Goal: Feedback & Contribution: Contribute content

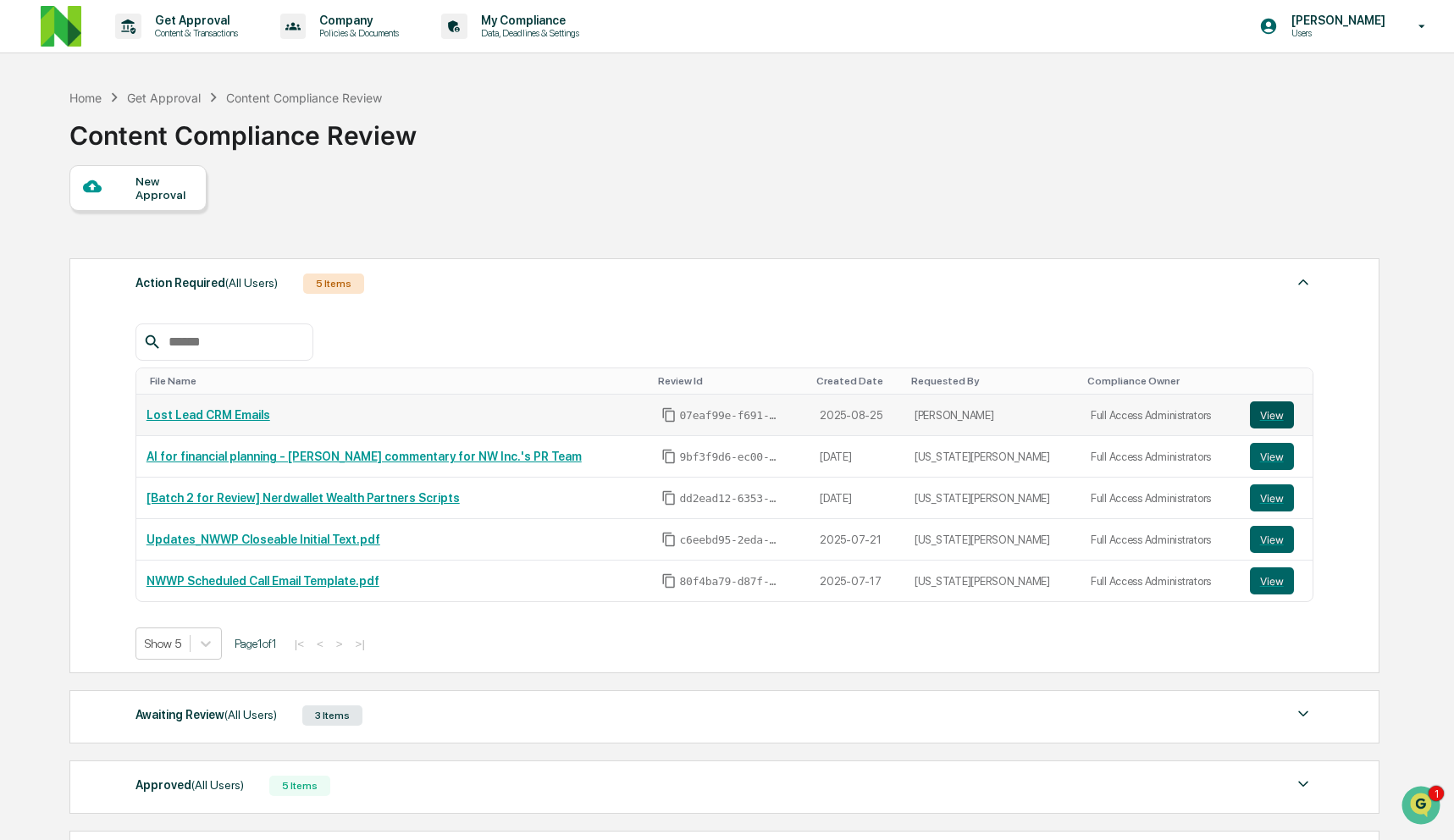
click at [1264, 419] on button "View" at bounding box center [1271, 414] width 44 height 27
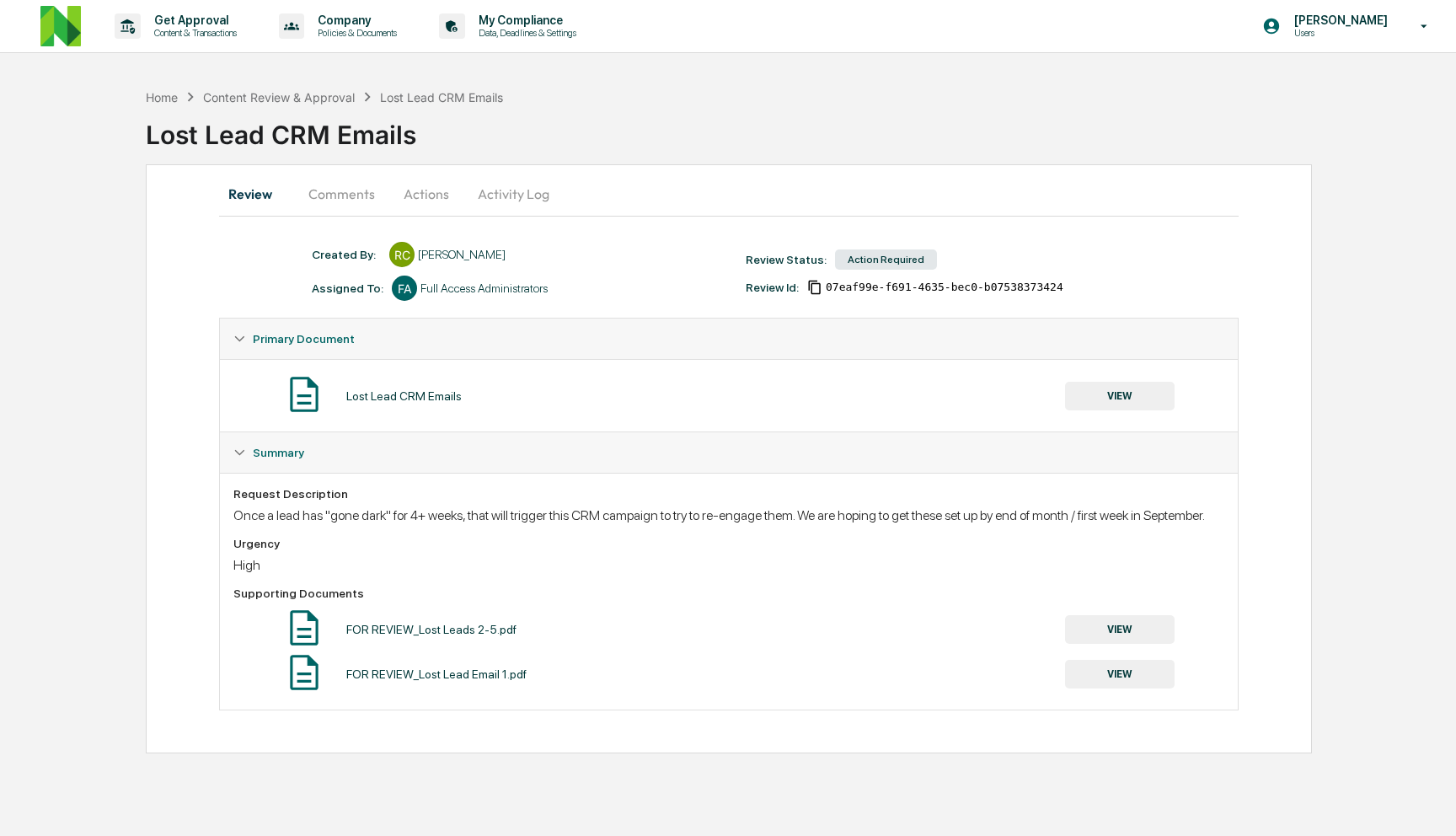
click at [338, 191] on button "Comments" at bounding box center [341, 193] width 94 height 40
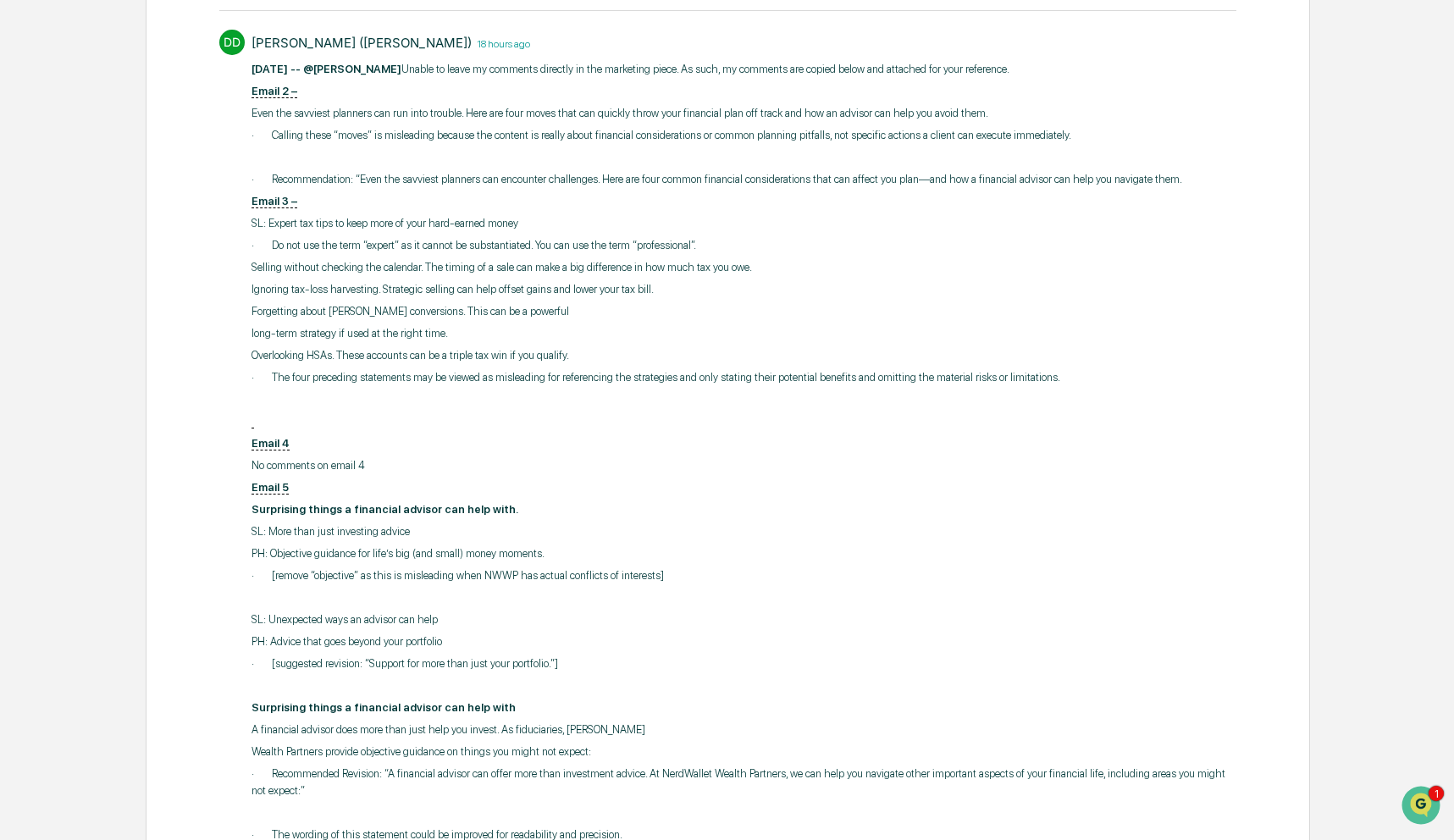
scroll to position [423, 0]
click at [421, 135] on p "· Calling these “moves” is misleading because the content is really about finan…" at bounding box center [744, 131] width 986 height 17
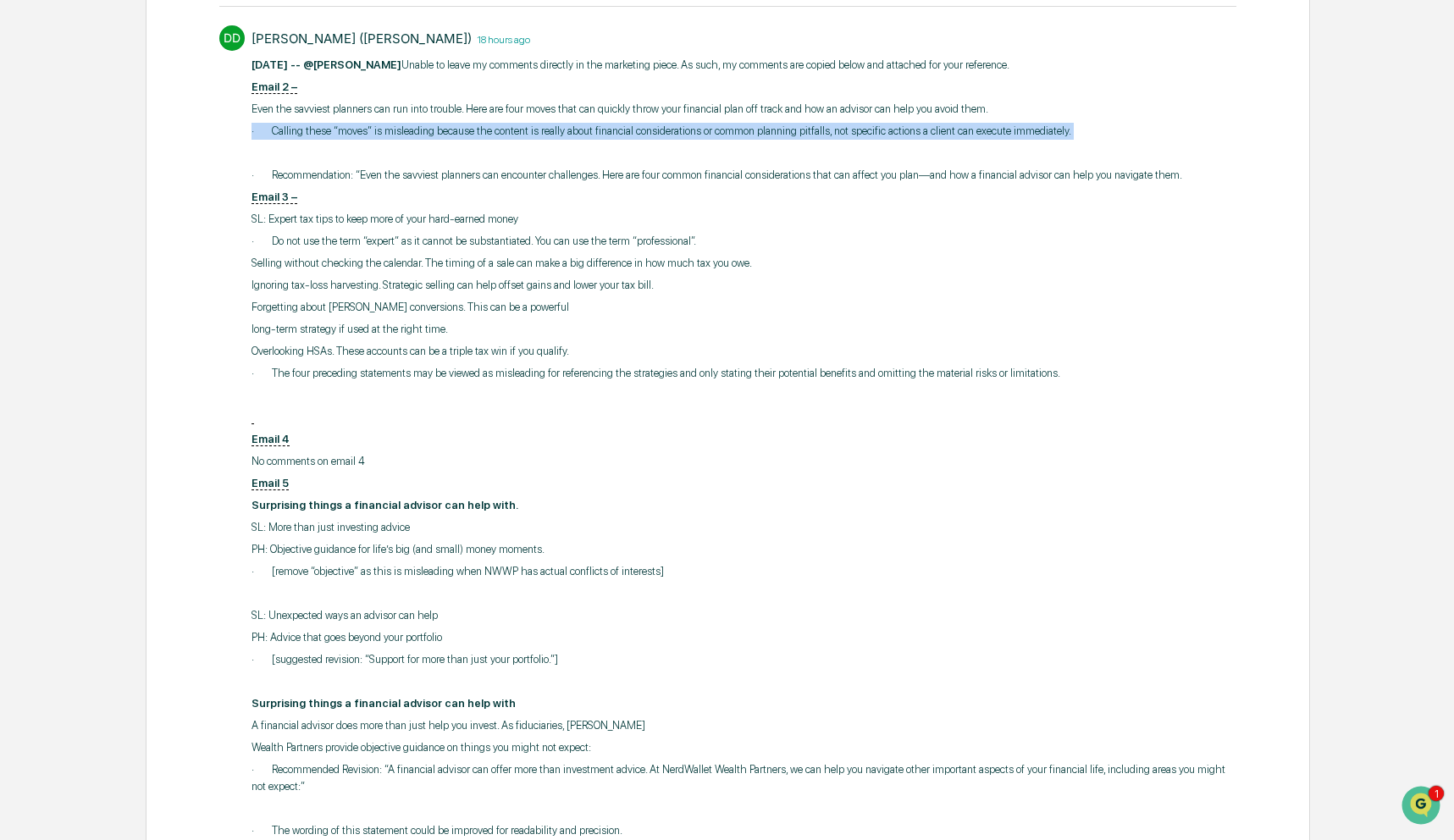
click at [421, 135] on p "· Calling these “moves” is misleading because the content is really about finan…" at bounding box center [744, 131] width 986 height 17
copy div "· Calling these “moves” is misleading because the content is really about finan…"
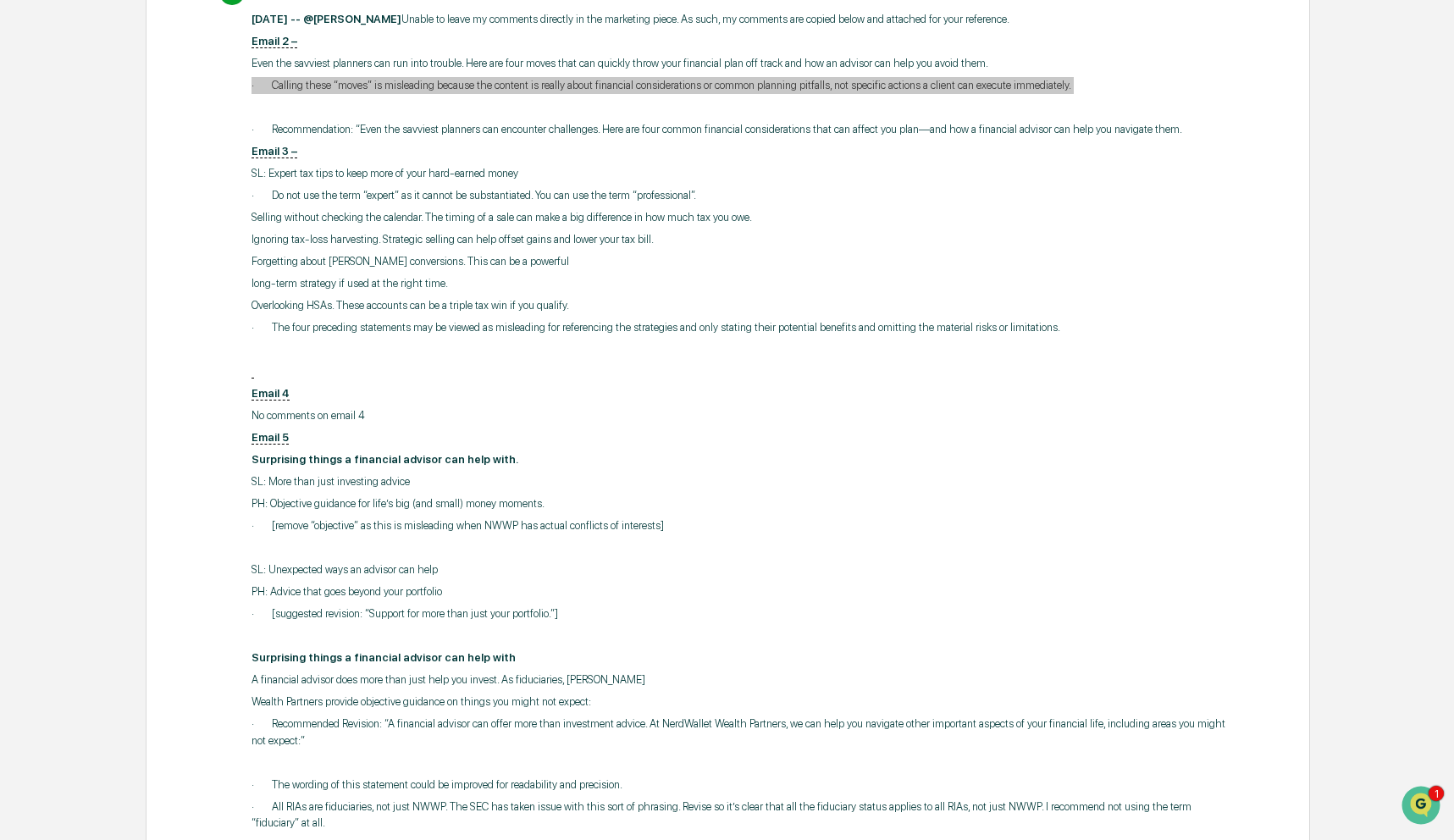
scroll to position [477, 0]
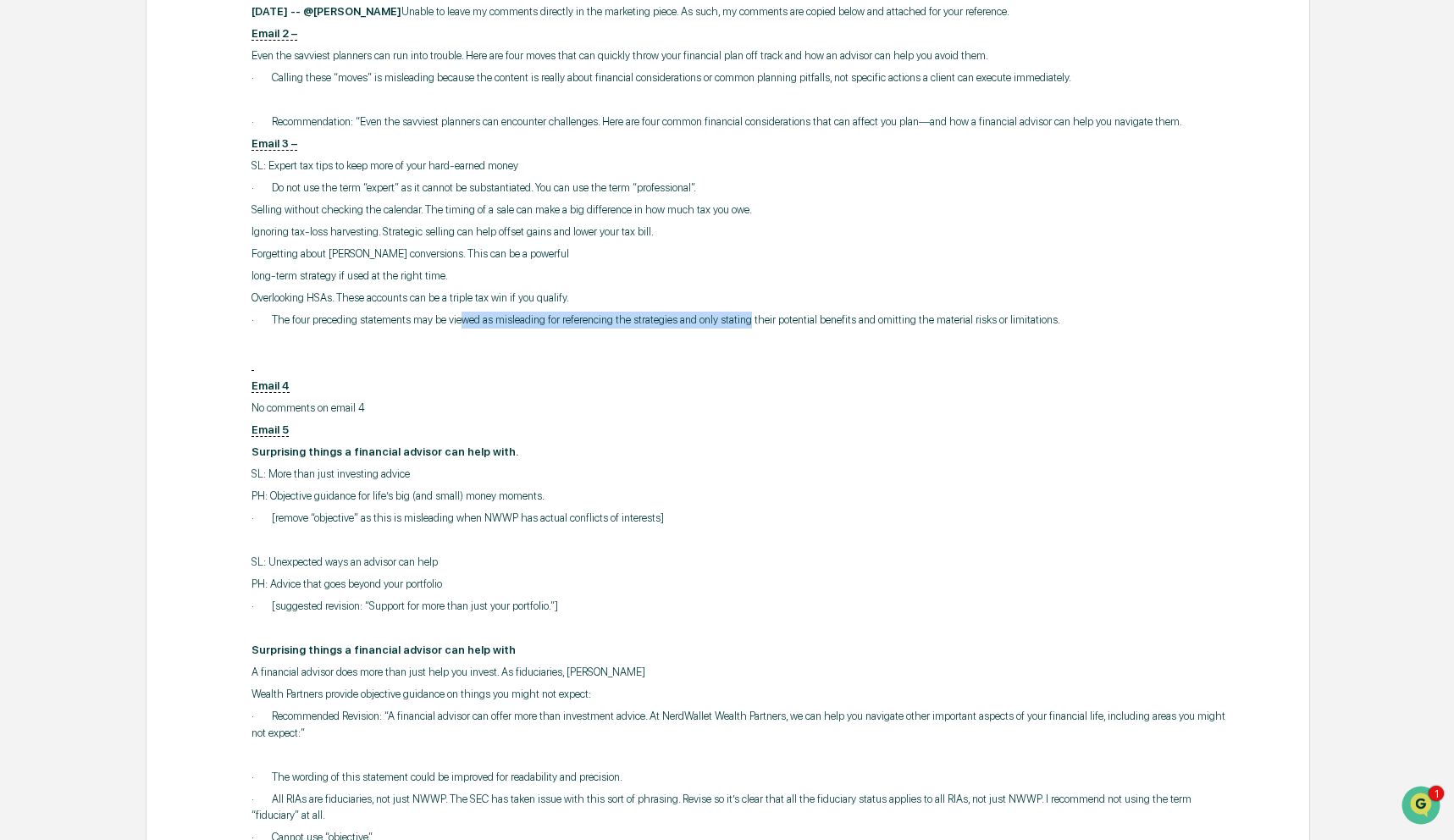
drag, startPoint x: 486, startPoint y: 338, endPoint x: 825, endPoint y: 330, distance: 339.1
click at [817, 329] on p "· The four preceding statements may be viewed as misleading for referencing the…" at bounding box center [744, 320] width 986 height 17
drag, startPoint x: 952, startPoint y: 332, endPoint x: 1165, endPoint y: 333, distance: 213.0
click at [1165, 329] on p "· The four preceding statements may be viewed as misleading for referencing the…" at bounding box center [744, 320] width 986 height 17
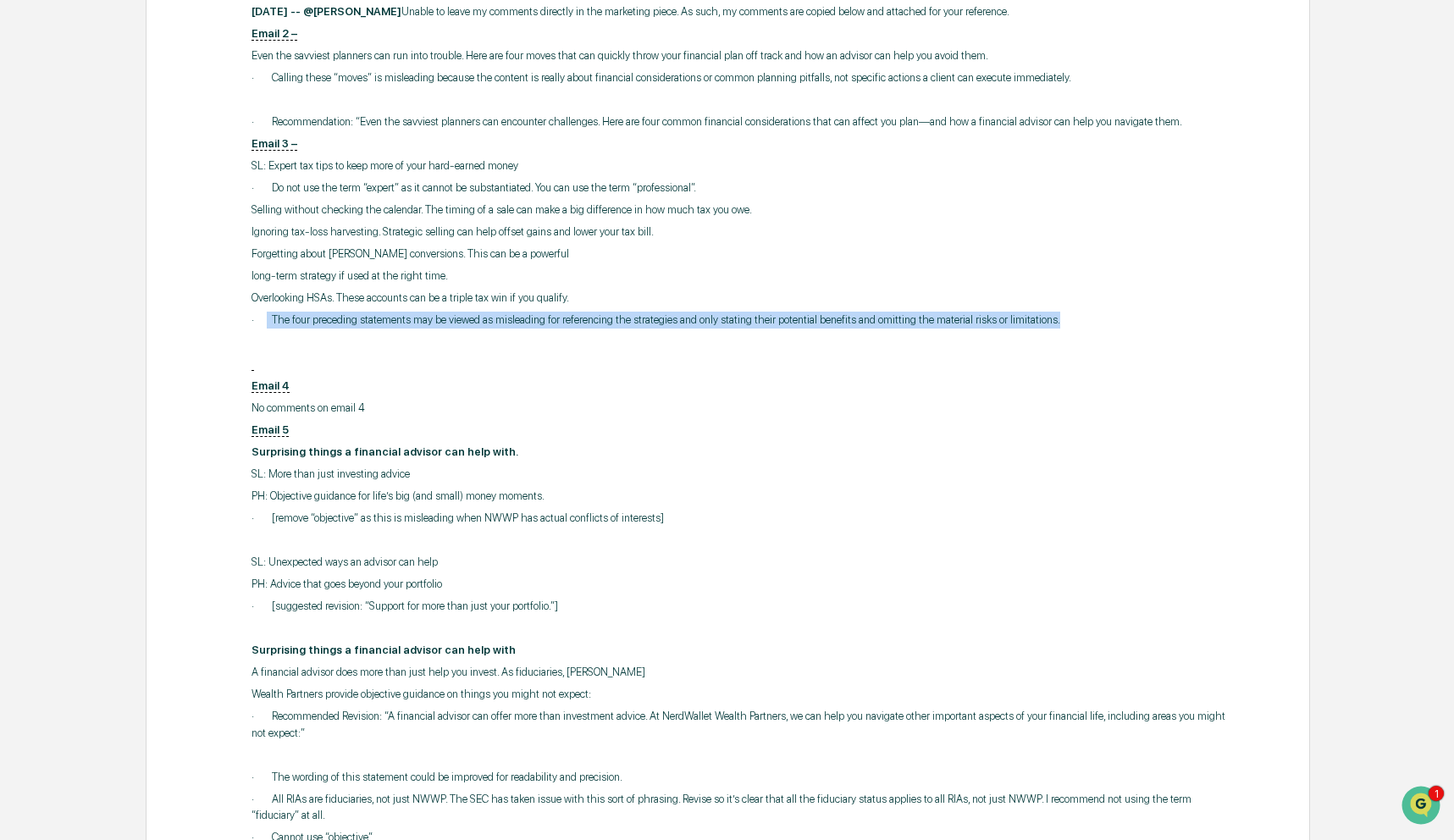
drag, startPoint x: 1176, startPoint y: 329, endPoint x: 267, endPoint y: 330, distance: 909.0
click at [267, 329] on p "· The four preceding statements may be viewed as misleading for referencing the…" at bounding box center [744, 320] width 986 height 17
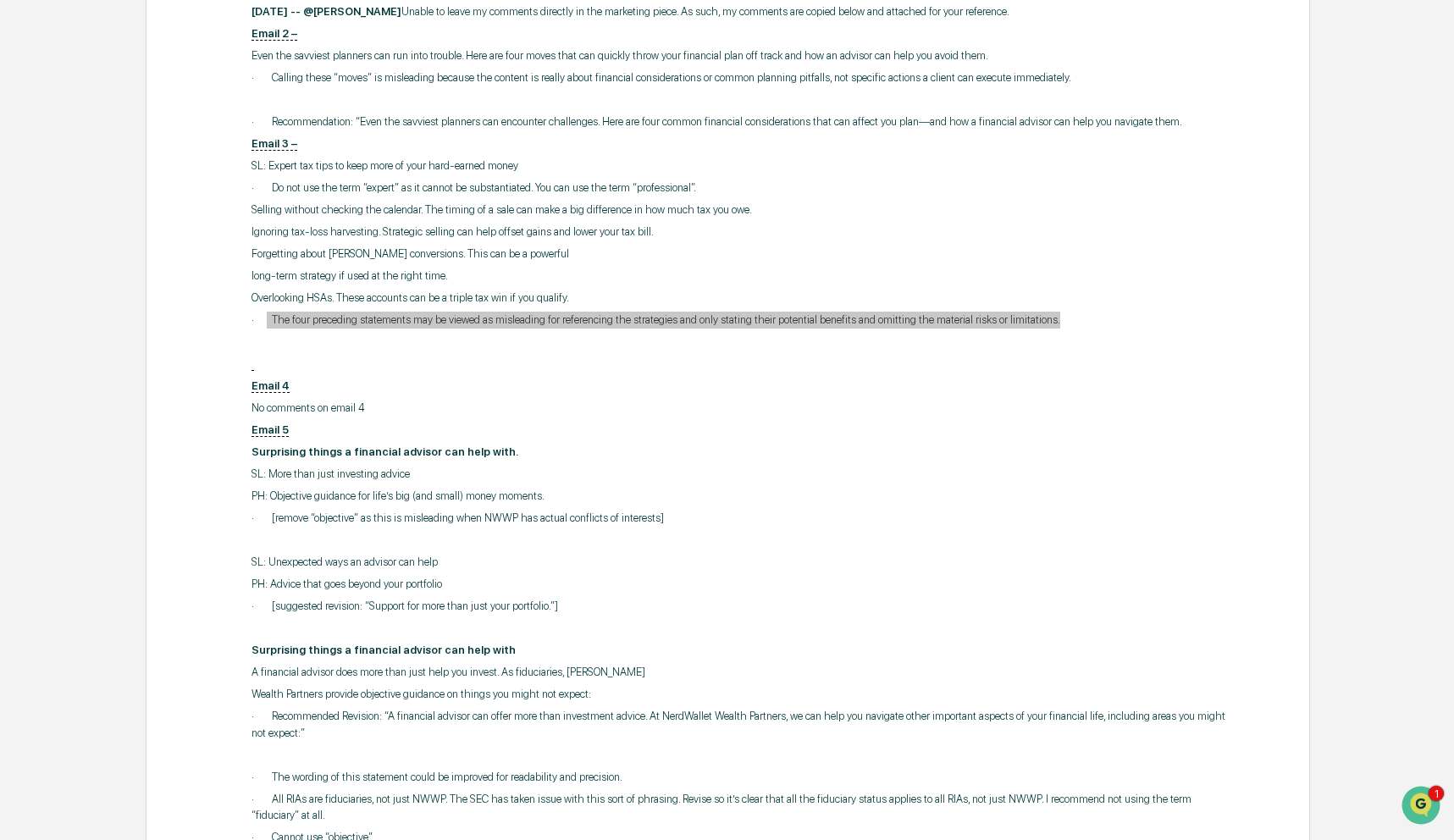
copy p "The four preceding statements may be viewed as misleading for referencing the s…"
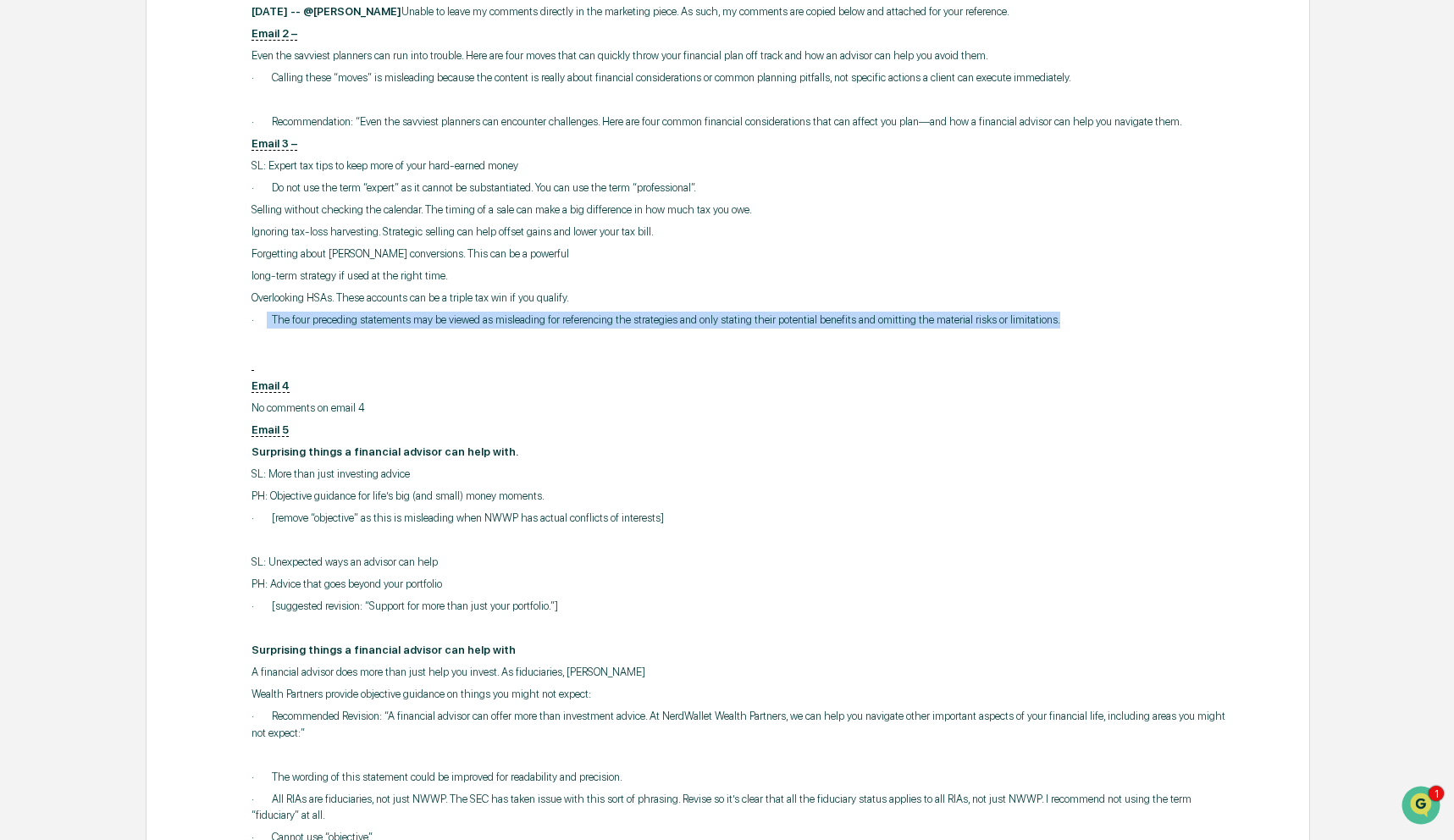
copy p "The four preceding statements may be viewed as misleading for referencing the s…"
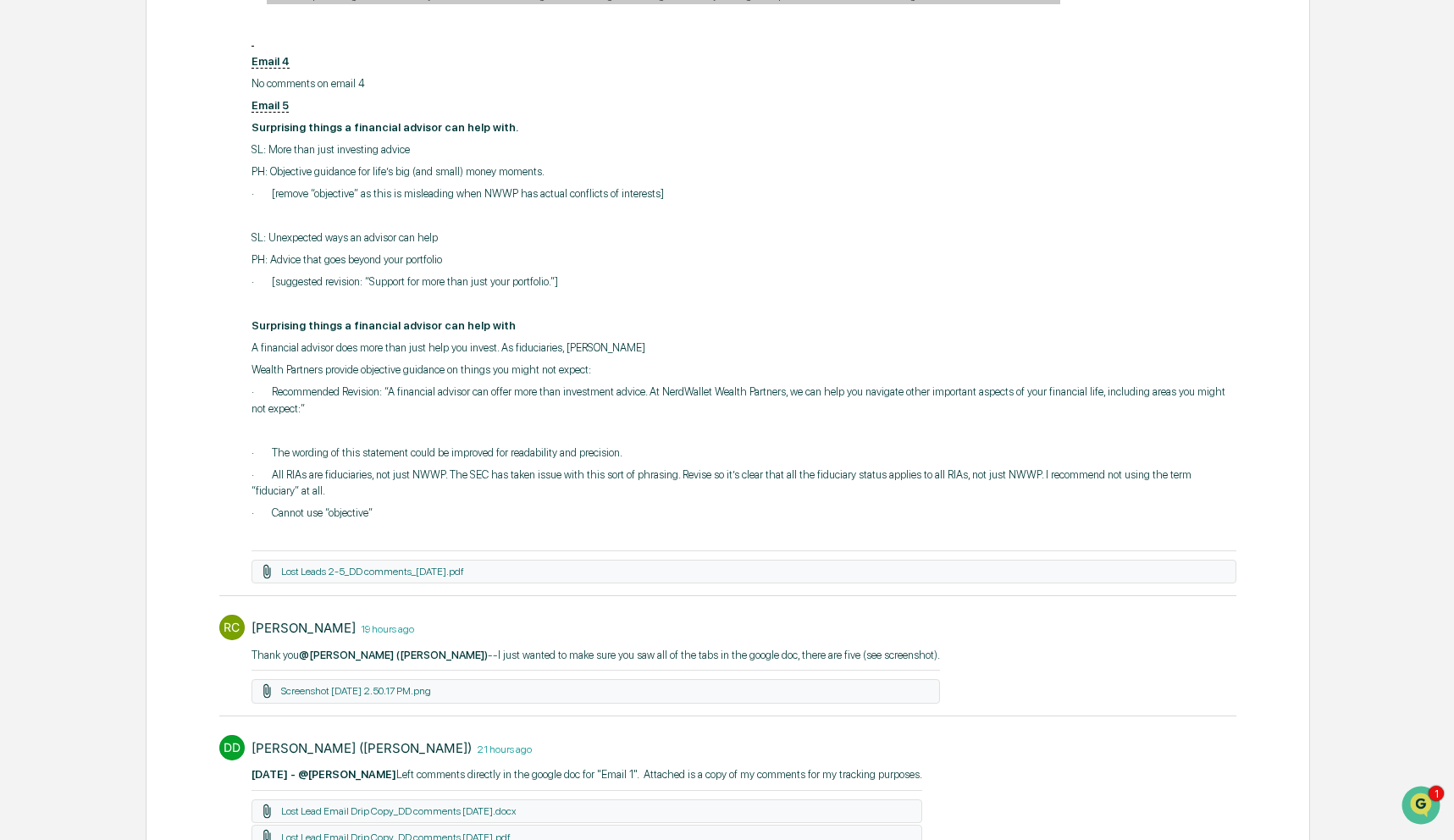
scroll to position [802, 0]
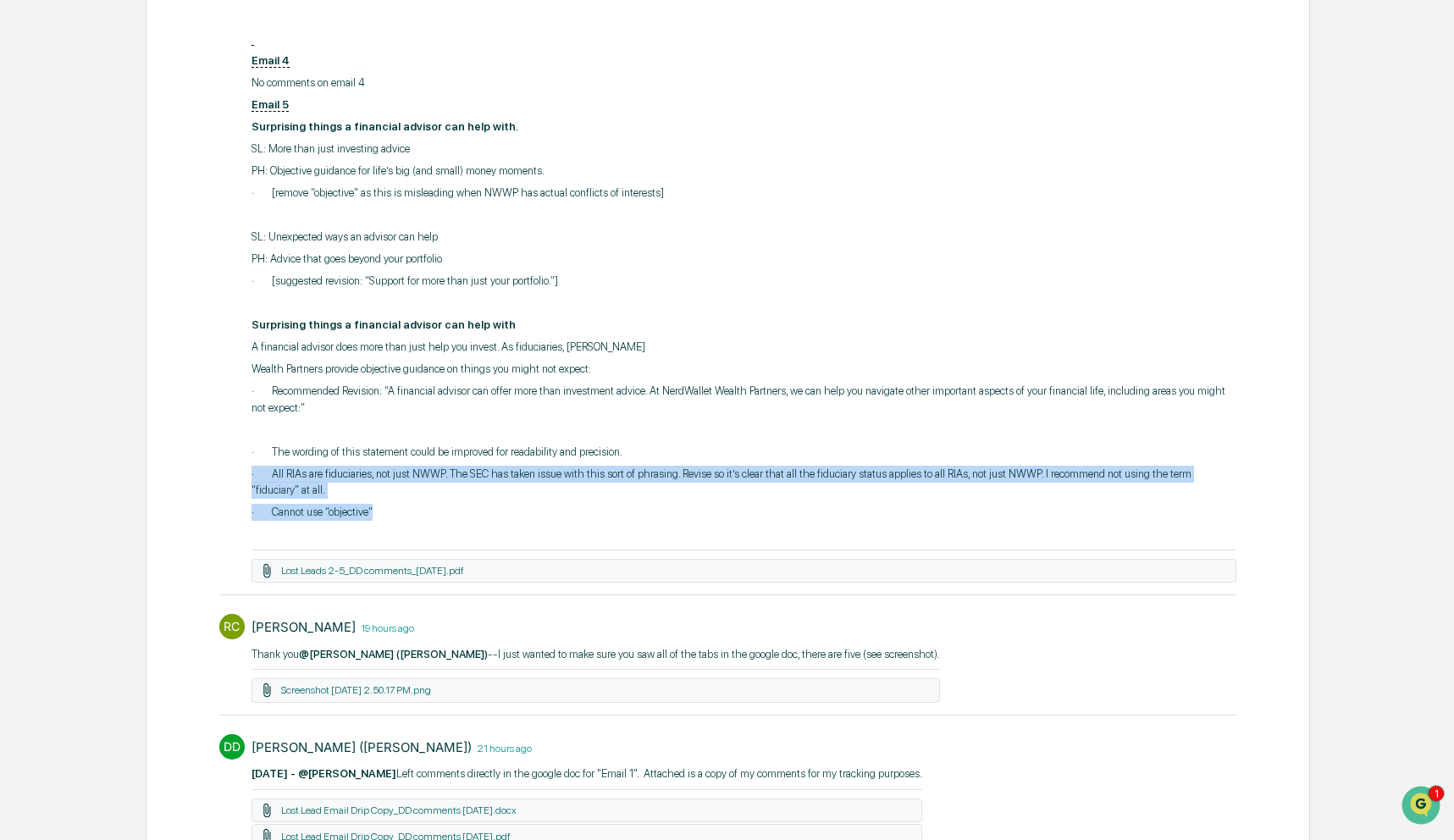
drag, startPoint x: 419, startPoint y: 532, endPoint x: 246, endPoint y: 489, distance: 178.3
click at [246, 489] on div "DD DeeAnn Mays (Dempsey) 18 hours ago 8/27/2025 -- @Rachel Carlisle Unable to l…" at bounding box center [728, 111] width 1018 height 947
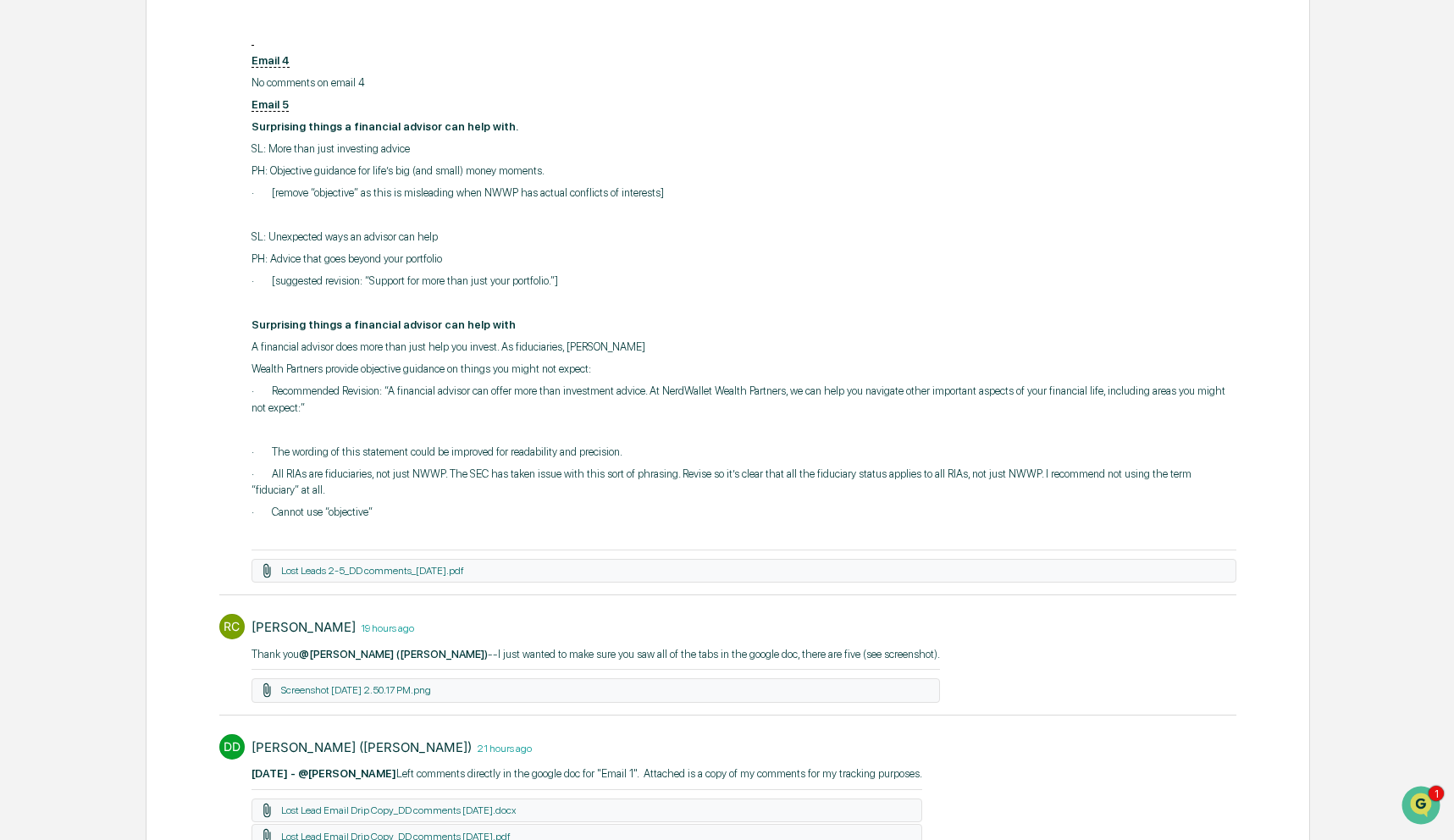
click at [253, 356] on p "A financial advisor does more than just help you invest. As fiduciaries, NerdWa…" at bounding box center [744, 347] width 986 height 17
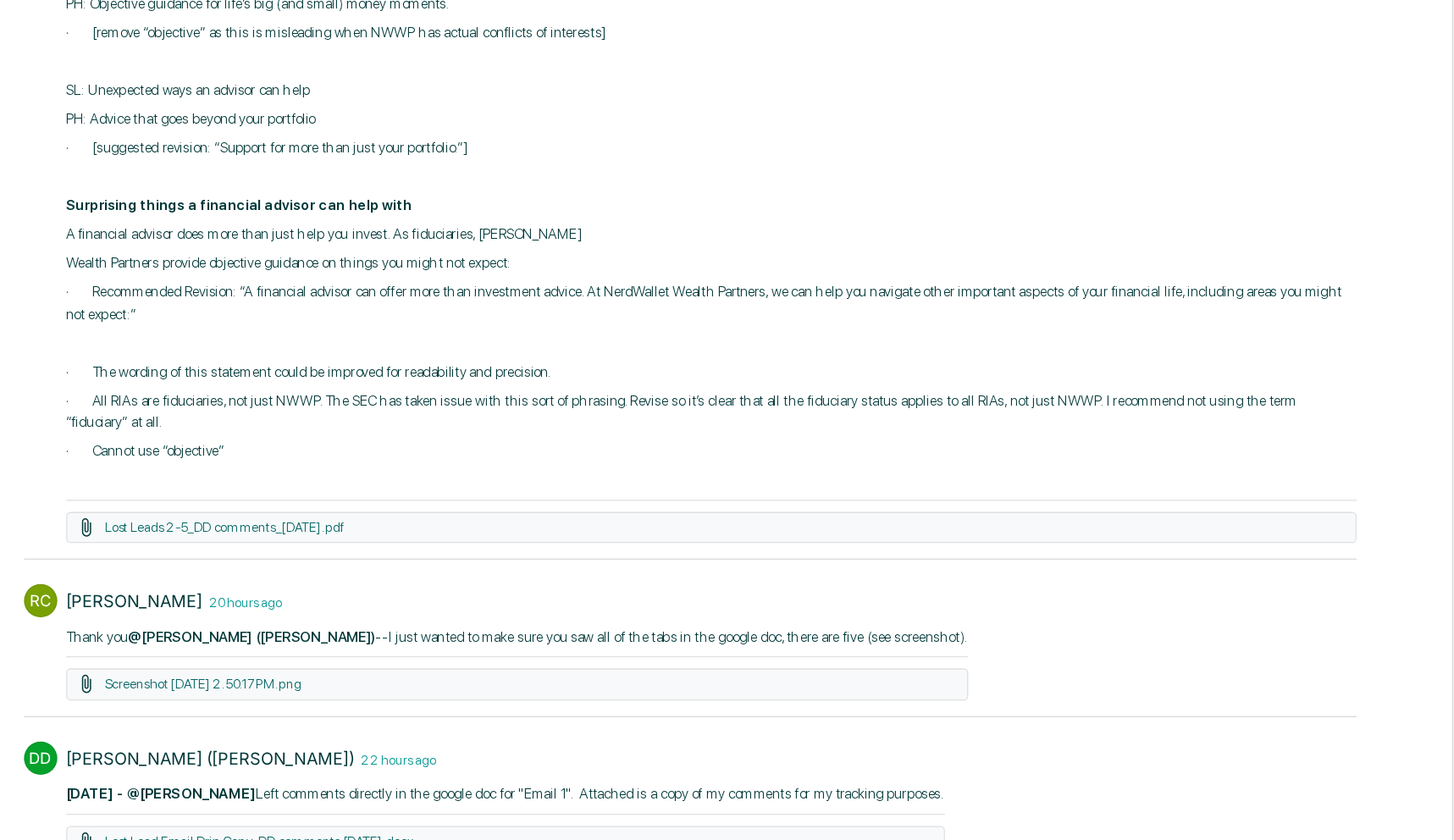
click at [581, 457] on div "8/27/2025 -- @Rachel Carlisle Unable to leave my comments directly in the marke…" at bounding box center [744, 110] width 986 height 864
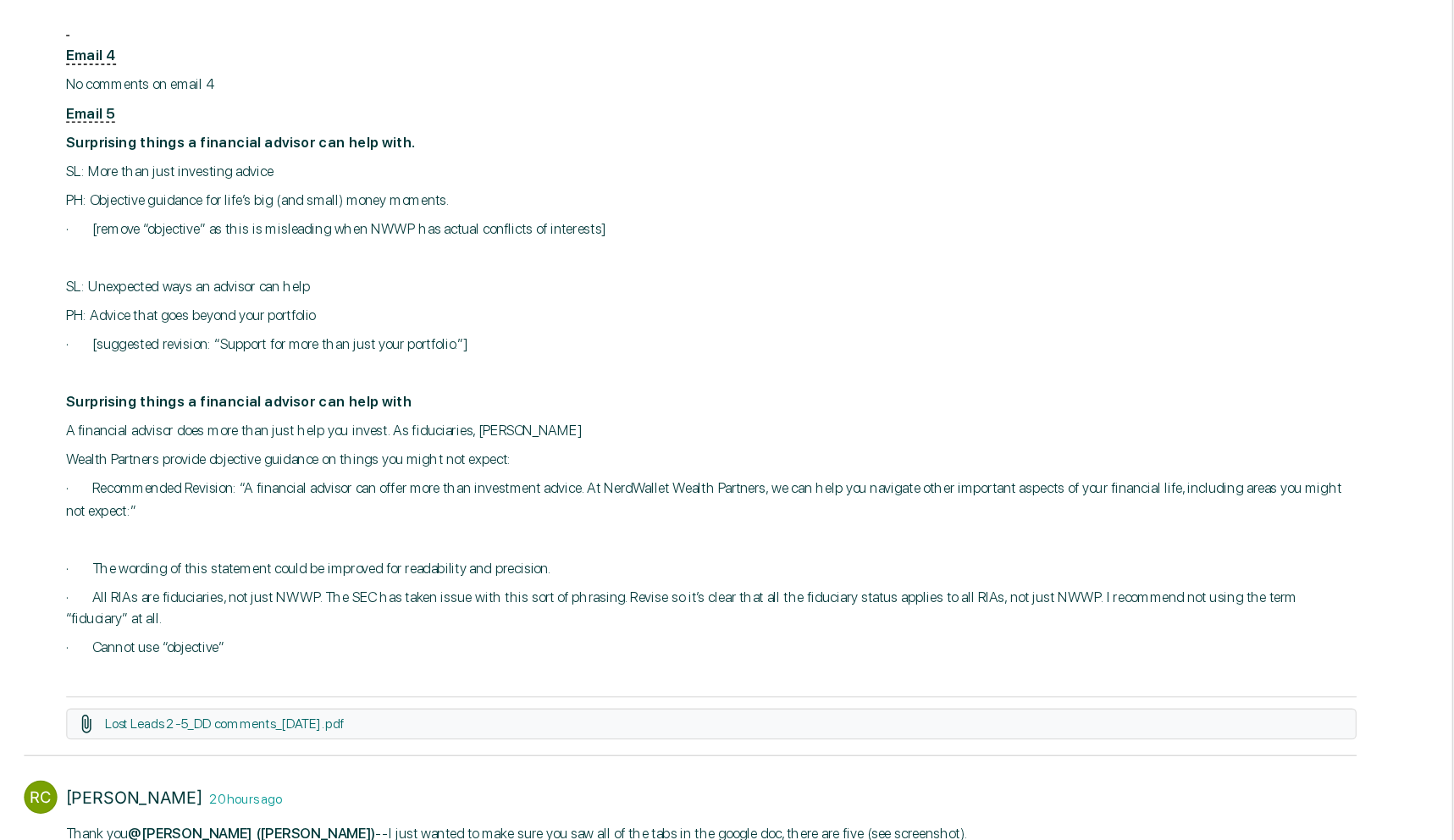
scroll to position [622, 0]
drag, startPoint x: 249, startPoint y: 567, endPoint x: 657, endPoint y: 563, distance: 408.0
click at [657, 563] on div "DD DeeAnn Mays (Dempsey) 18 hours ago 8/27/2025 -- @Rachel Carlisle Unable to l…" at bounding box center [728, 291] width 1018 height 947
click at [657, 557] on p "Wealth Partners provide objective guidance on things you might not expect:" at bounding box center [744, 548] width 986 height 17
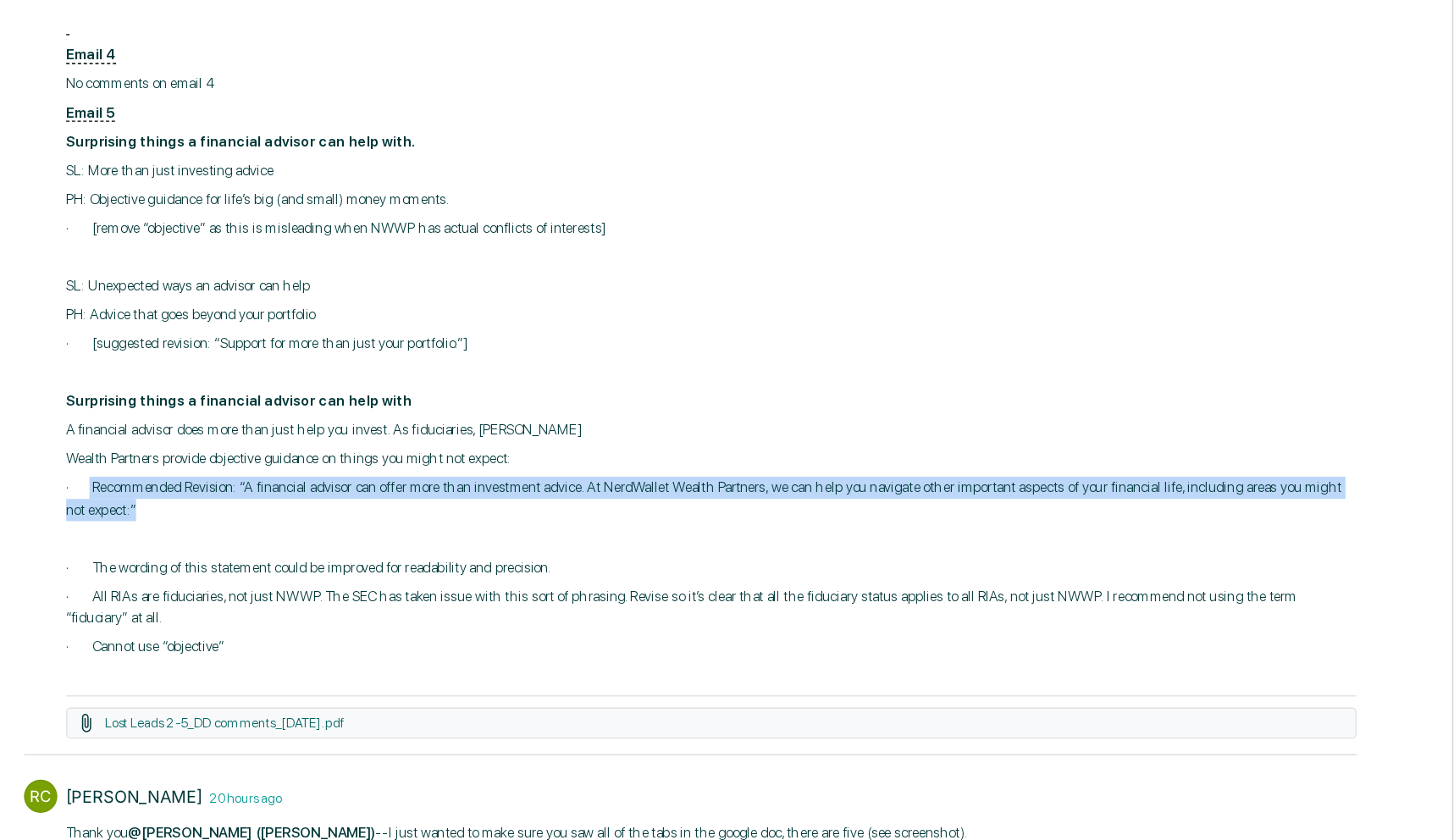
drag, startPoint x: 271, startPoint y: 589, endPoint x: 494, endPoint y: 597, distance: 223.1
click at [494, 595] on p "· Recommended Revision: “A financial advisor can offer more than investment adv…" at bounding box center [744, 578] width 986 height 33
drag, startPoint x: 495, startPoint y: 597, endPoint x: 255, endPoint y: 583, distance: 240.4
click at [255, 583] on p "· Recommended Revision: “A financial advisor can offer more than investment adv…" at bounding box center [744, 578] width 986 height 33
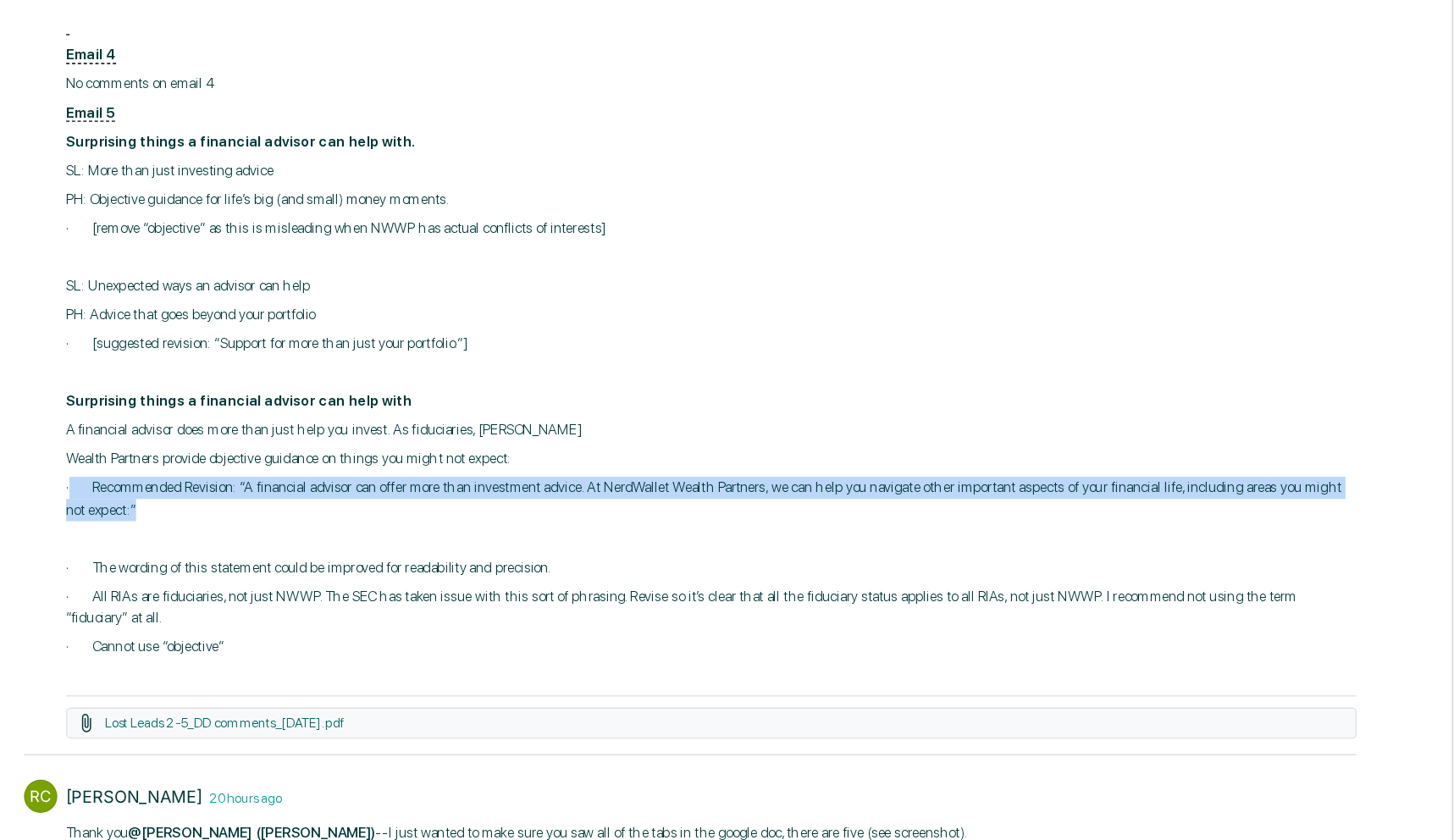
click at [255, 583] on p "· Recommended Revision: “A financial advisor can offer more than investment adv…" at bounding box center [744, 578] width 986 height 33
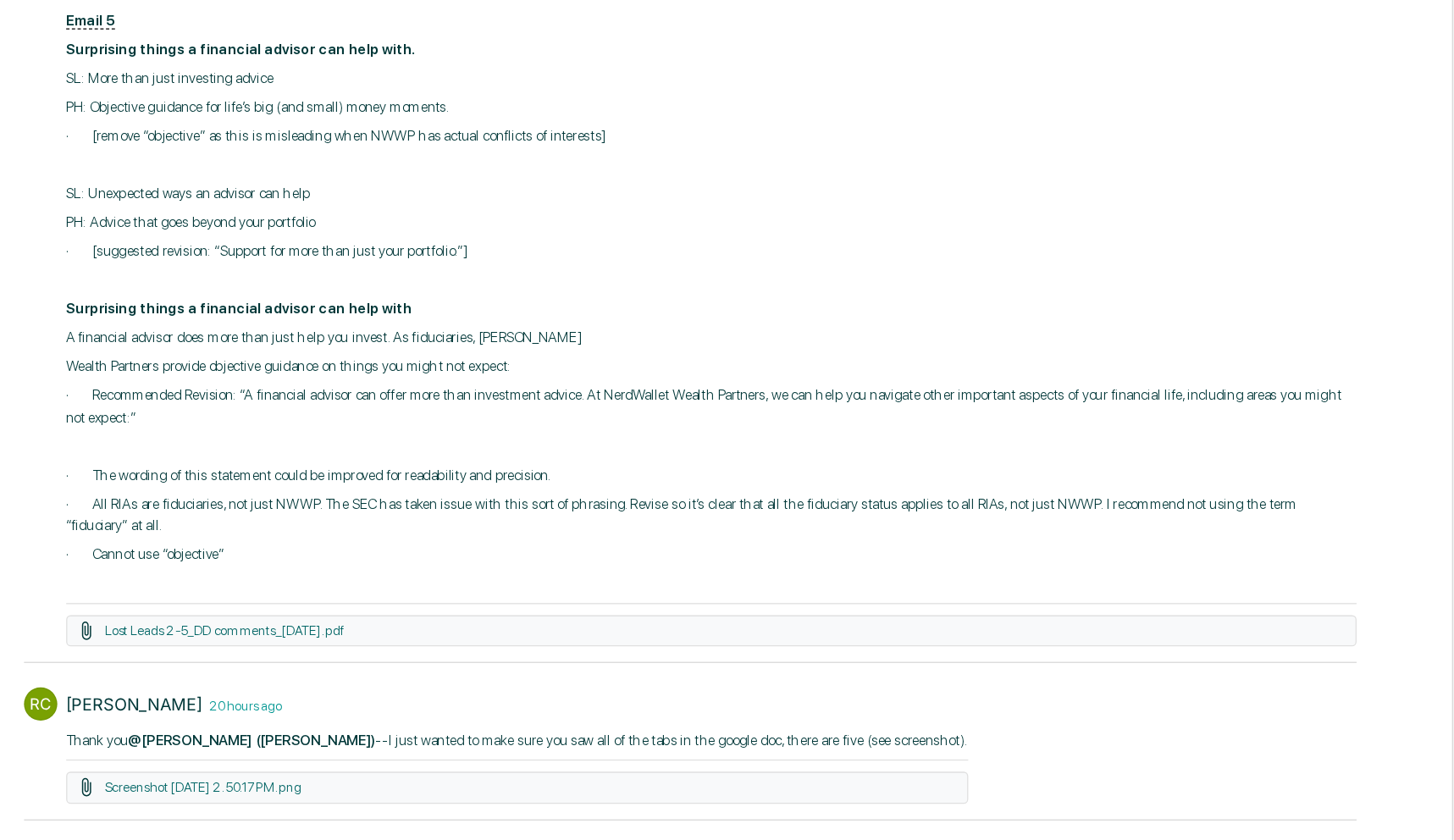
scroll to position [697, 0]
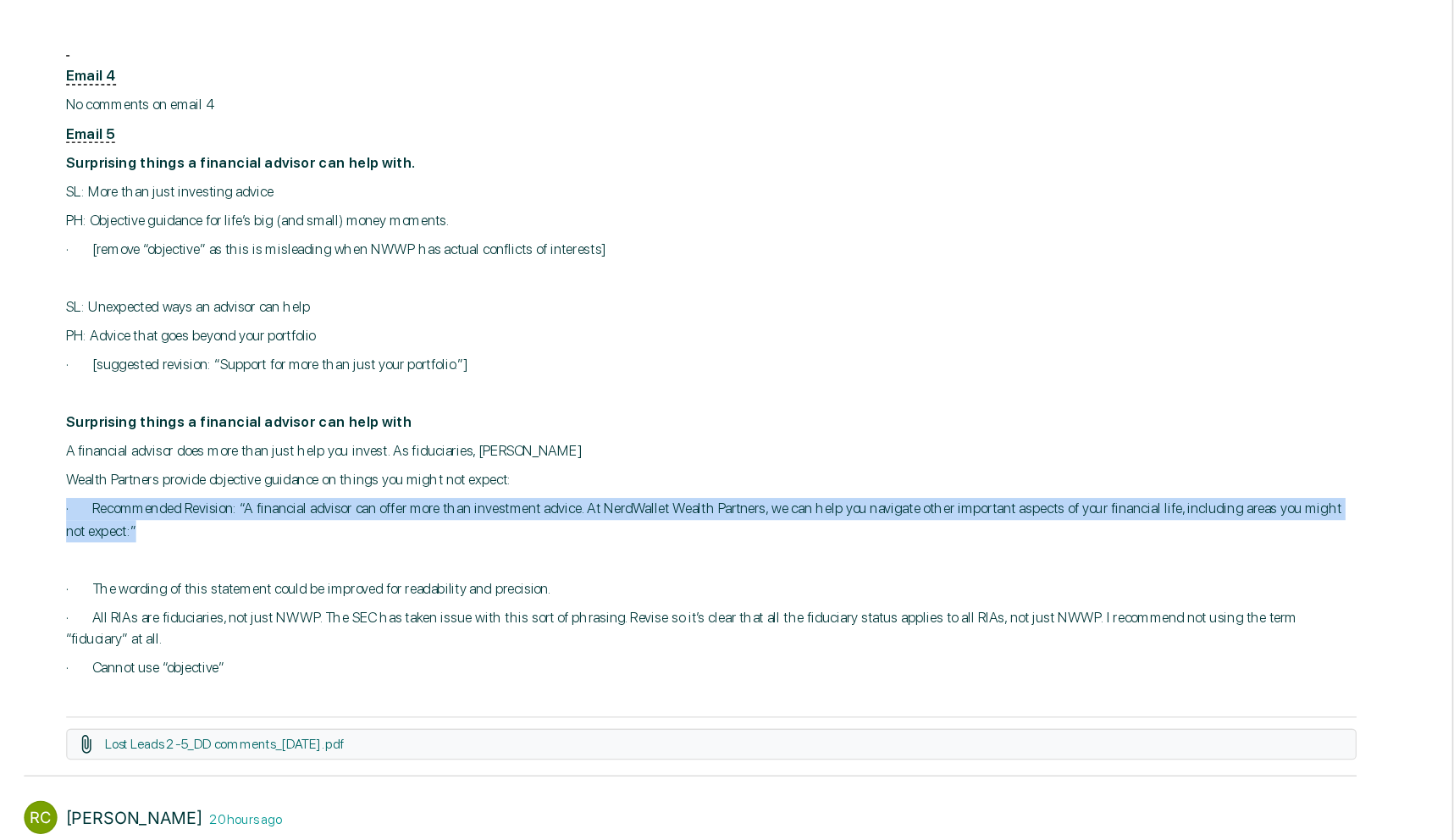
drag, startPoint x: 457, startPoint y: 529, endPoint x: 244, endPoint y: 514, distance: 213.5
click at [244, 514] on div "DD DeeAnn Mays (Dempsey) 18 hours ago 8/27/2025 -- @Rachel Carlisle Unable to l…" at bounding box center [728, 216] width 1018 height 947
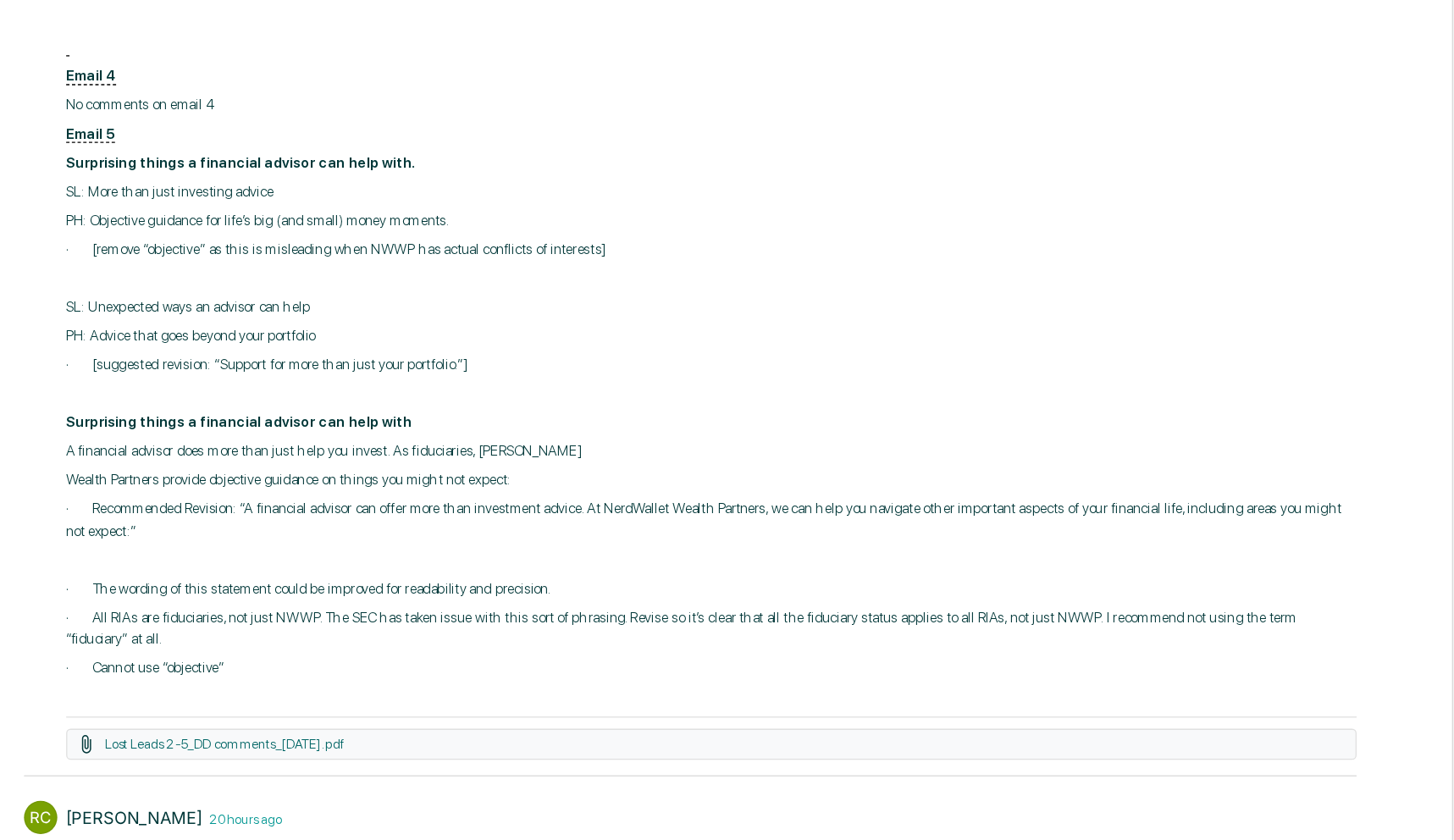
click at [419, 604] on p "· All RIAs are fiduciaries, not just NWWP. The SEC has taken issue with this so…" at bounding box center [744, 587] width 986 height 33
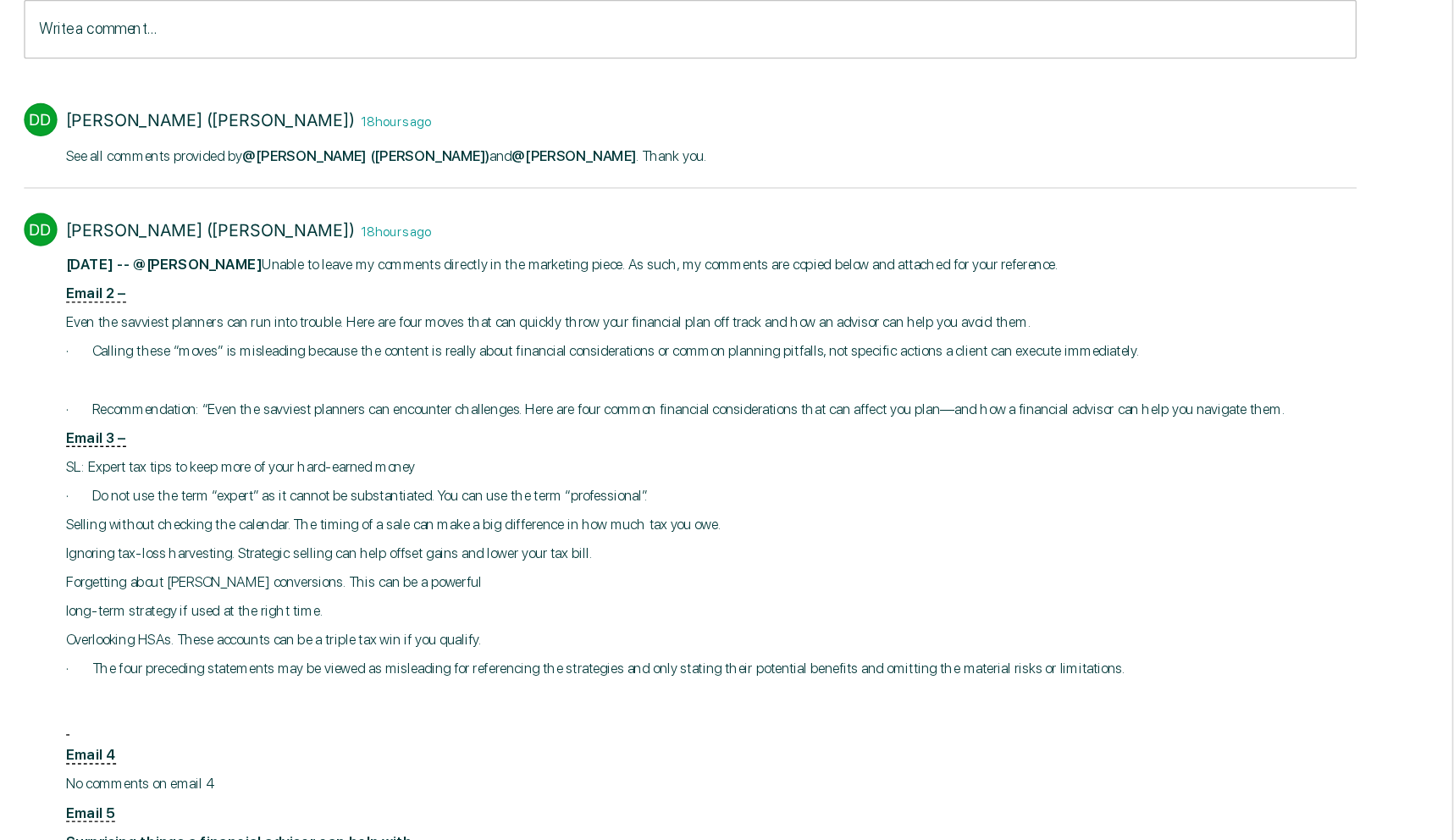
scroll to position [0, 0]
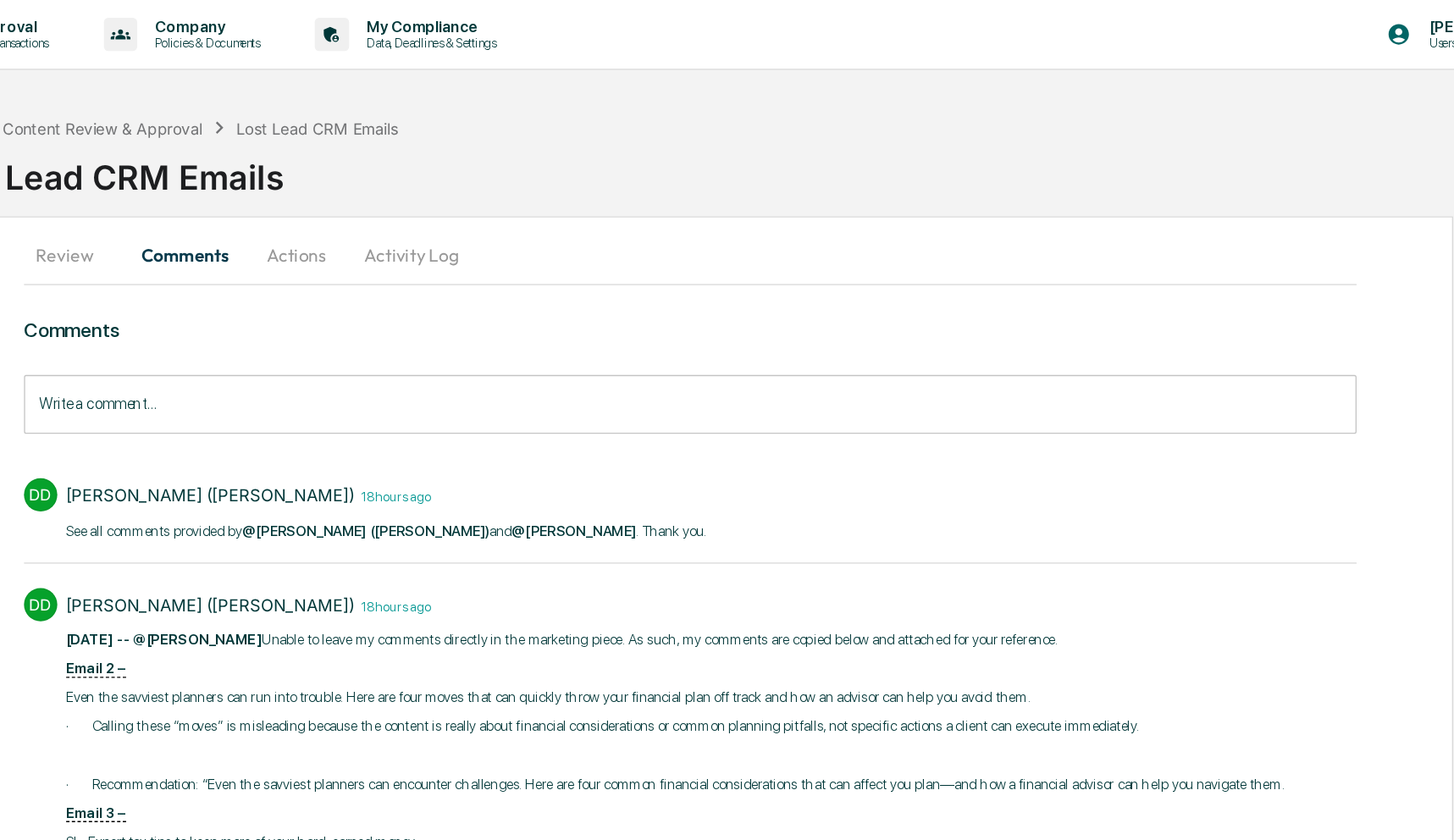
click at [460, 318] on input "Write a comment..." at bounding box center [728, 308] width 1018 height 45
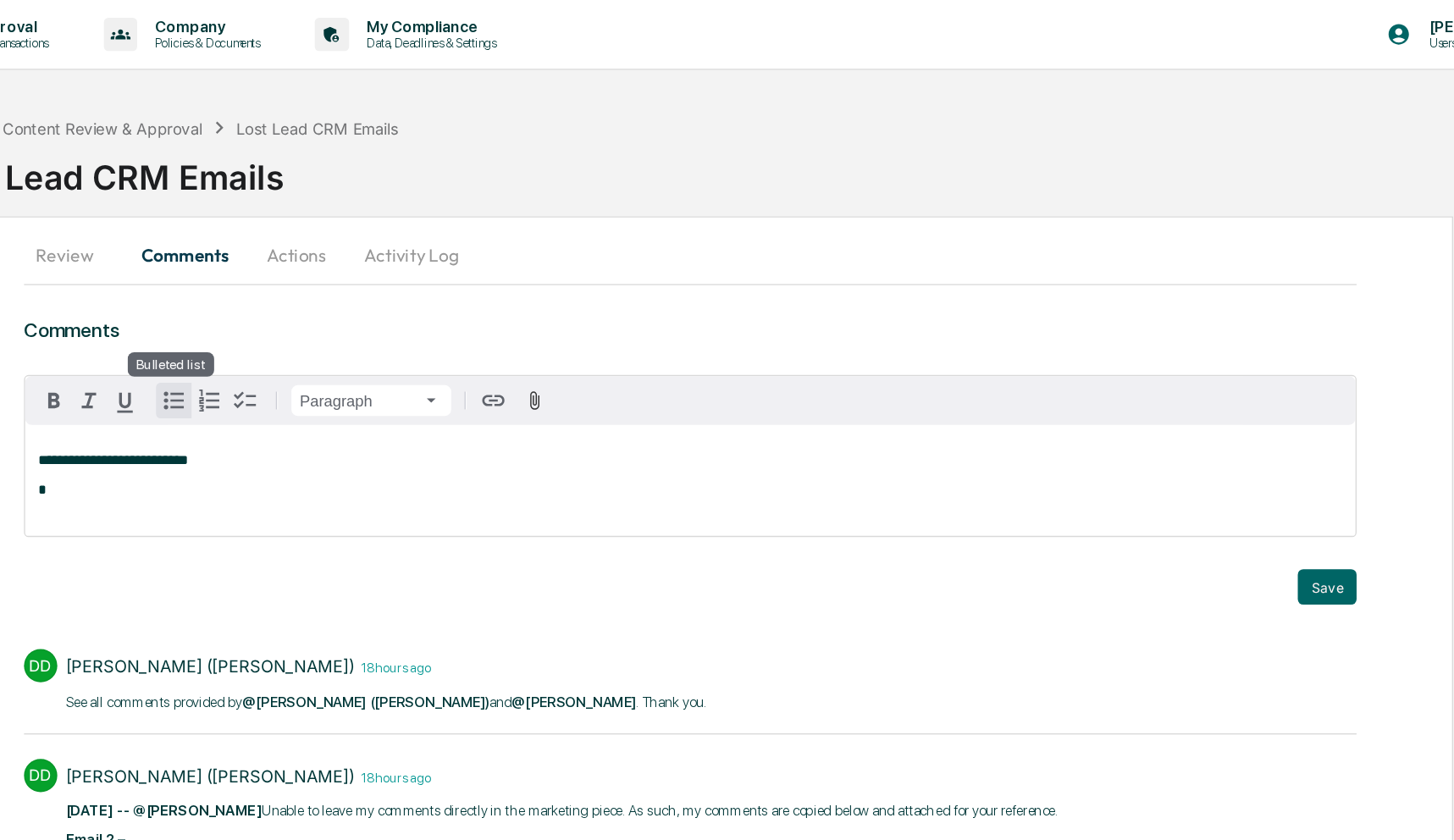
click at [325, 302] on icon "button" at bounding box center [334, 306] width 21 height 21
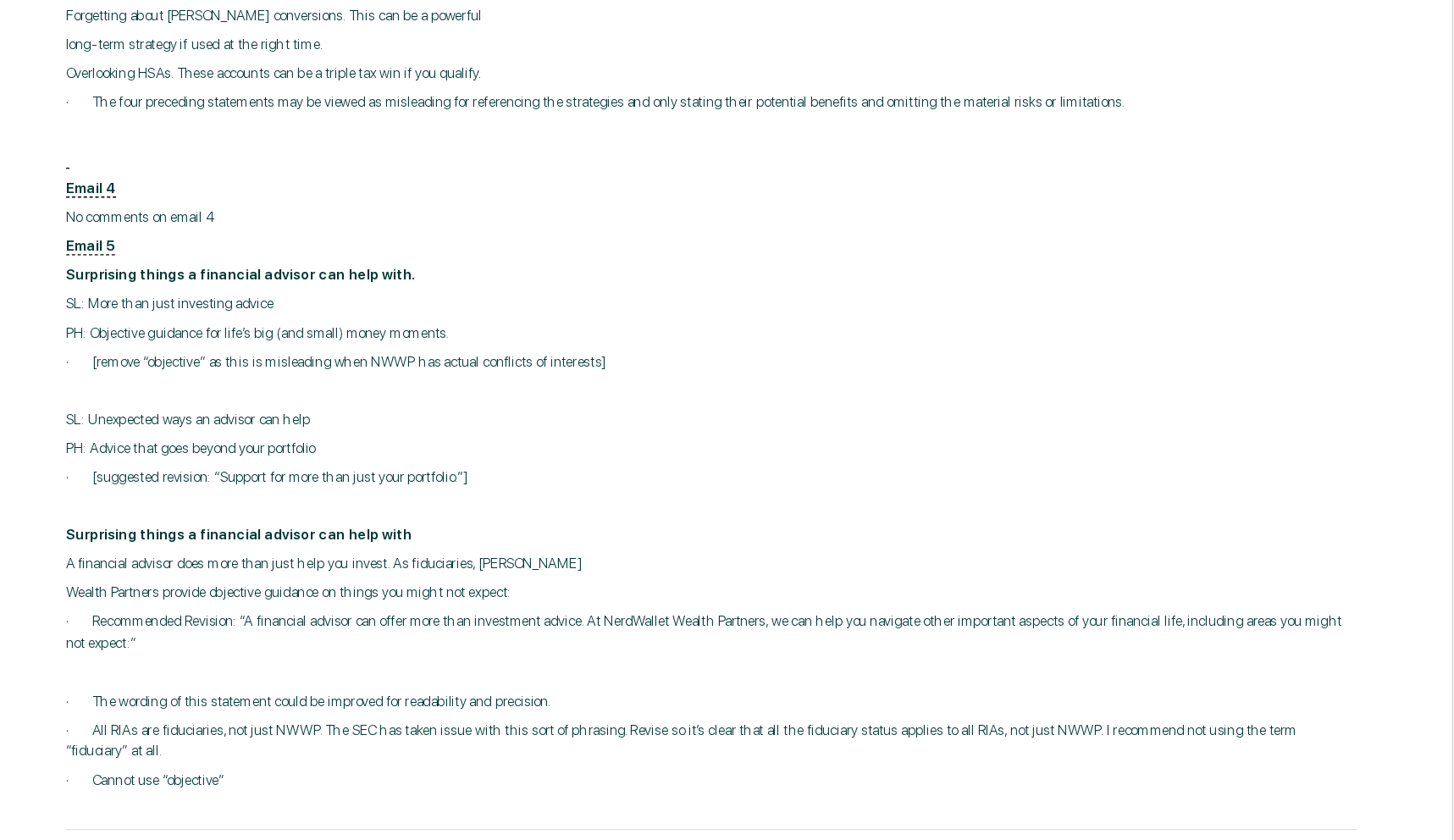
scroll to position [888, 0]
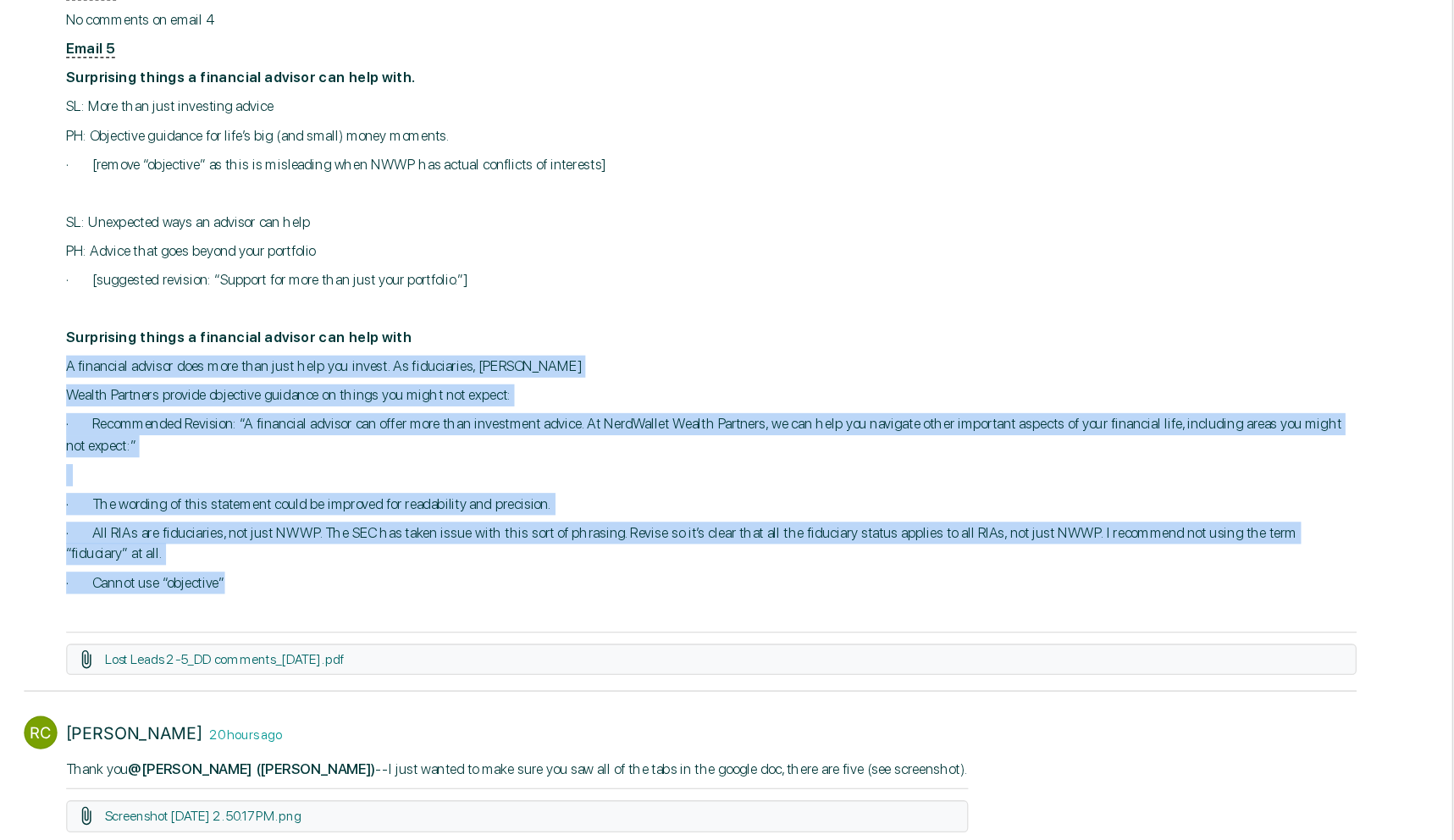
drag, startPoint x: 248, startPoint y: 406, endPoint x: 418, endPoint y: 567, distance: 234.1
click at [418, 567] on div "DD DeeAnn Mays (Dempsey) 18 hours ago 8/27/2025 -- @Rachel Carlisle Unable to l…" at bounding box center [728, 156] width 1018 height 947
copy div "A financial advisor does more than just help you invest. As fiduciaries, NerdWa…"
click at [514, 461] on p "· Recommended Revision: “A financial advisor can offer more than investment adv…" at bounding box center [744, 444] width 986 height 33
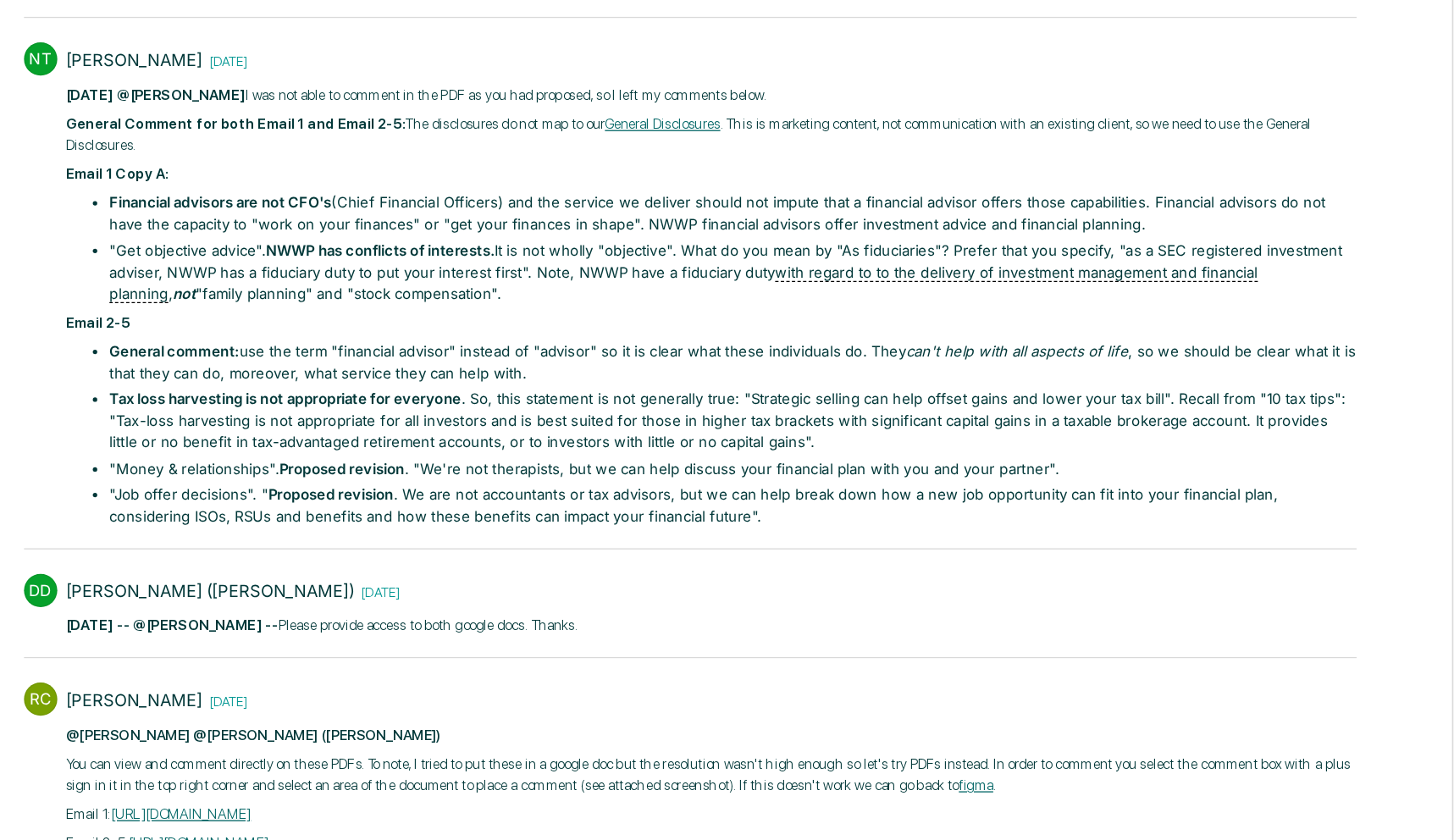
scroll to position [2299, 0]
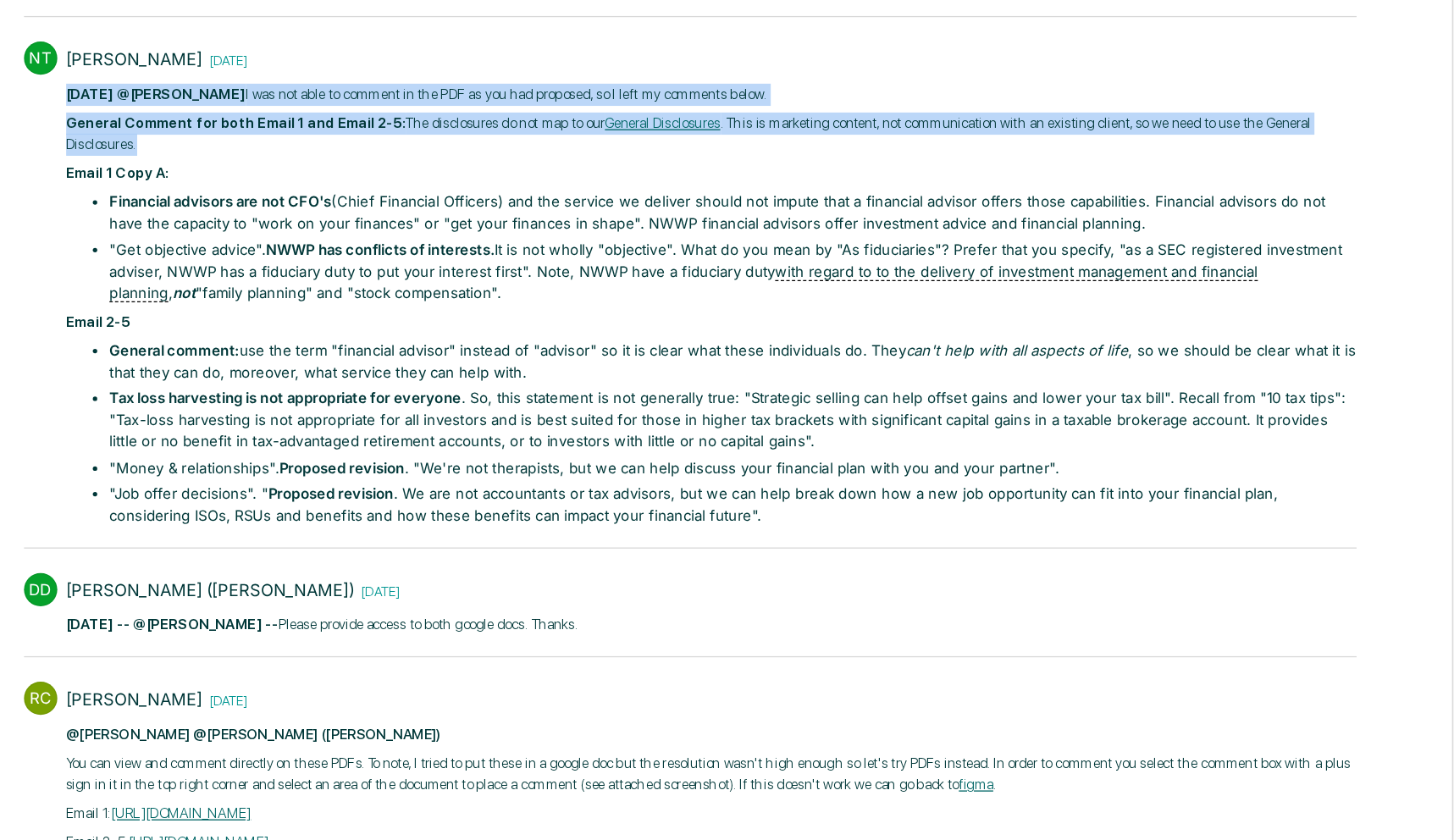
drag, startPoint x: 250, startPoint y: 296, endPoint x: 887, endPoint y: 338, distance: 638.4
click at [887, 338] on div "8/26/2025 @Rachel Carlisle I was not able to comment in the PDF as you had prop…" at bounding box center [744, 432] width 986 height 338
click at [887, 318] on p "General Comment for both Email 1 and Email 2-5: The disclosures do not map to o…" at bounding box center [744, 300] width 986 height 33
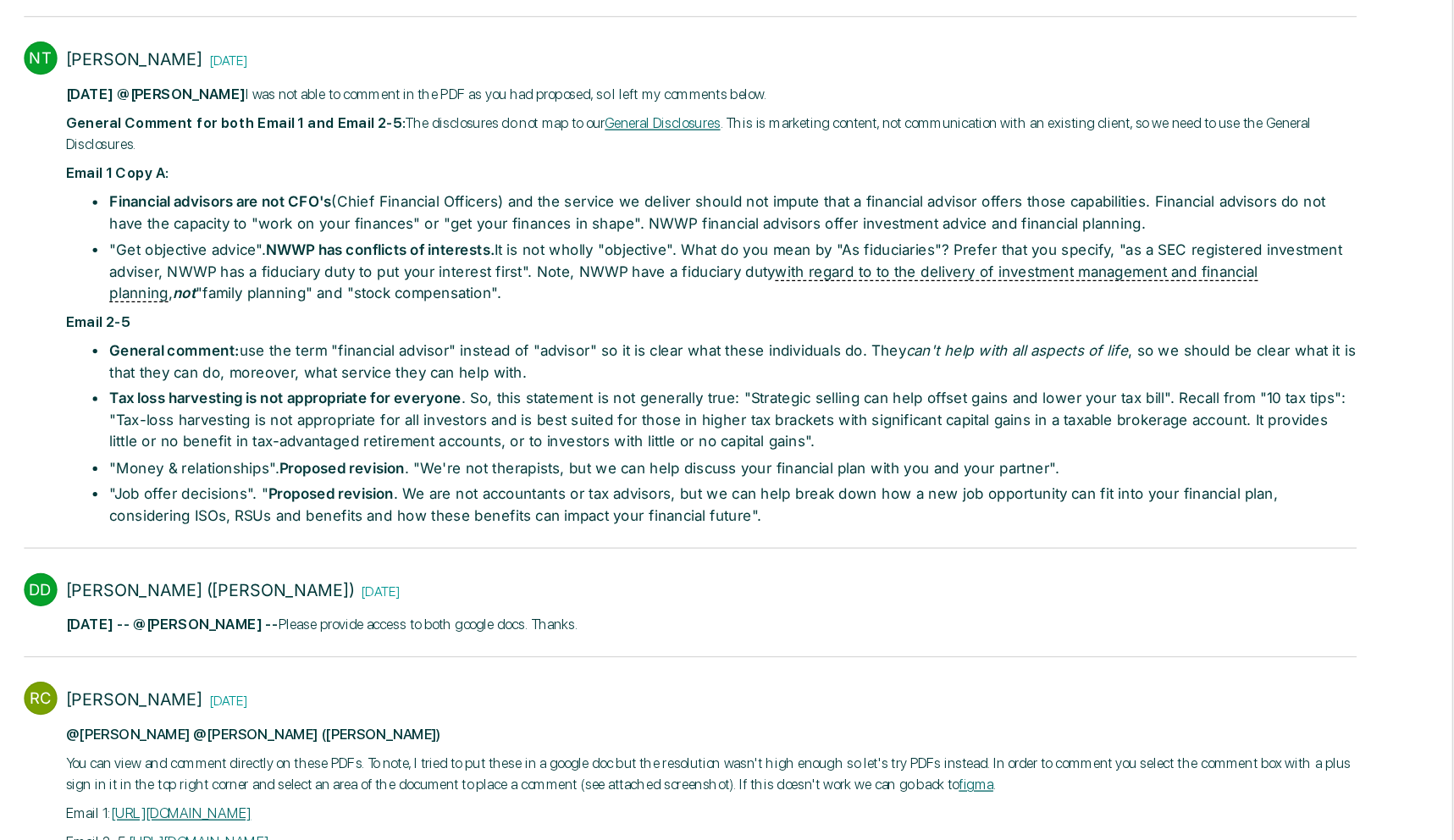
click at [742, 299] on link "General Disclosures" at bounding box center [706, 292] width 88 height 13
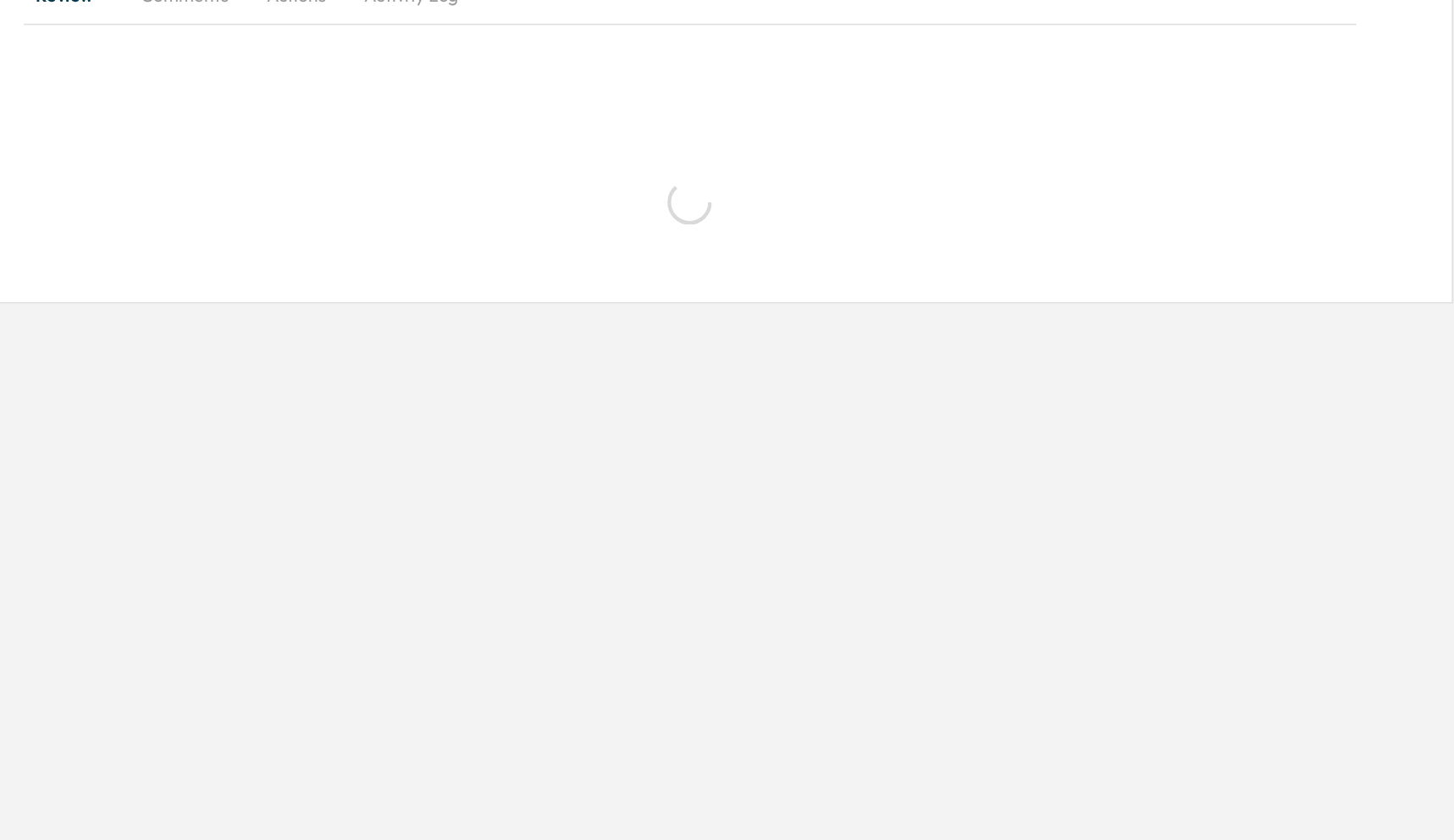
scroll to position [0, 0]
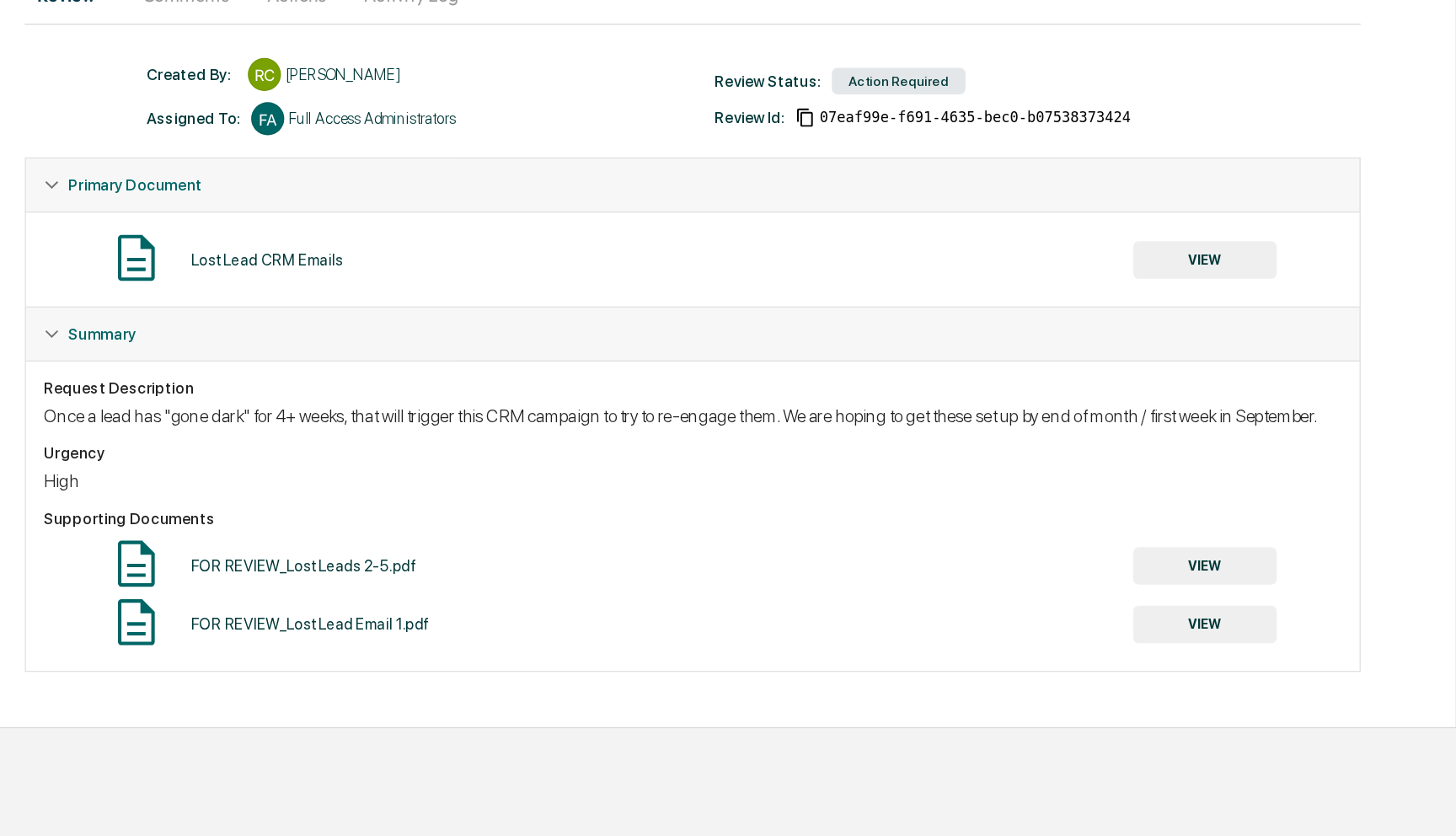
click at [638, 500] on div "Request Description Once a lead has "gone dark" for 4+ weeks, that will trigger…" at bounding box center [728, 505] width 990 height 36
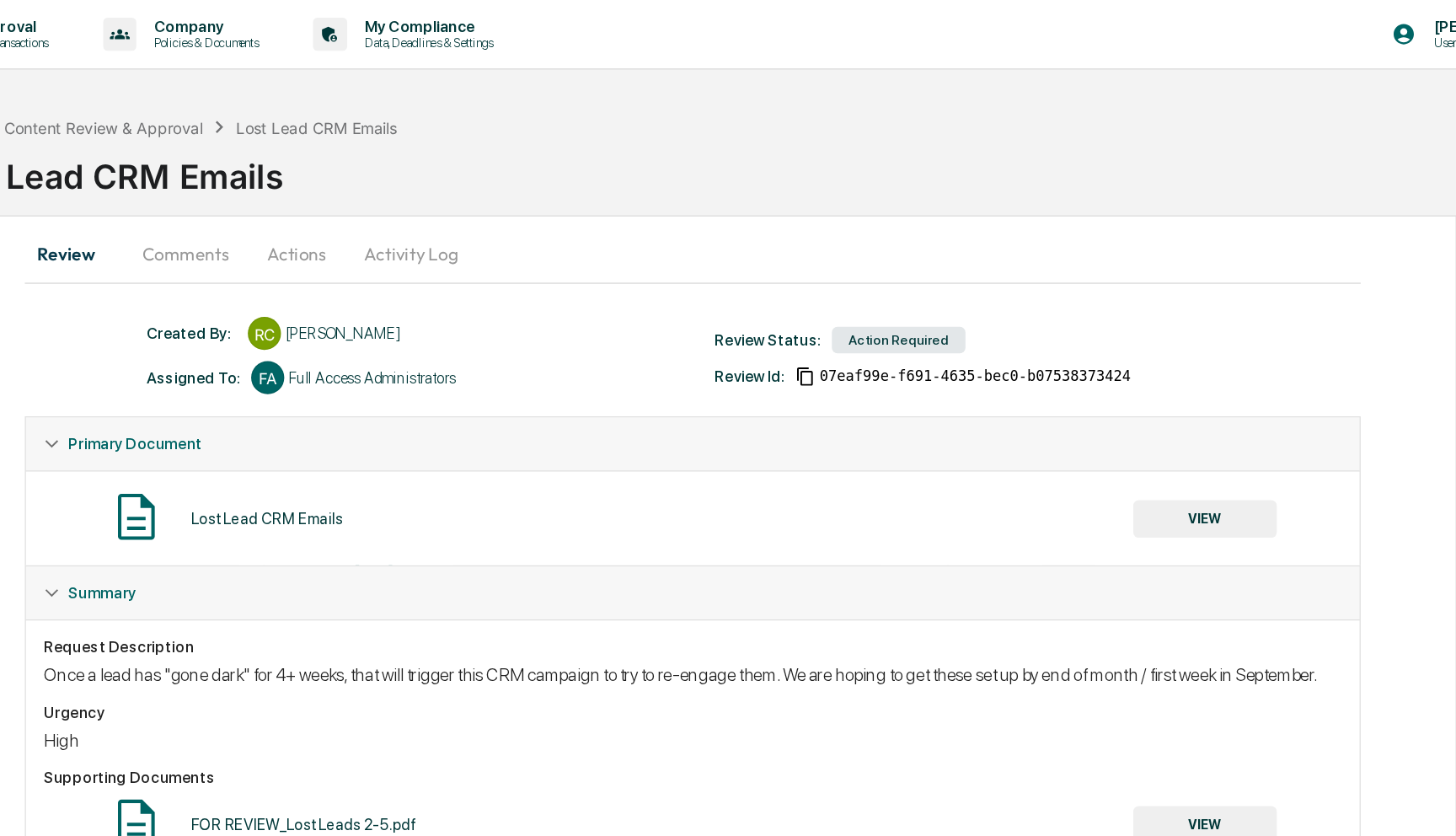
click at [345, 206] on button "Comments" at bounding box center [341, 193] width 94 height 40
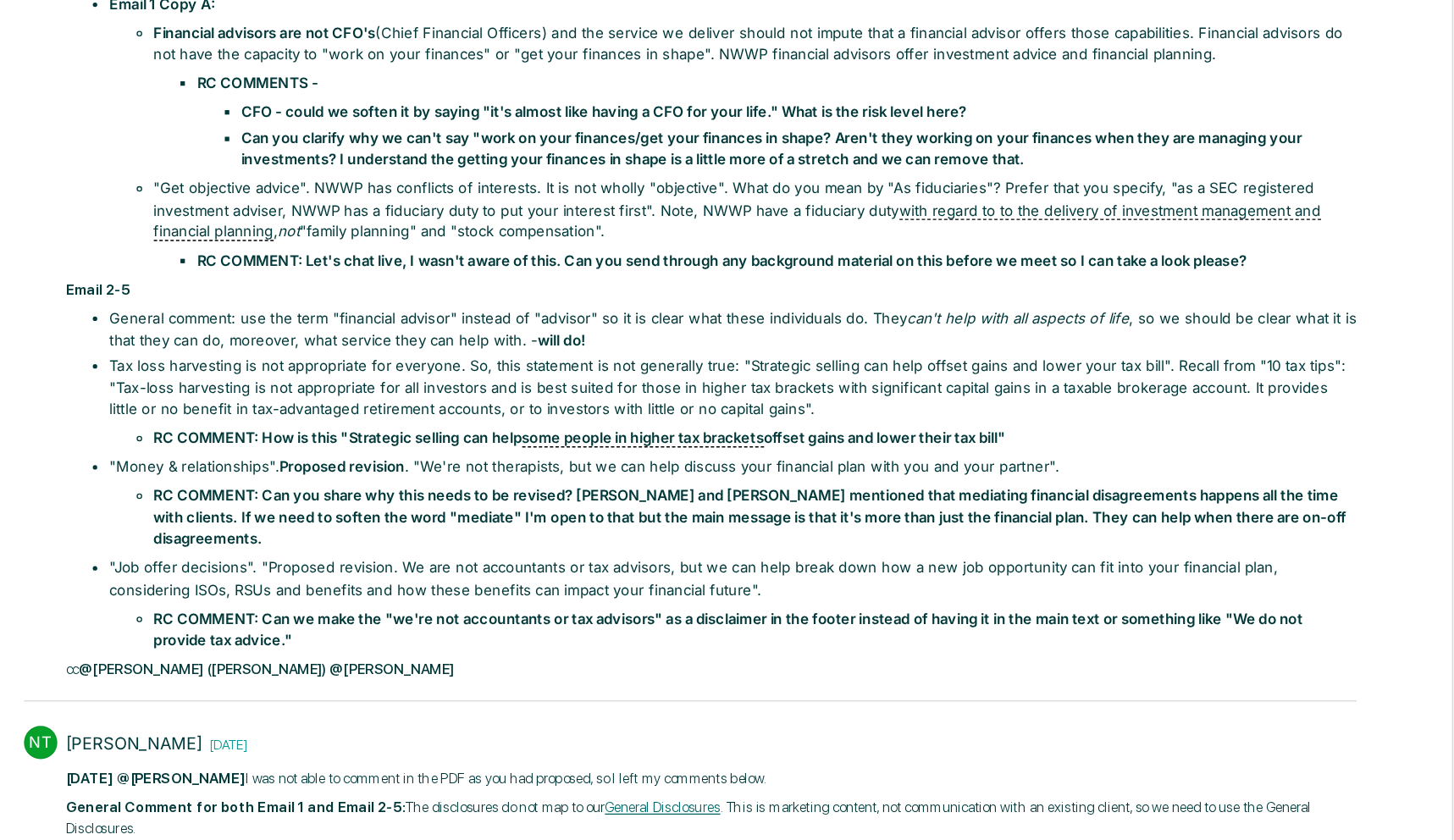
scroll to position [1843, 0]
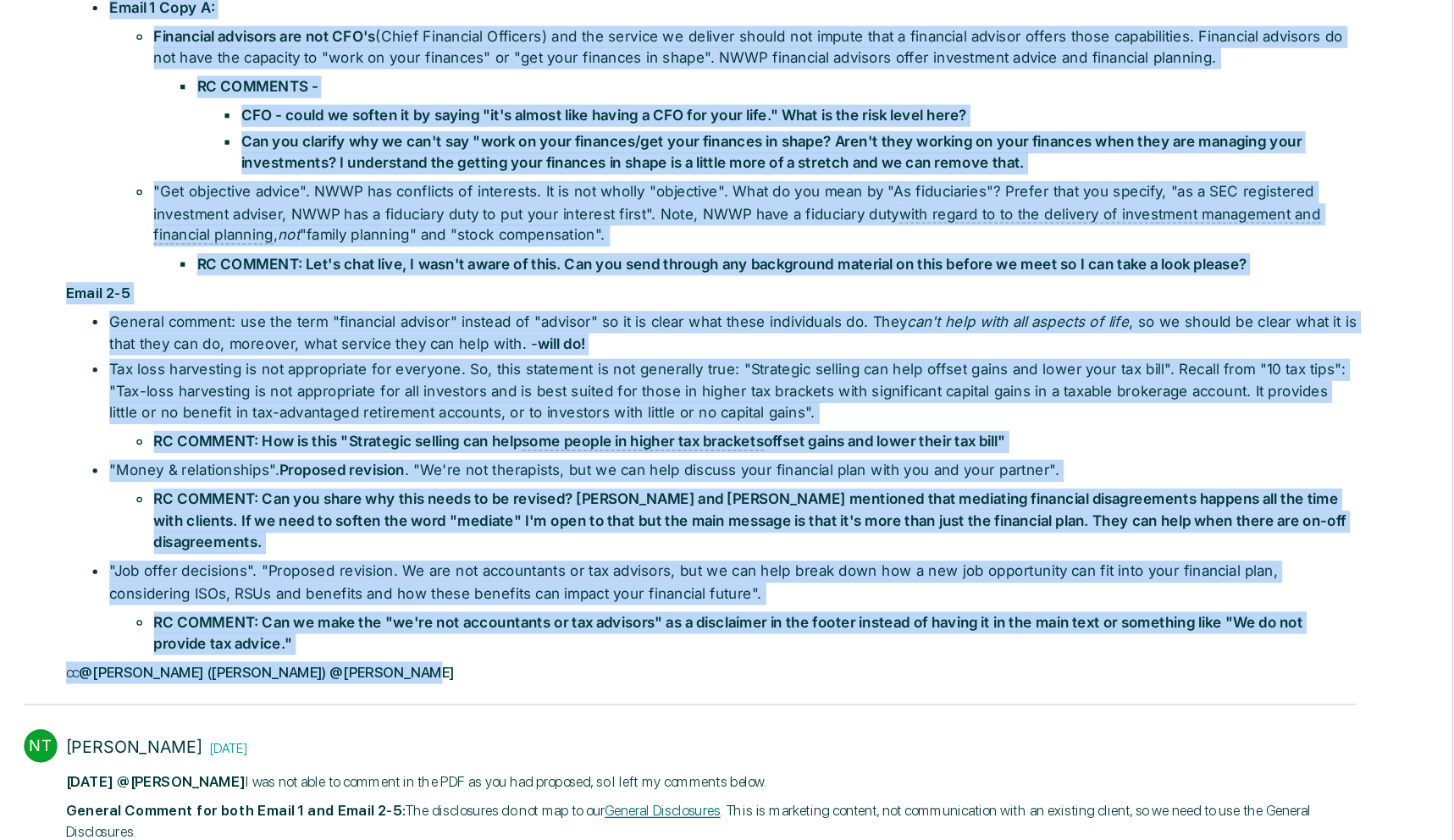
drag, startPoint x: 536, startPoint y: 547, endPoint x: 237, endPoint y: 29, distance: 598.1
click at [237, 29] on div "RC Rachel Carlisle 2 days ago @Neshie Tiwari You should now have access to this…" at bounding box center [728, 220] width 1018 height 614
copy div "A few questions on your feedback: Email 1 Copy A: Financial advisors are not CF…"
click at [292, 210] on li "Email 1 Copy A: Financial advisors are not CFO's (Chief Financial Officers) and…" at bounding box center [760, 103] width 951 height 212
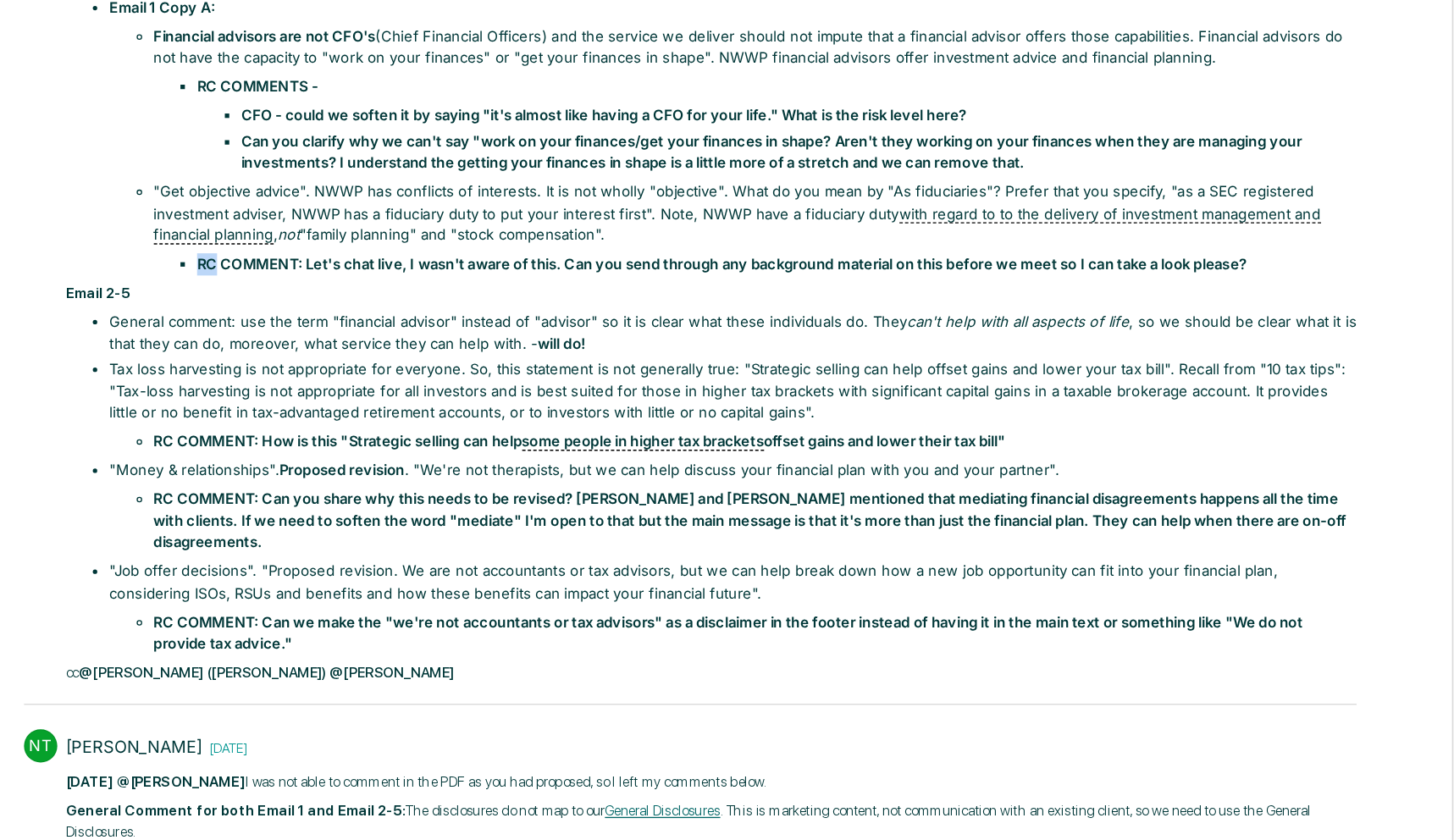
click at [292, 210] on li "Email 1 Copy A: Financial advisors are not CFO's (Chief Financial Officers) and…" at bounding box center [760, 103] width 951 height 212
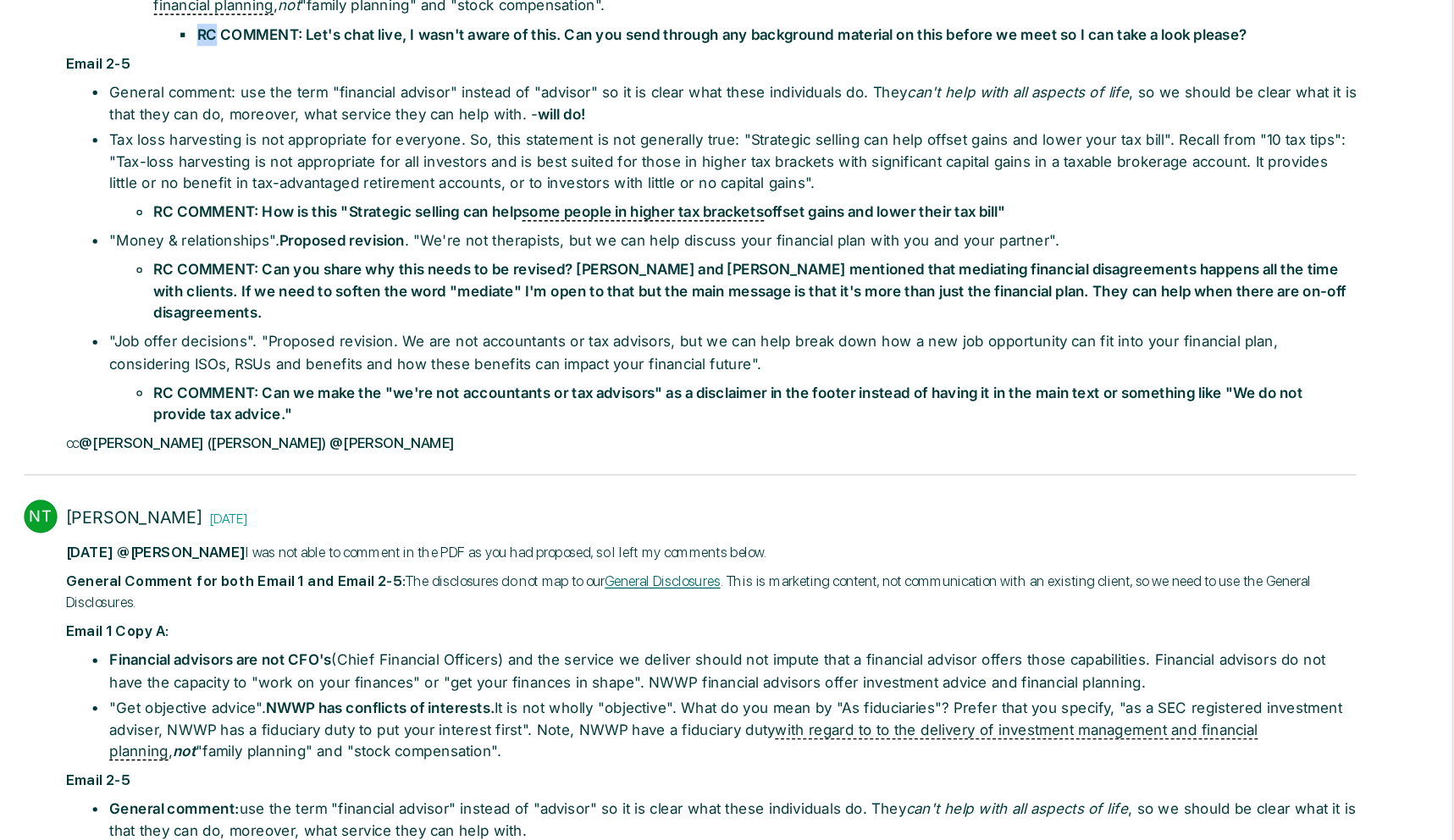
scroll to position [1821, 0]
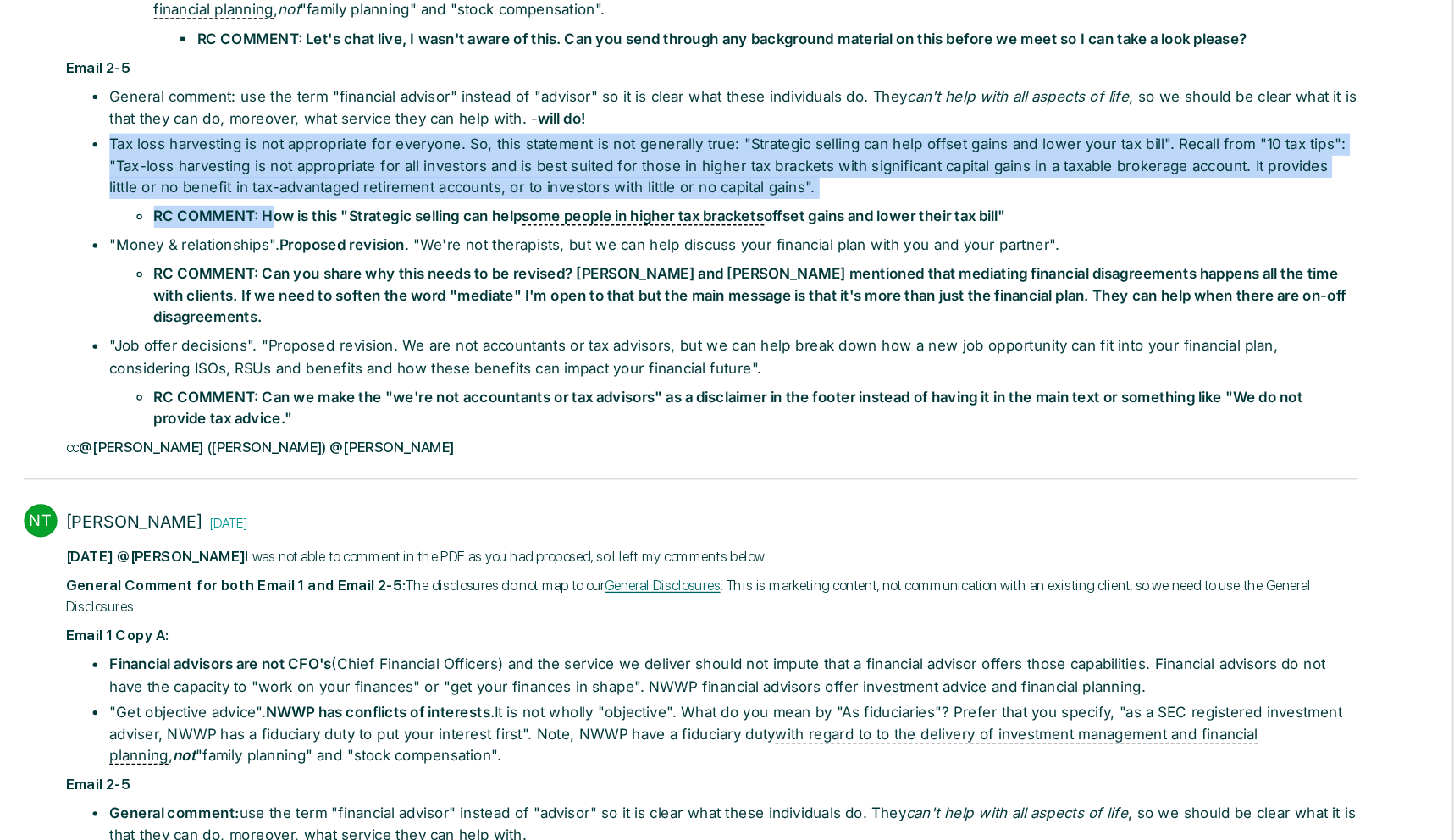
drag, startPoint x: 285, startPoint y: 348, endPoint x: 410, endPoint y: 400, distance: 135.4
click at [410, 367] on li "Tax loss harvesting is not appropriate for everyone. So, this statement is not …" at bounding box center [760, 331] width 951 height 72
click at [410, 365] on strong "RC COMMENT: How is this "Strategic selling can help some people in higher tax b…" at bounding box center [644, 358] width 650 height 14
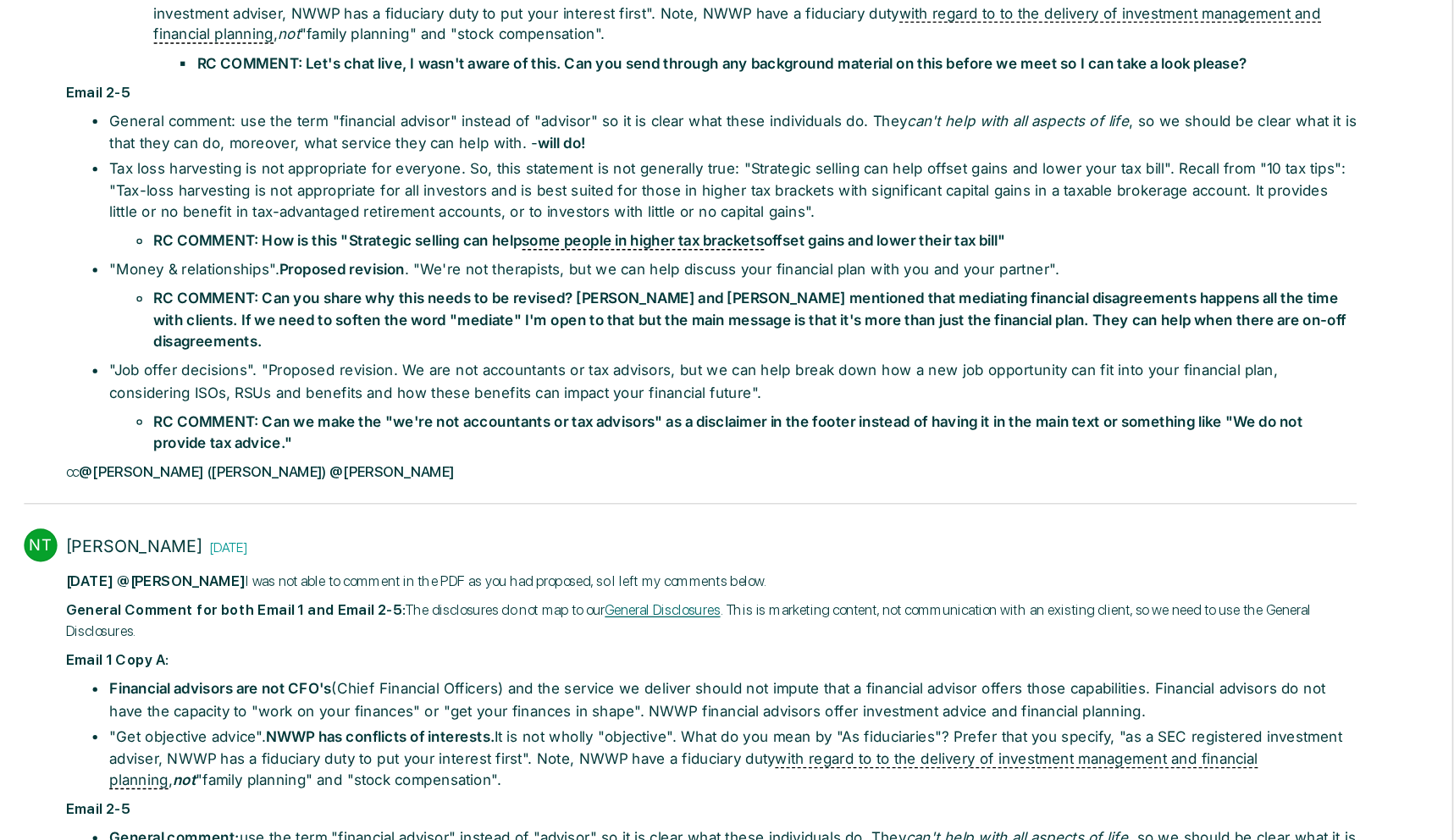
click at [514, 521] on li "RC COMMENT: Can we make the "we're not accountants or tax advisors" as a discla…" at bounding box center [777, 505] width 919 height 33
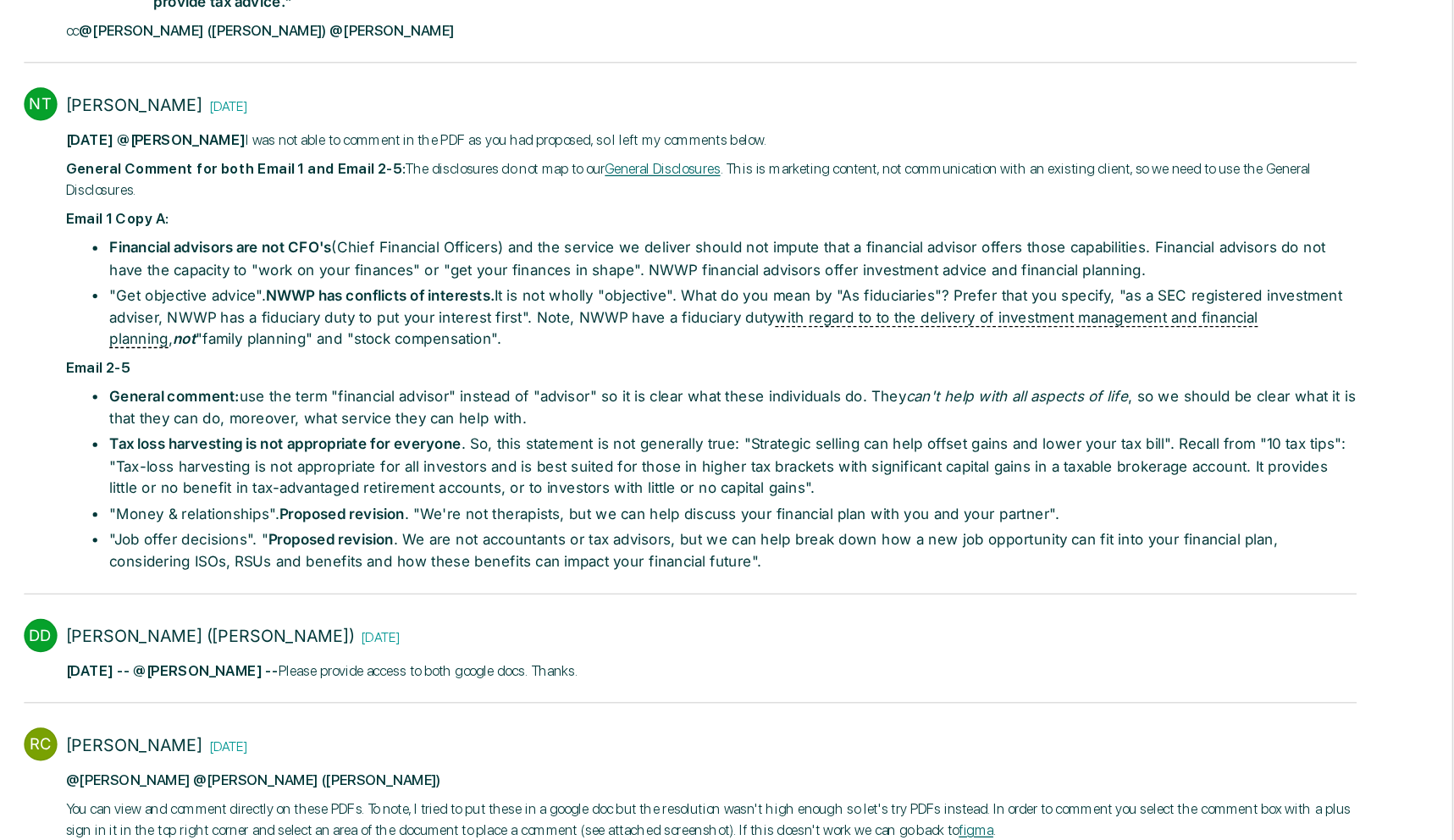
scroll to position [2140, 0]
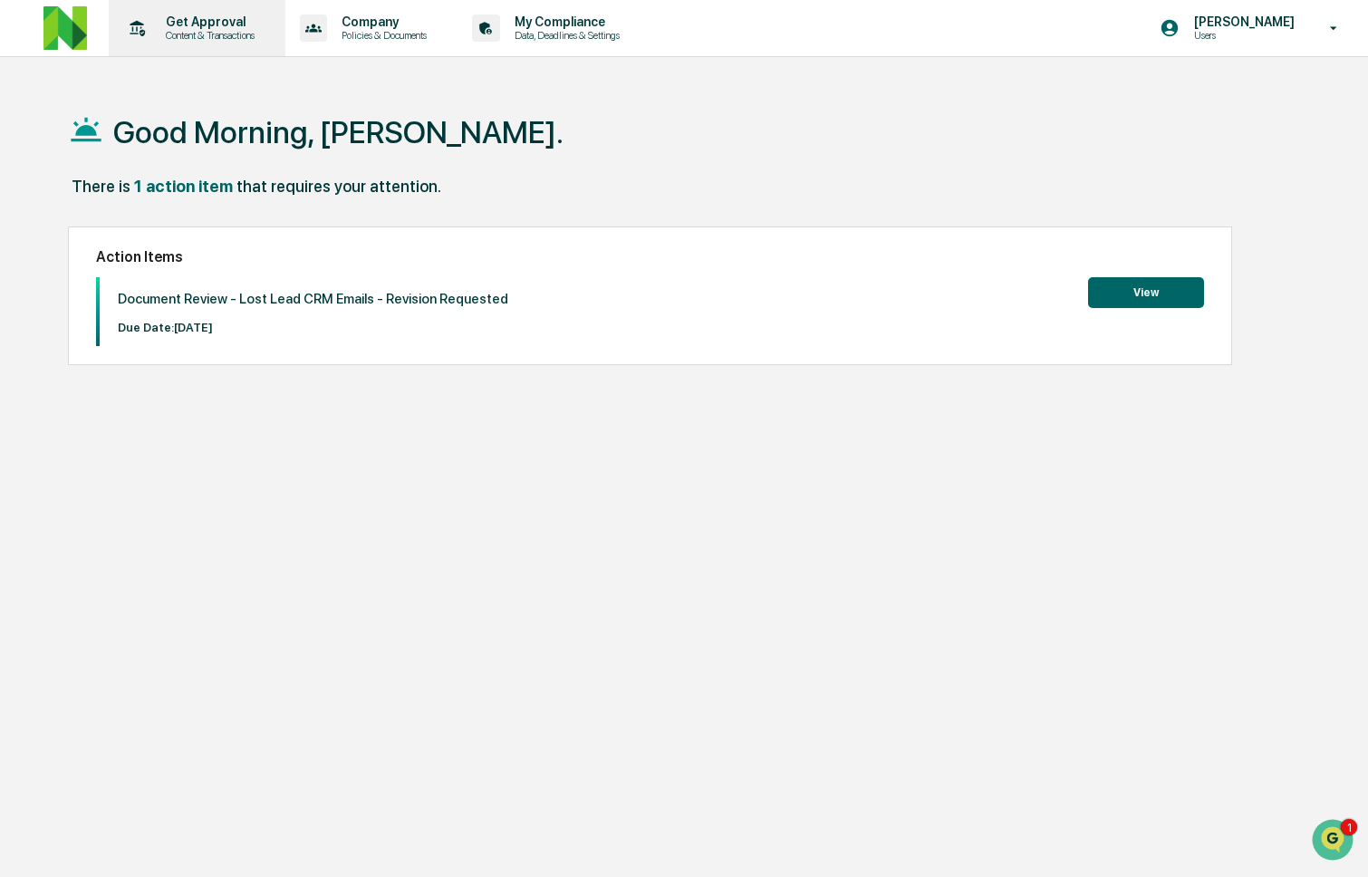
click at [175, 38] on p "Content & Transactions" at bounding box center [207, 35] width 112 height 13
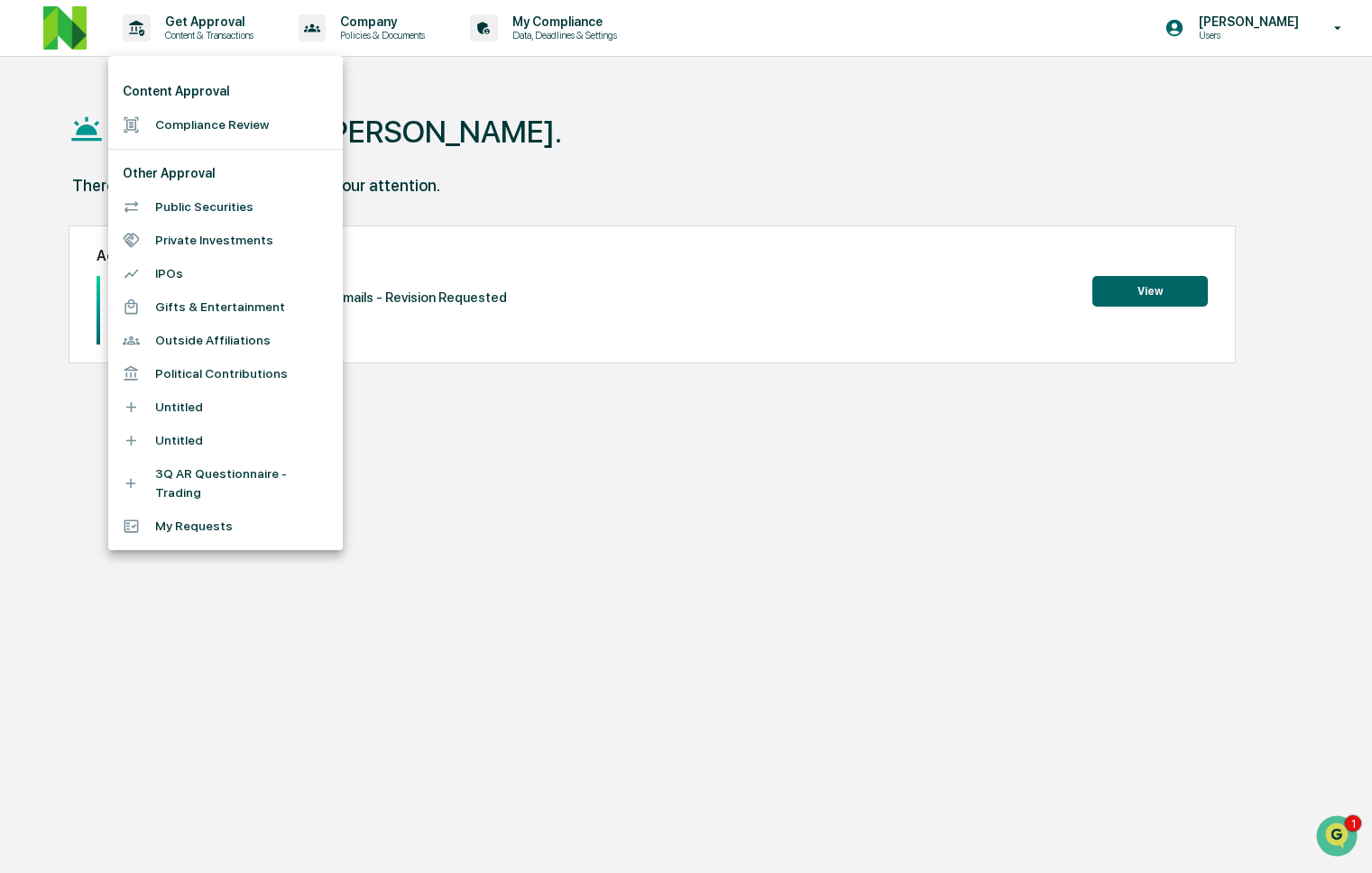
click at [232, 114] on li "Compliance Review" at bounding box center [226, 125] width 235 height 34
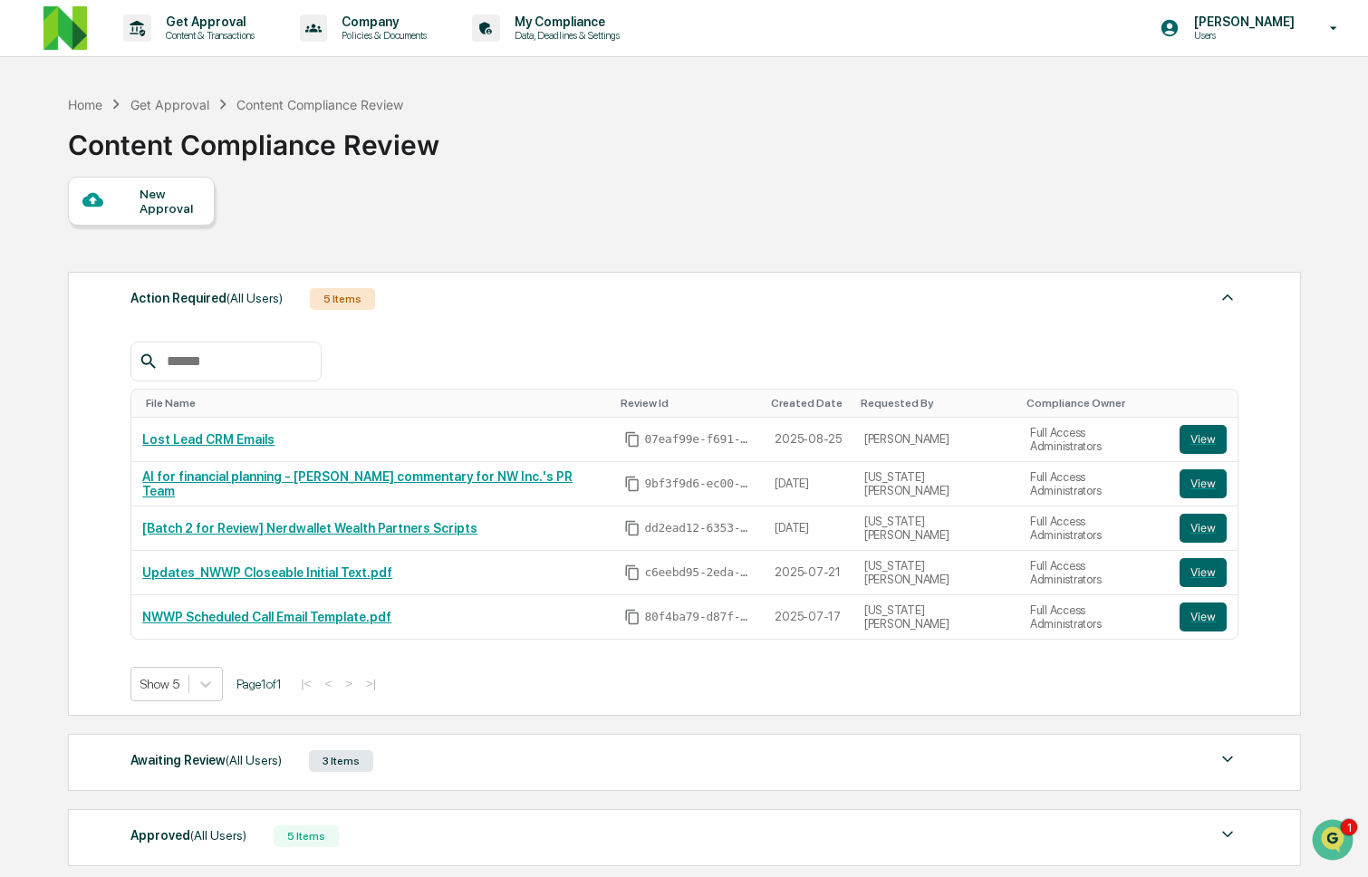
click at [468, 757] on div "Awaiting Review (All Users) 3 Items" at bounding box center [684, 760] width 1108 height 25
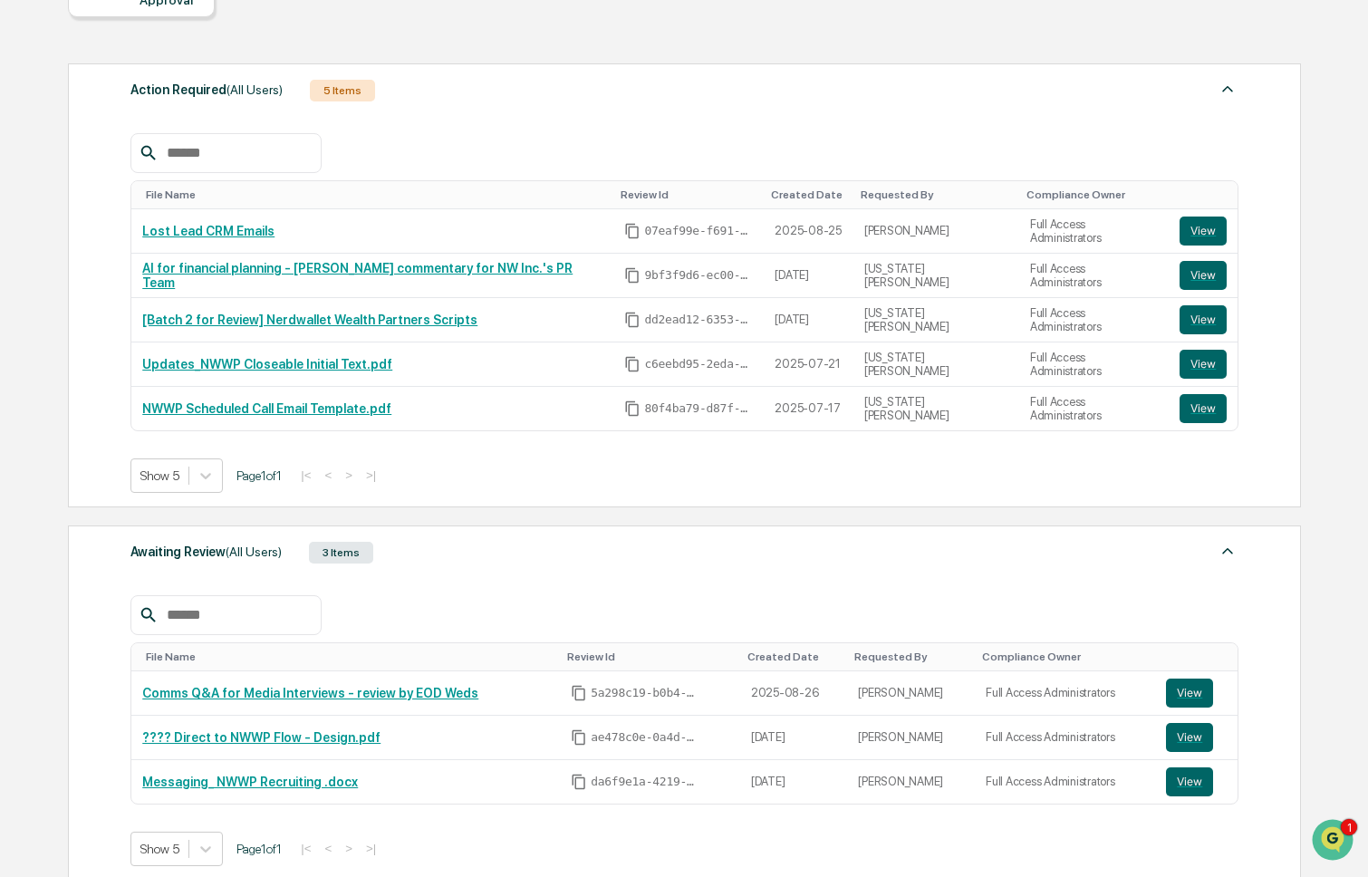
scroll to position [324, 0]
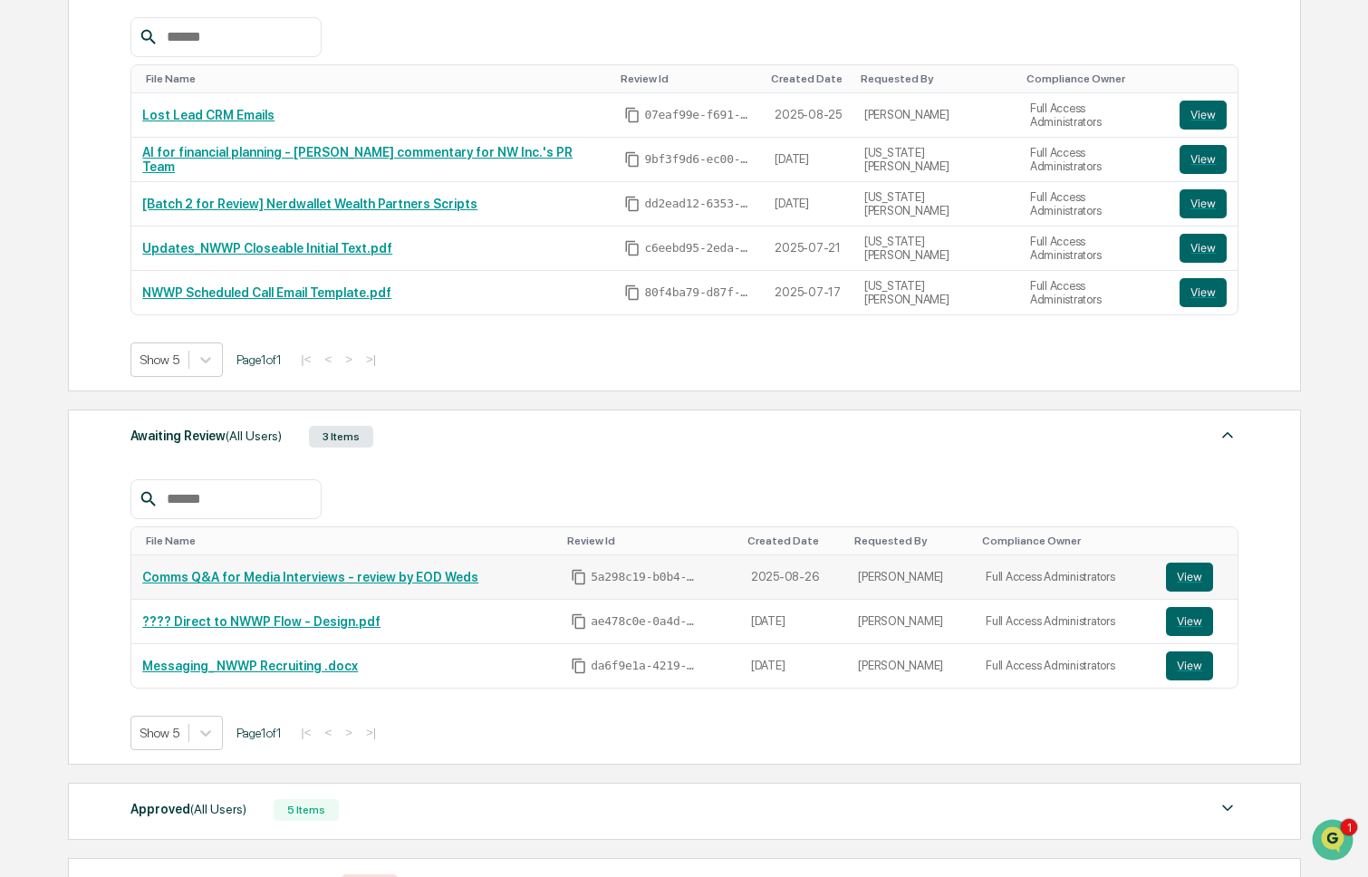
click at [445, 584] on link "Comms Q&A for Media Interviews - review by EOD Weds" at bounding box center [310, 577] width 336 height 14
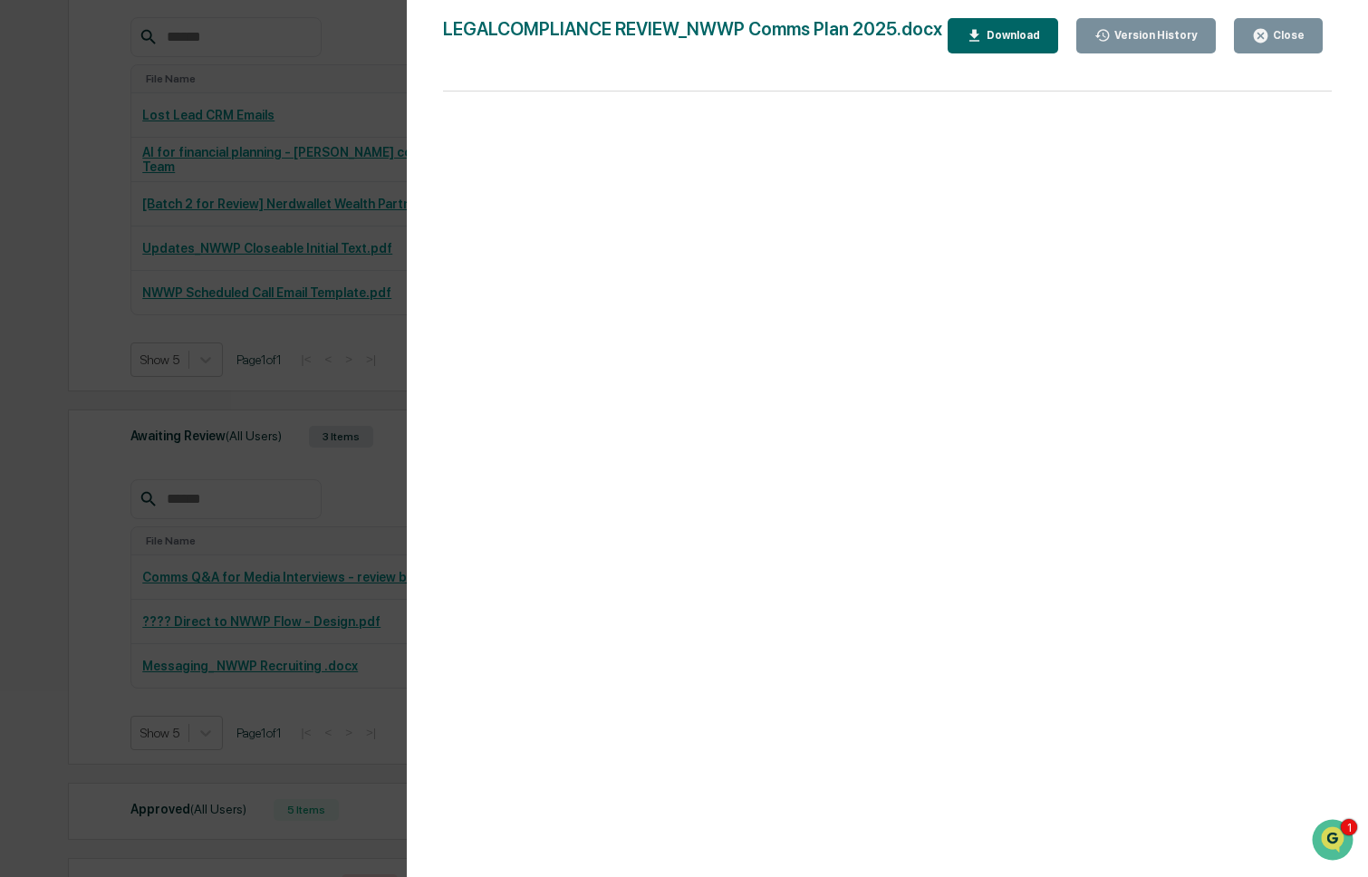
click at [205, 580] on div "Version History 08/26/2025, 06:43 PM Rachel Carlisle LEGALCOMPLIANCE REVIEW_NWW…" at bounding box center [684, 438] width 1368 height 877
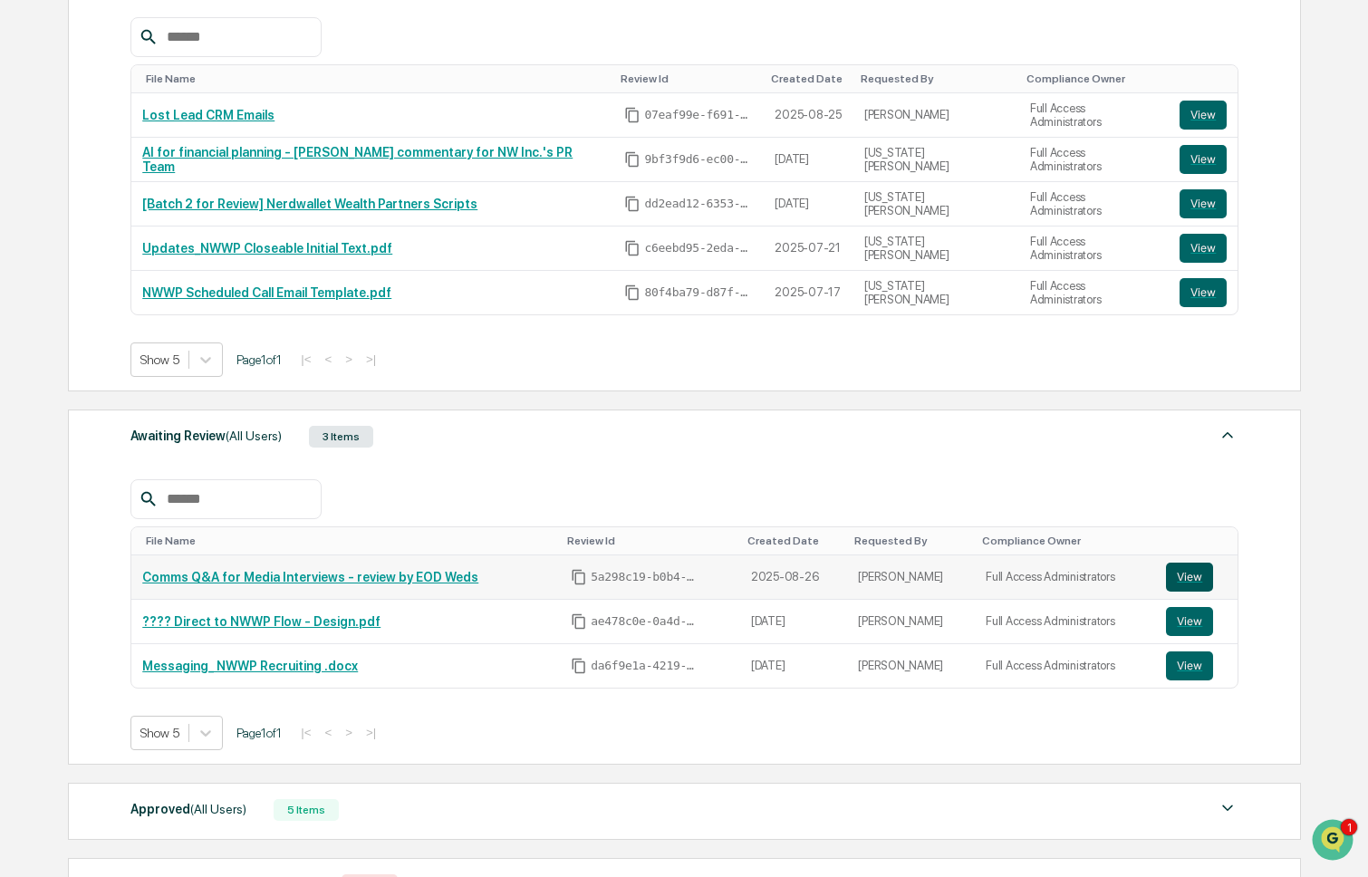
click at [1194, 583] on button "View" at bounding box center [1189, 577] width 47 height 29
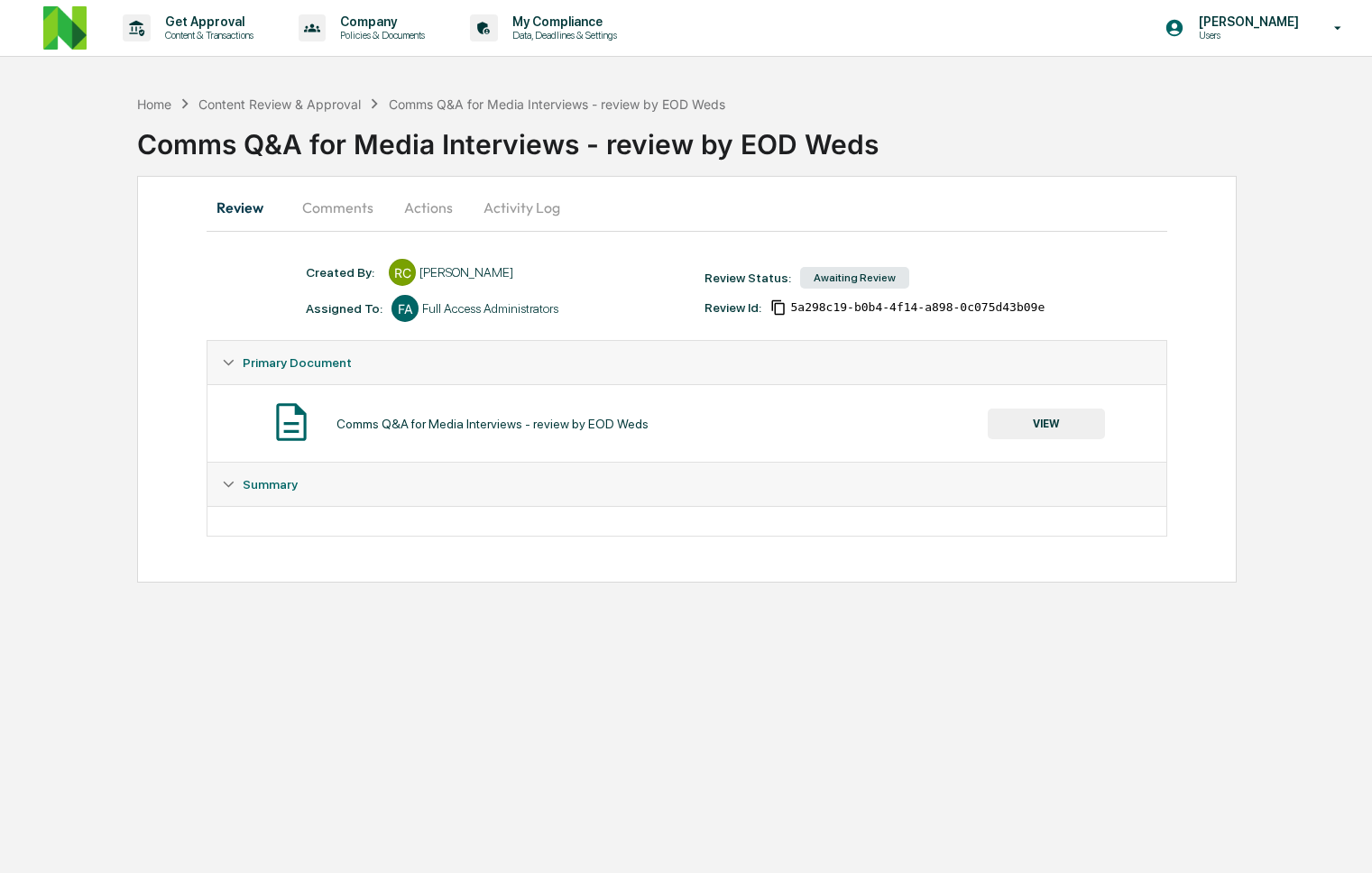
click at [351, 211] on button "Comments" at bounding box center [338, 207] width 101 height 43
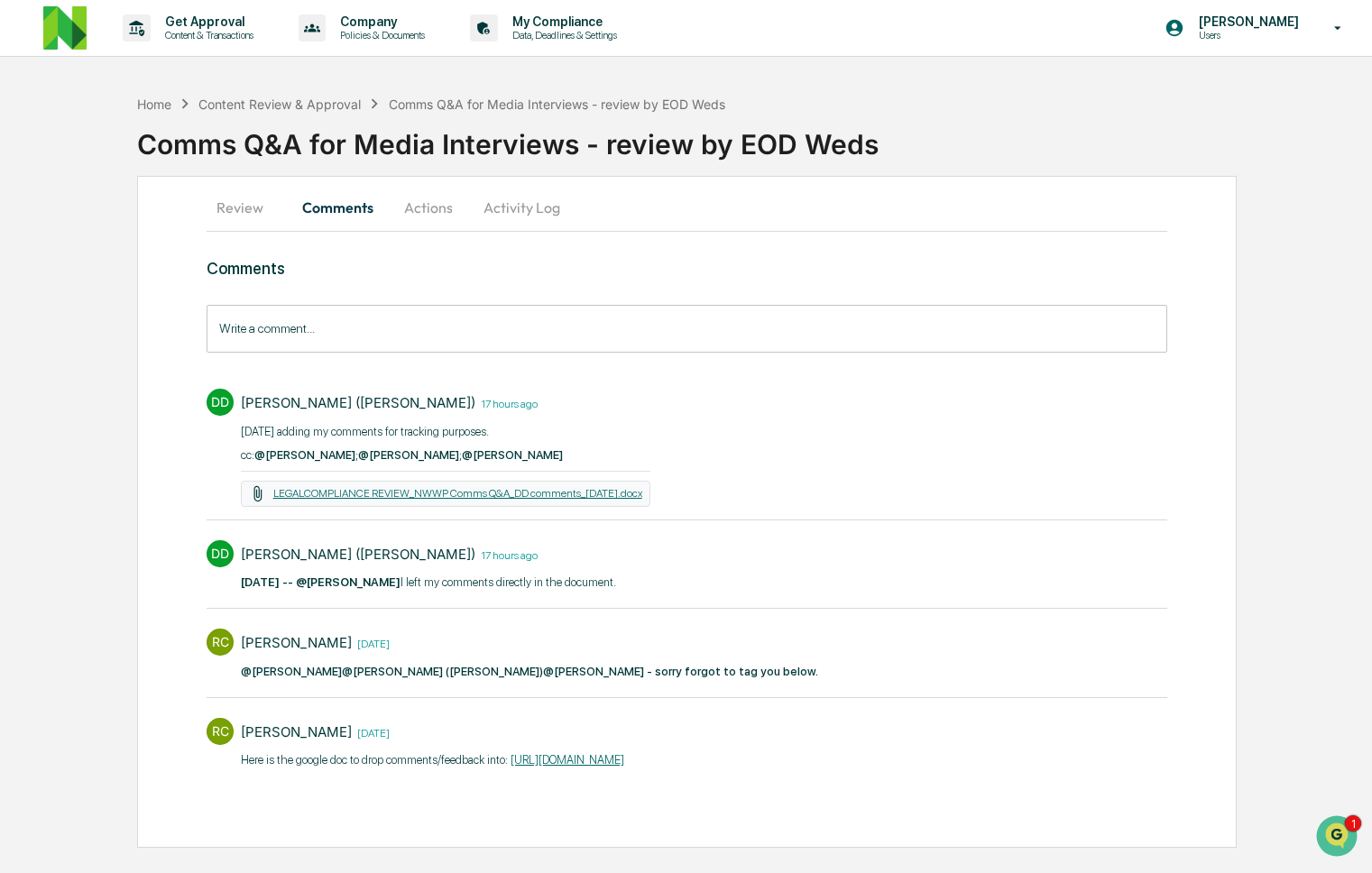
click at [332, 500] on link "LEGALCOMPLIANCE REVIEW_NWWP Comms Q&A_DD comments_8.27.25.docx" at bounding box center [458, 493] width 369 height 13
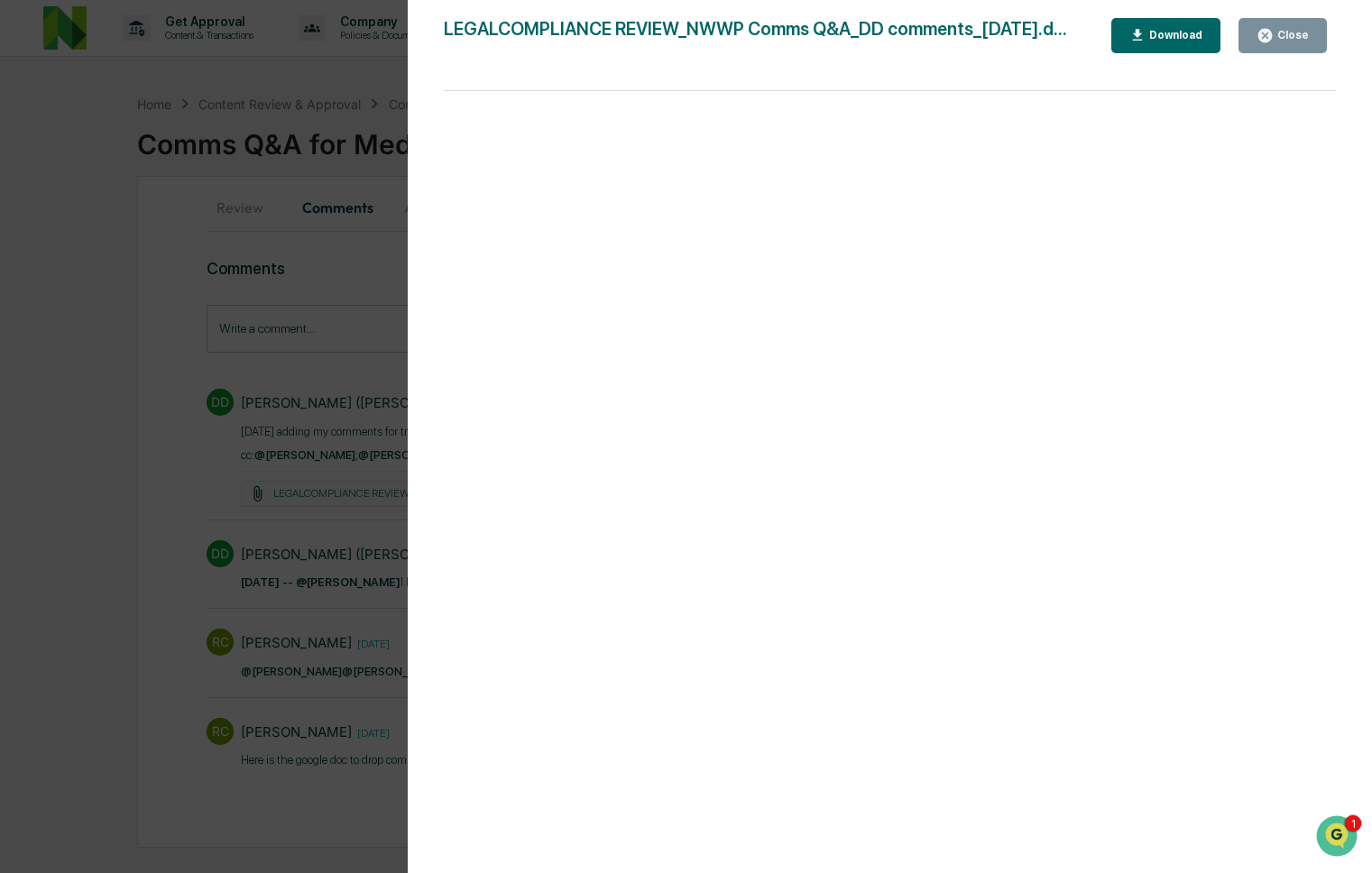
click at [1175, 36] on div "Download" at bounding box center [1174, 35] width 57 height 13
click at [152, 397] on div "Version History 08/27/2025, 10:00 PM DeeAnn Mays (Dempsey) LEGALCOMPLIANCE REVI…" at bounding box center [686, 436] width 1372 height 873
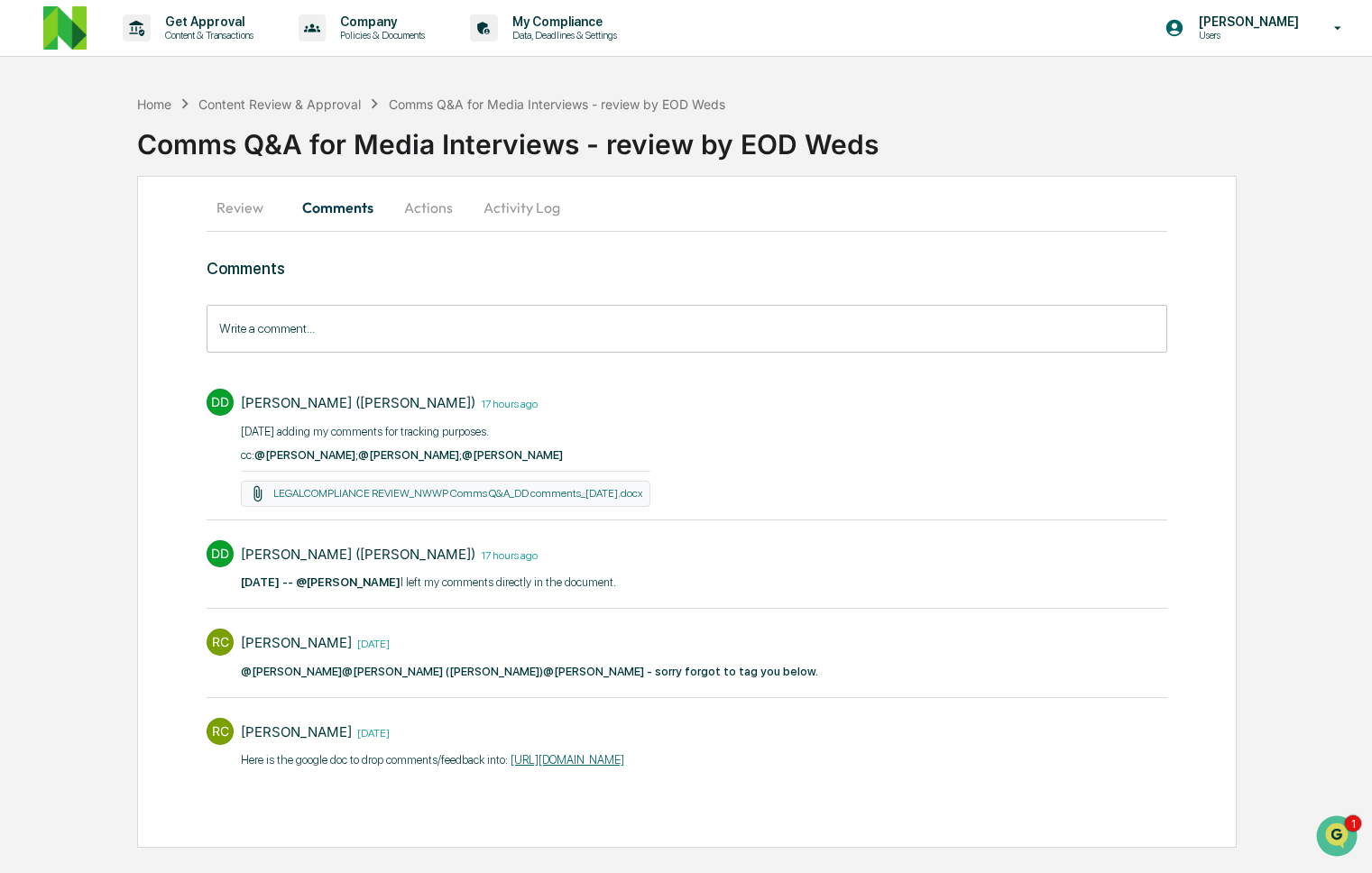
click at [278, 110] on div "Home Content Review & Approval Comms Q&A for Media Interviews - review by EOD W…" at bounding box center [431, 104] width 588 height 20
click at [283, 104] on div "Content Review & Approval" at bounding box center [279, 104] width 162 height 15
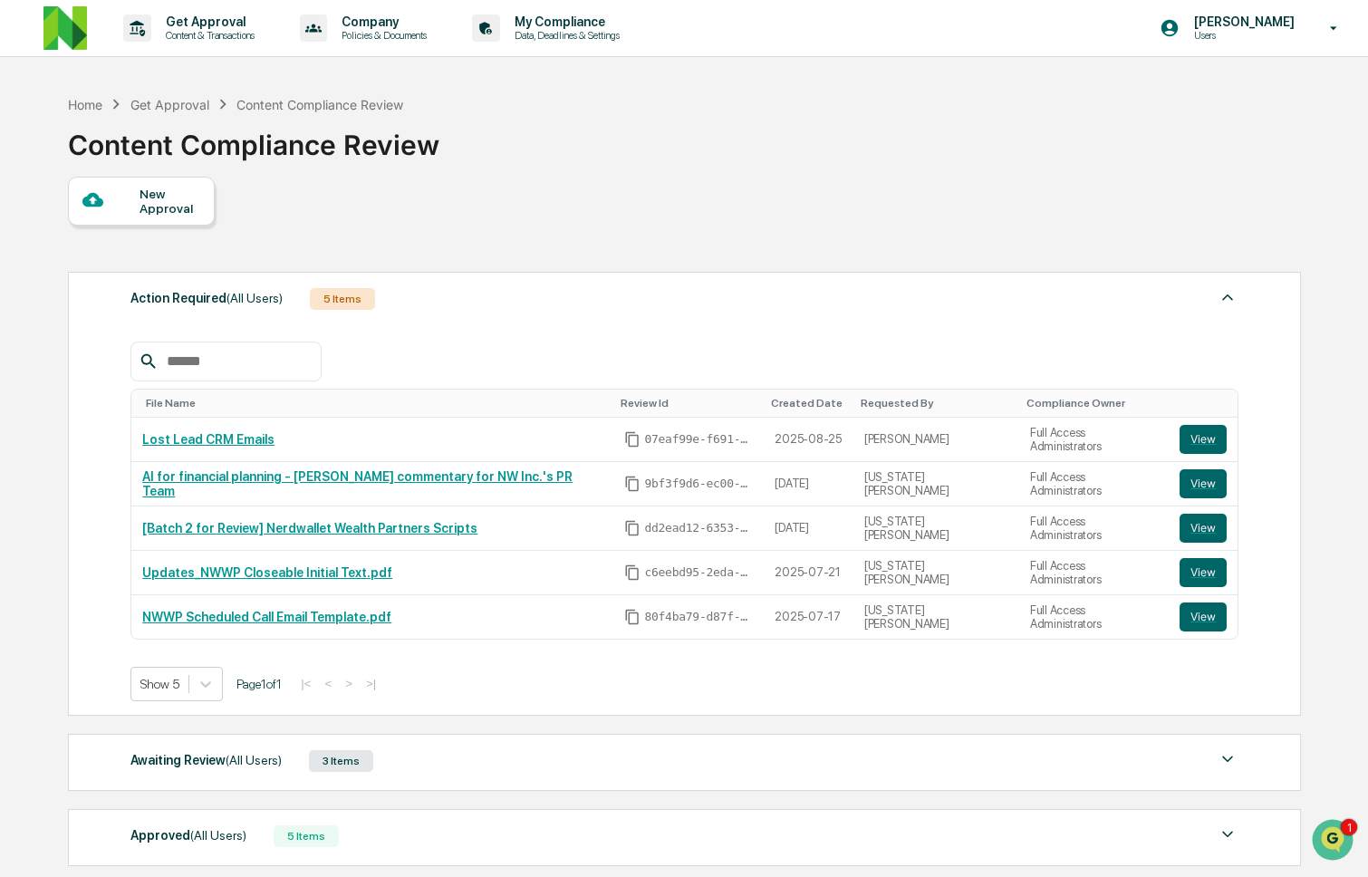
click at [455, 774] on div "Awaiting Review (All Users) 3 Items" at bounding box center [684, 760] width 1108 height 25
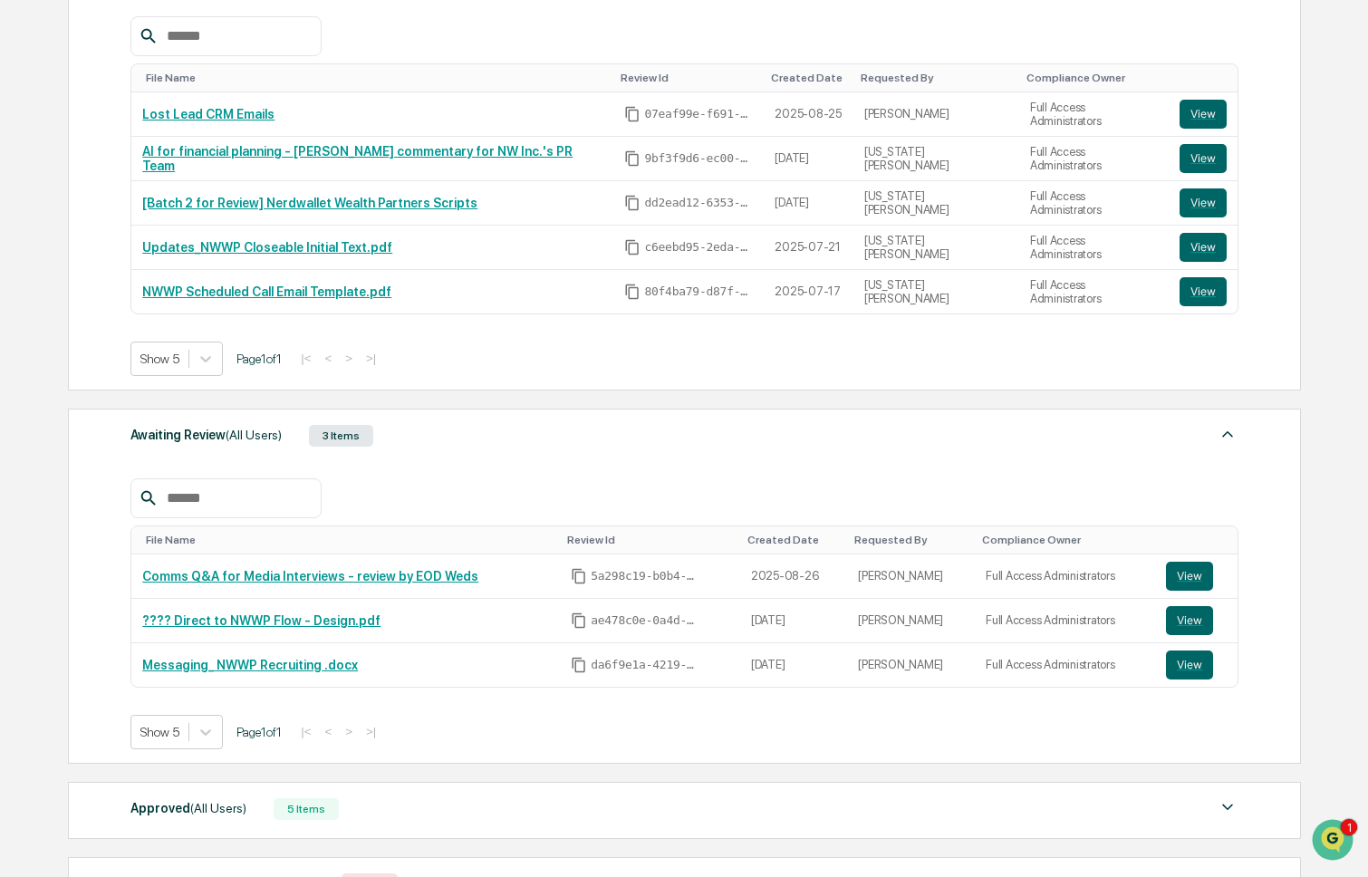
scroll to position [502, 0]
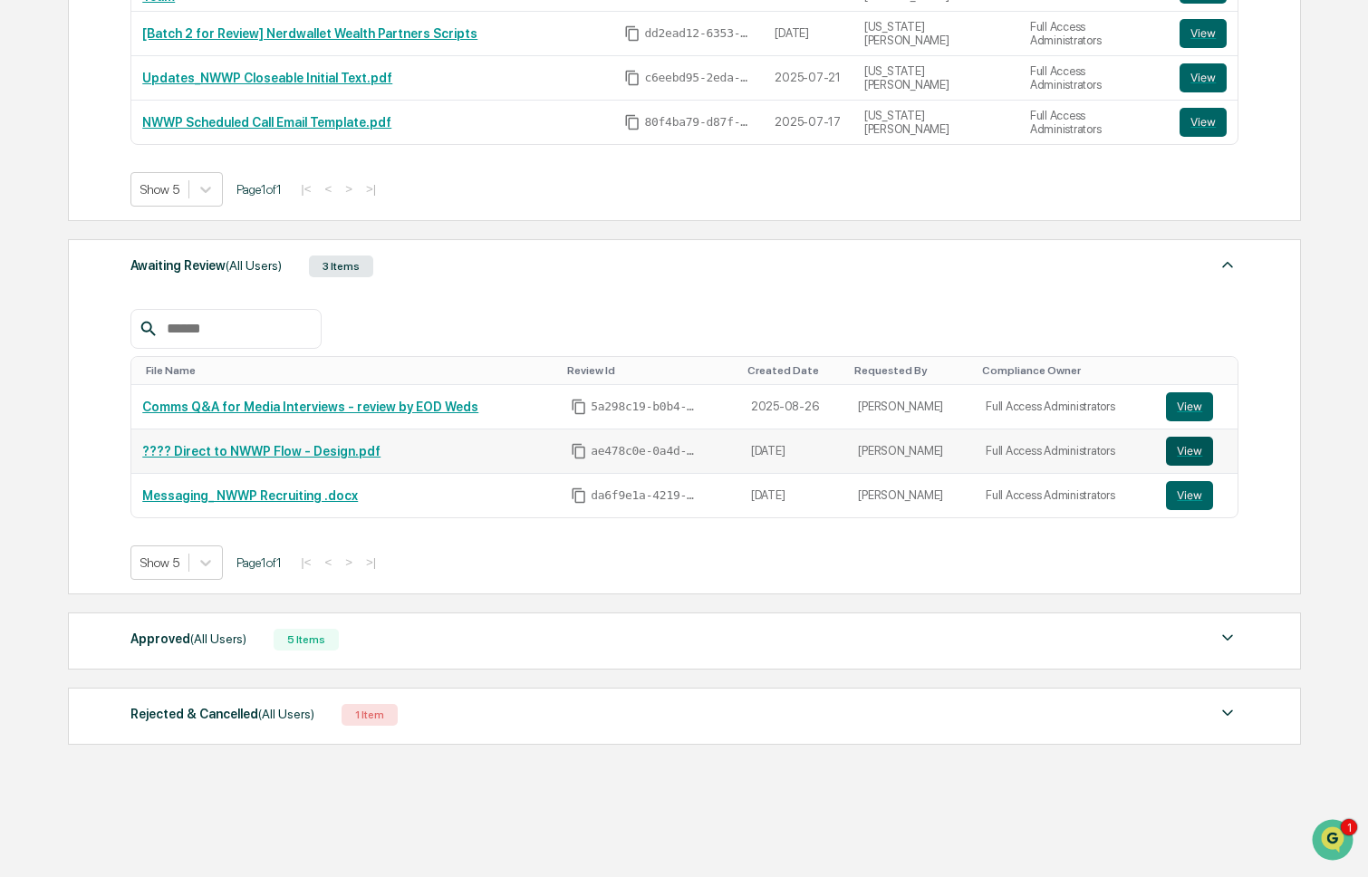
click at [1191, 445] on button "View" at bounding box center [1189, 451] width 47 height 29
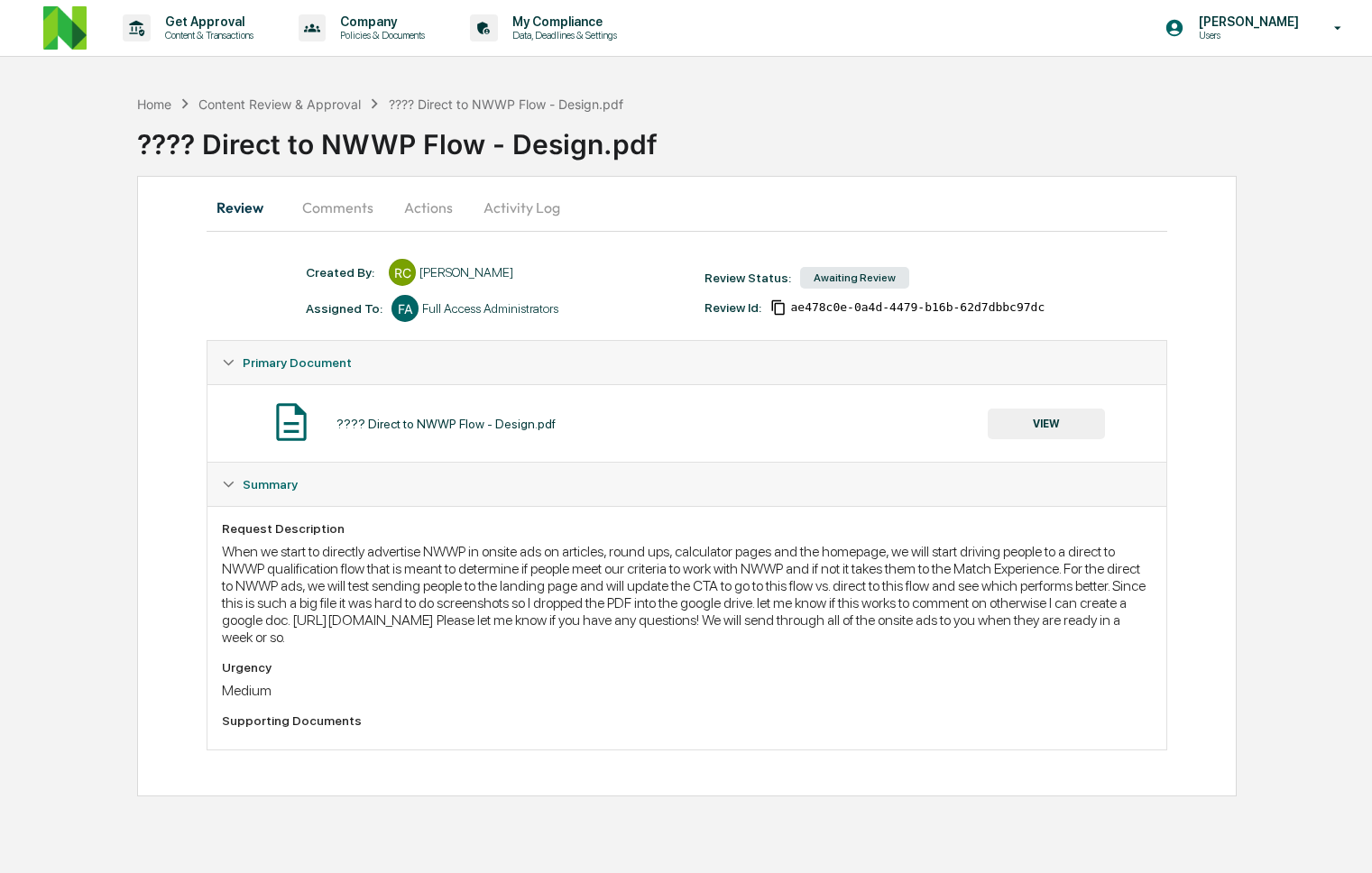
click at [357, 211] on button "Comments" at bounding box center [338, 207] width 101 height 43
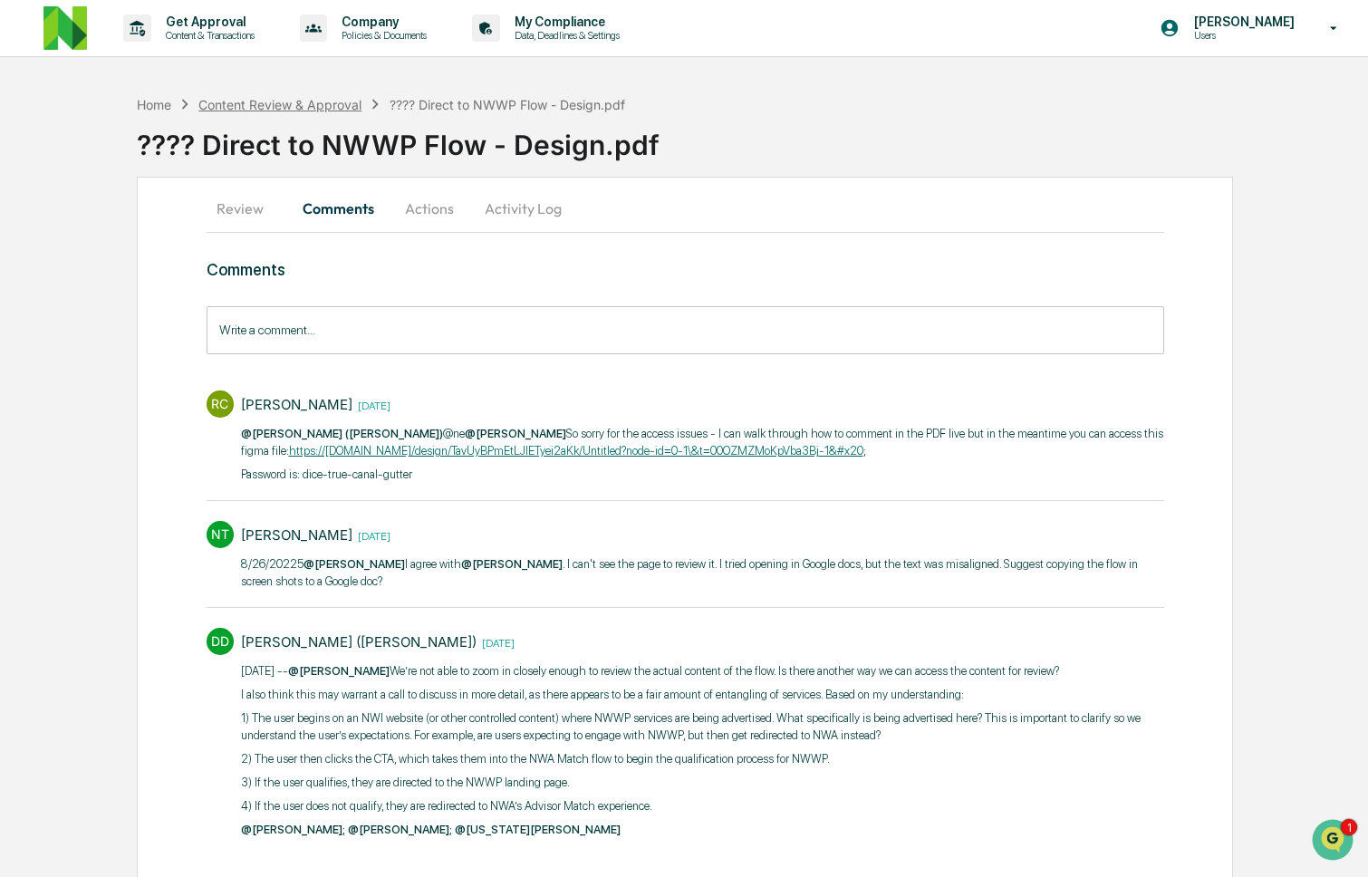
click at [290, 97] on div "Content Review & Approval" at bounding box center [279, 104] width 163 height 15
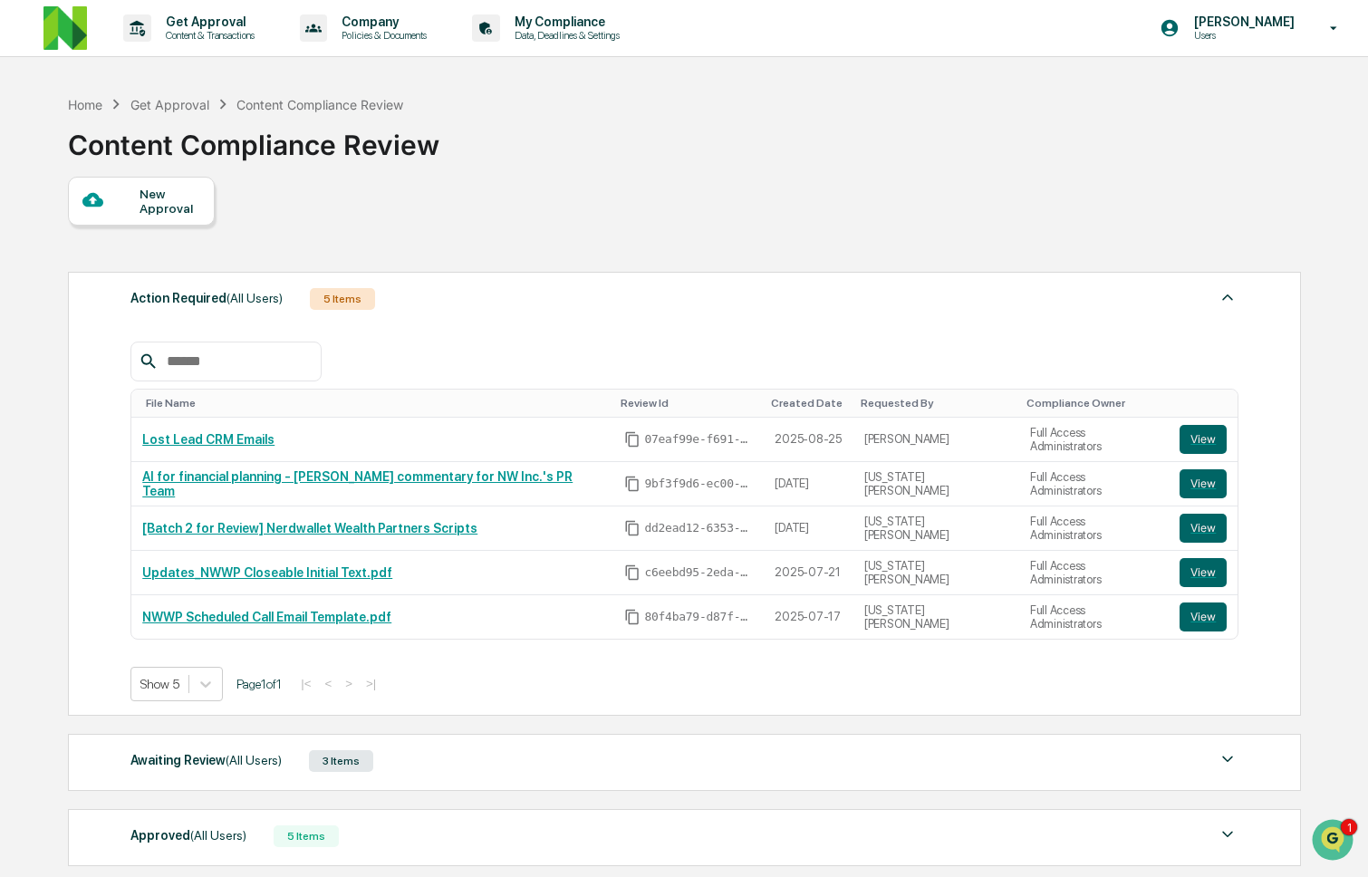
click at [511, 765] on div "Awaiting Review (All Users) 3 Items" at bounding box center [684, 760] width 1108 height 25
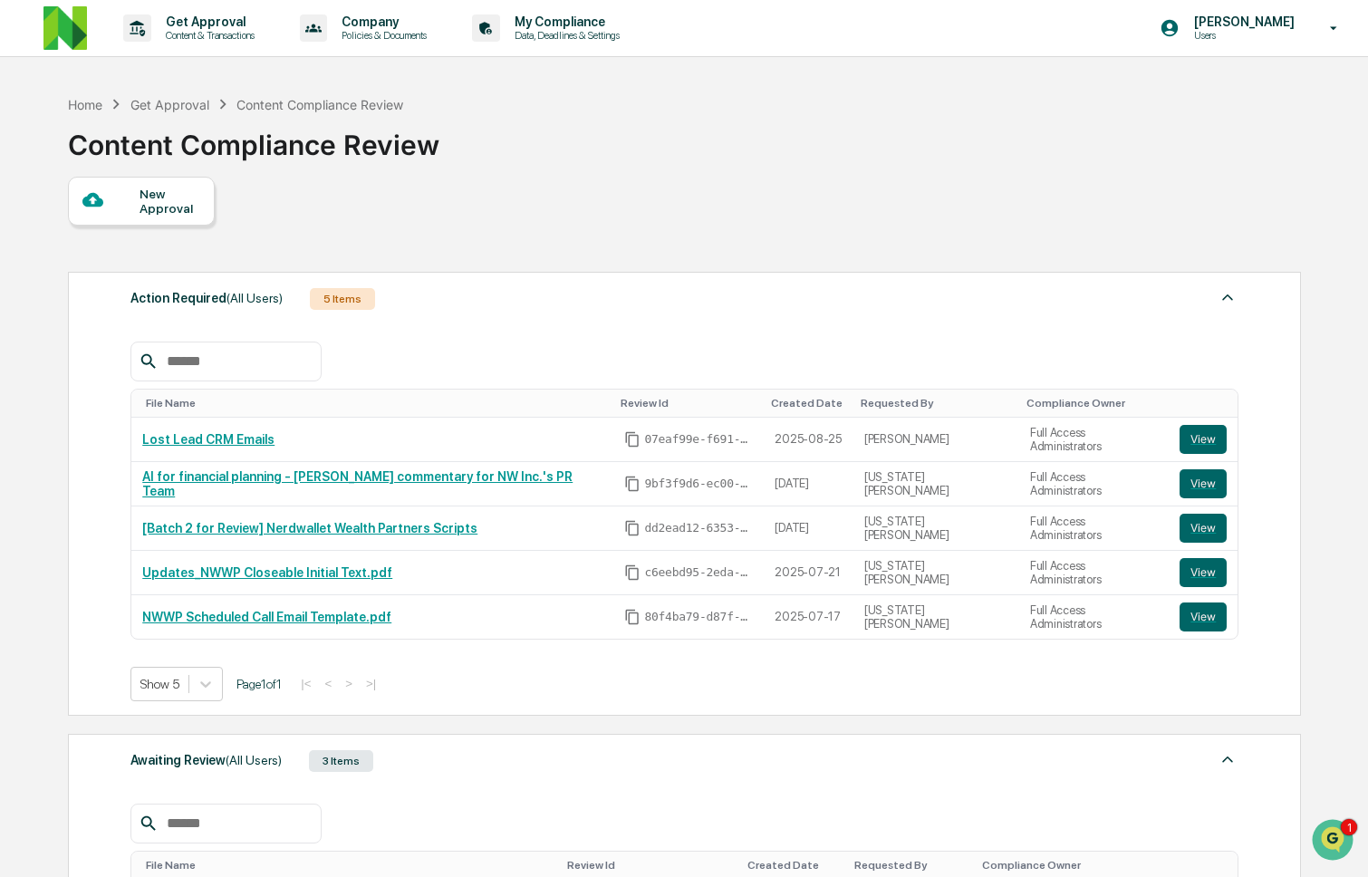
scroll to position [383, 0]
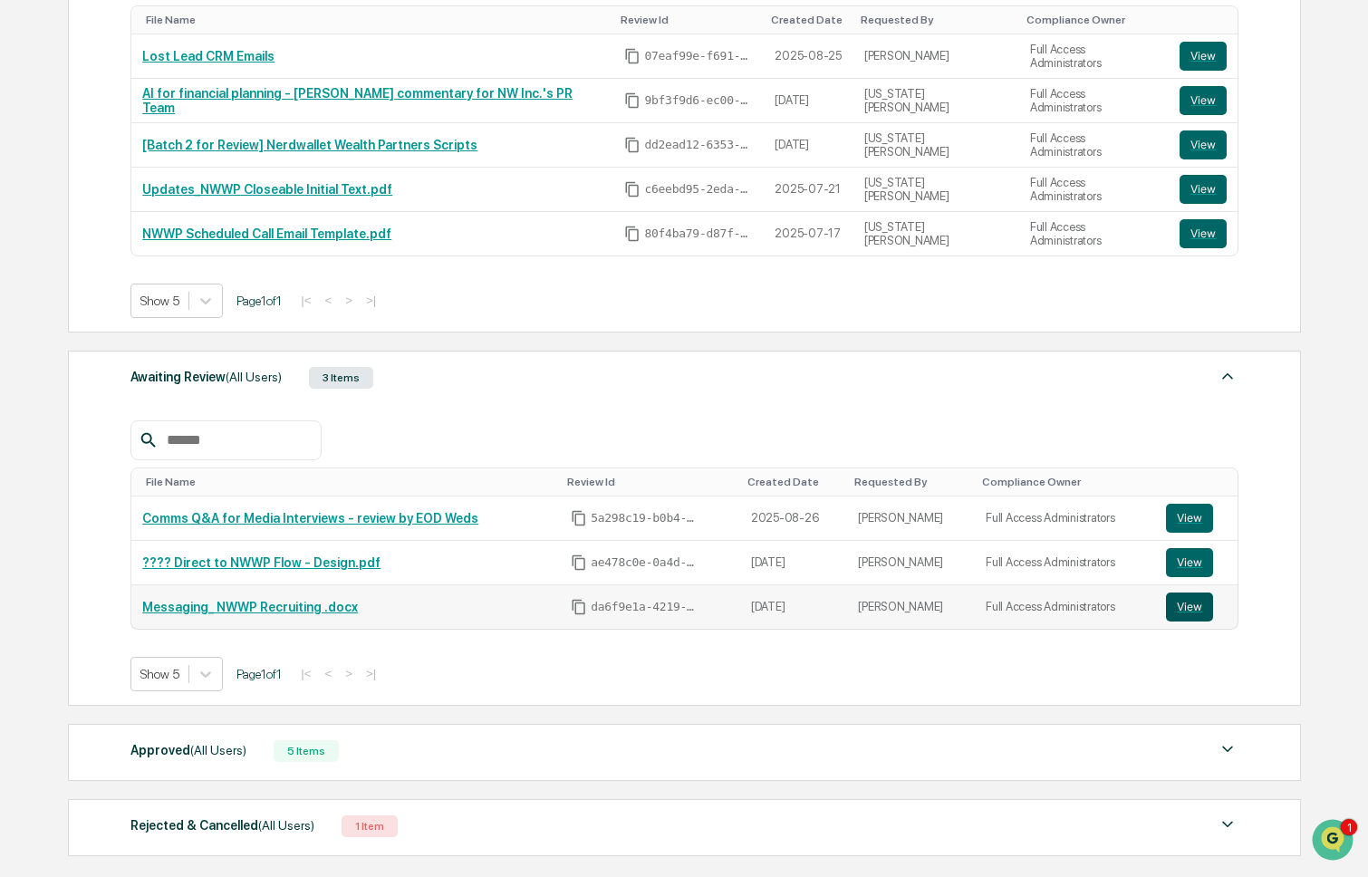
click at [1206, 616] on button "View" at bounding box center [1189, 607] width 47 height 29
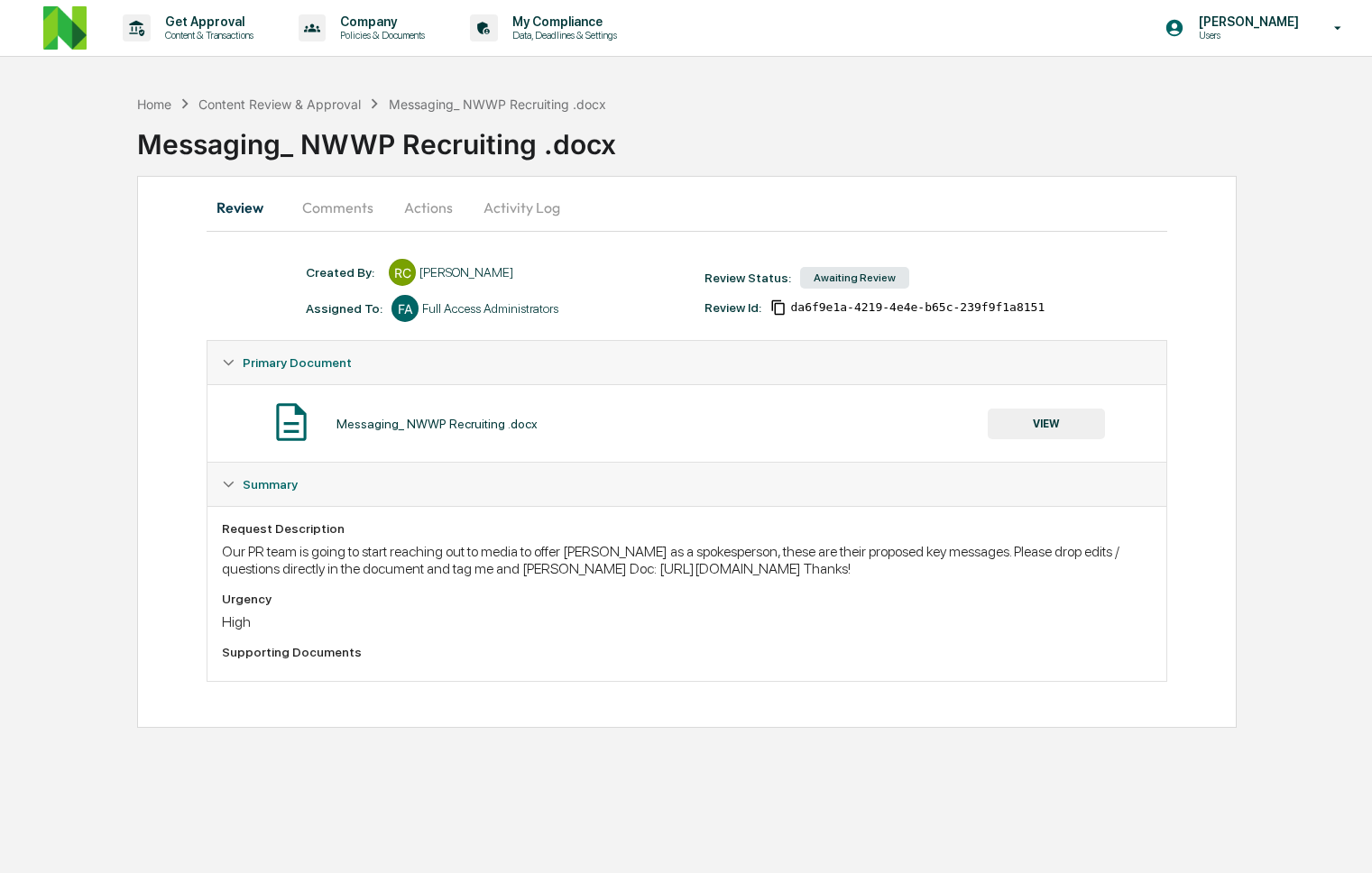
click at [360, 209] on button "Comments" at bounding box center [338, 207] width 101 height 43
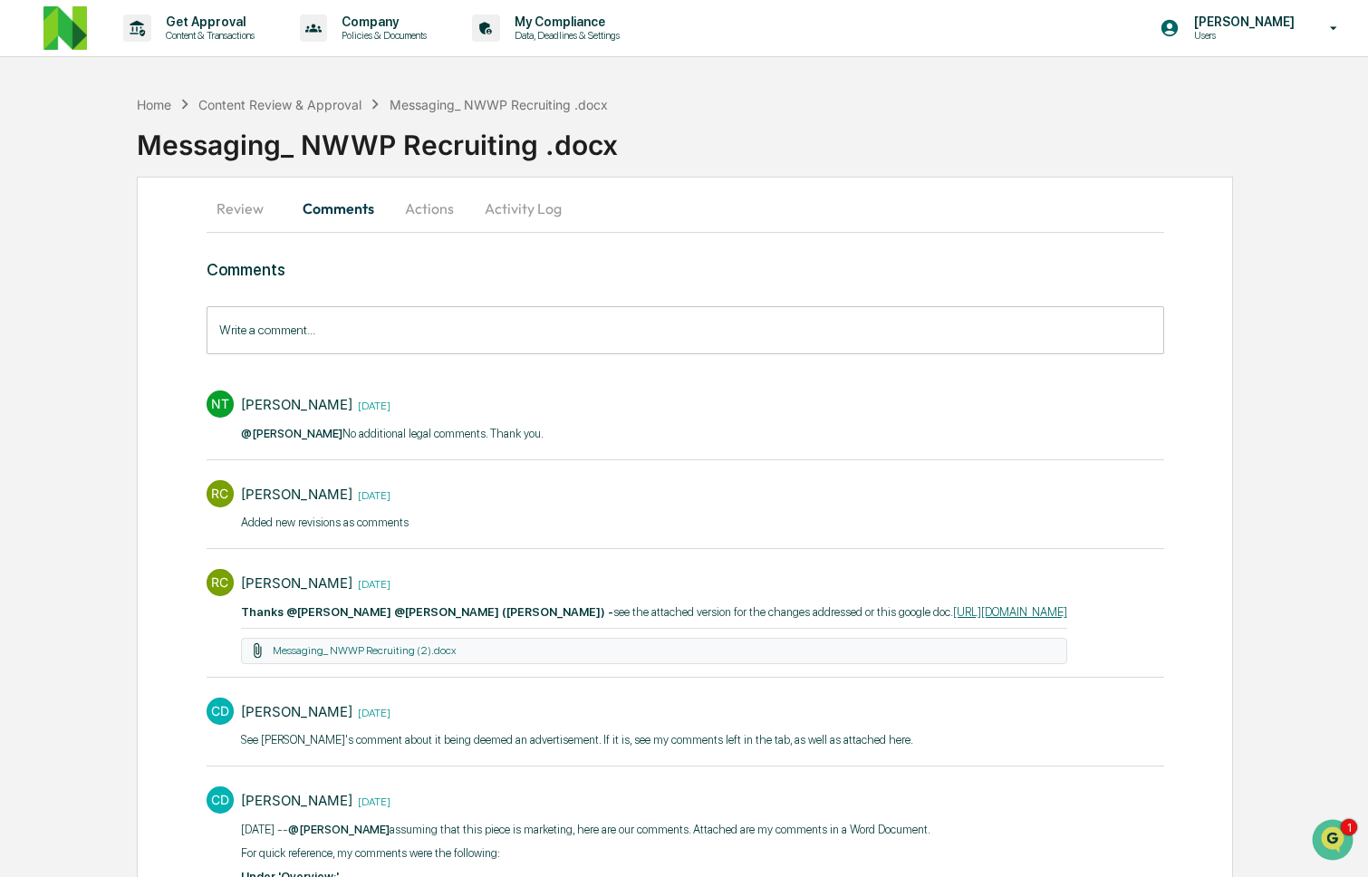
click at [410, 340] on input "Write a comment..." at bounding box center [686, 330] width 958 height 48
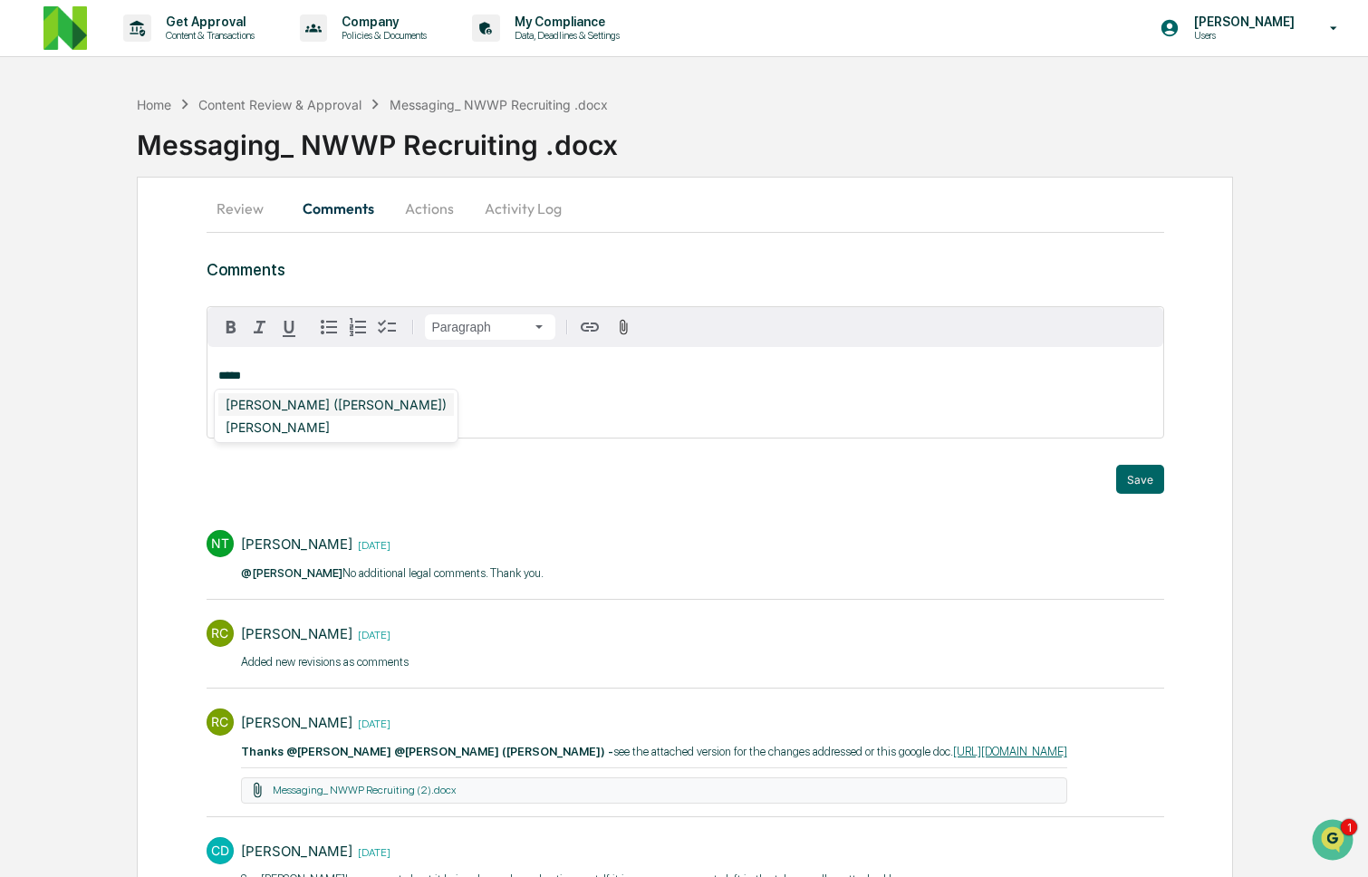
click at [329, 402] on div "[PERSON_NAME] ([PERSON_NAME])" at bounding box center [336, 404] width 236 height 23
click at [251, 393] on div "Christopher Dingler" at bounding box center [277, 404] width 119 height 23
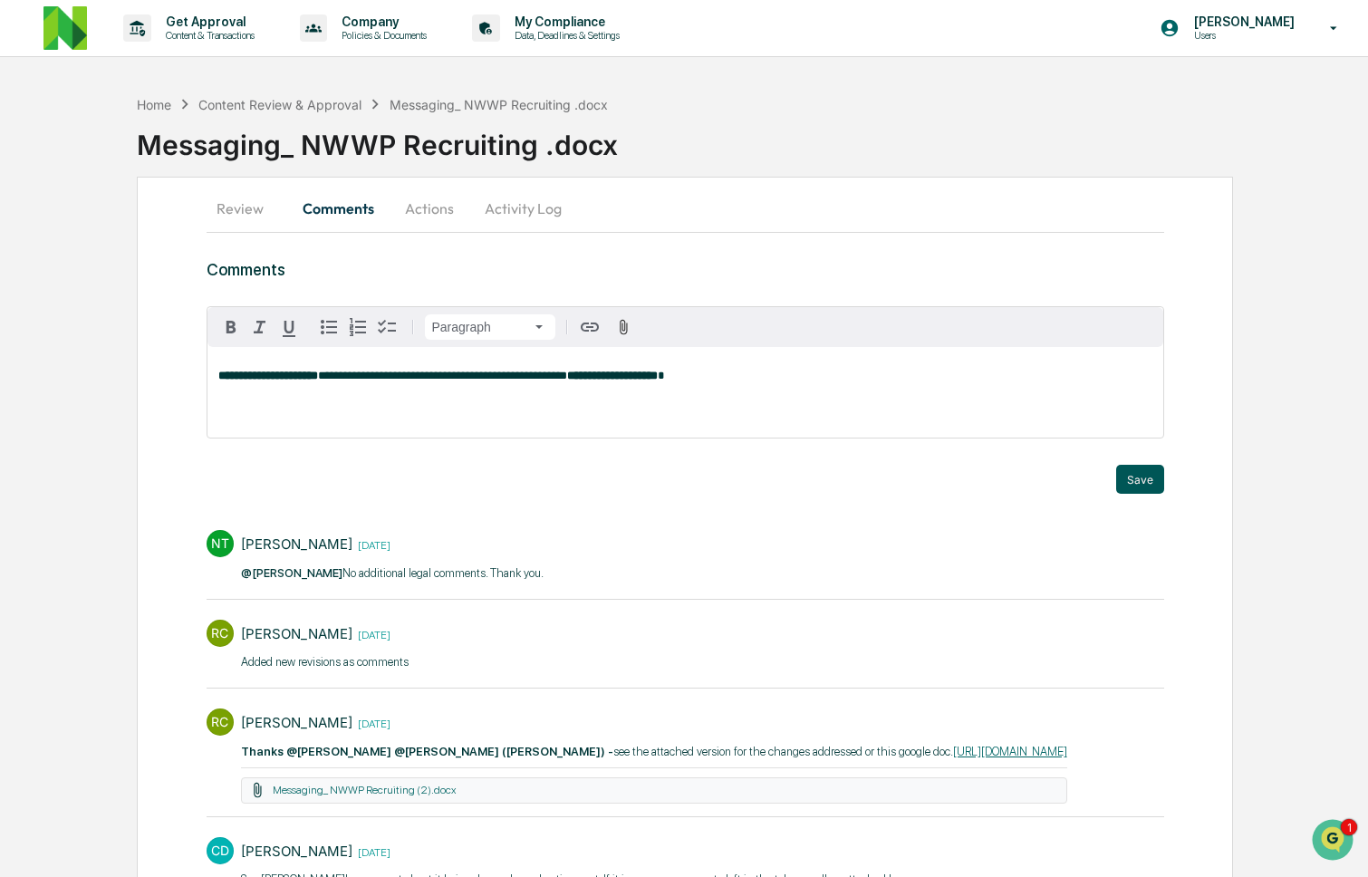
click at [1137, 473] on button "Save" at bounding box center [1140, 479] width 48 height 29
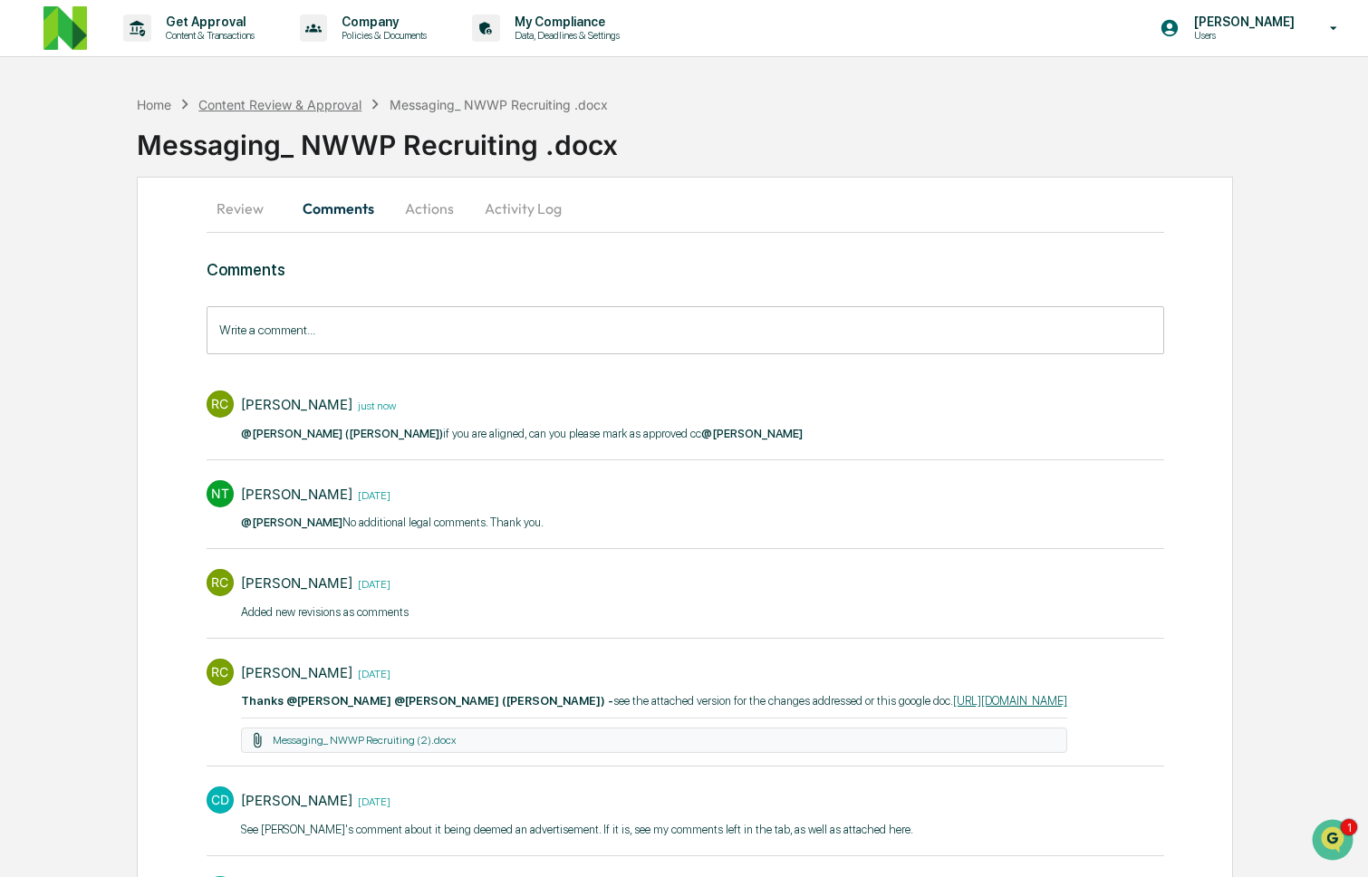
click at [311, 103] on div "Content Review & Approval" at bounding box center [279, 104] width 163 height 15
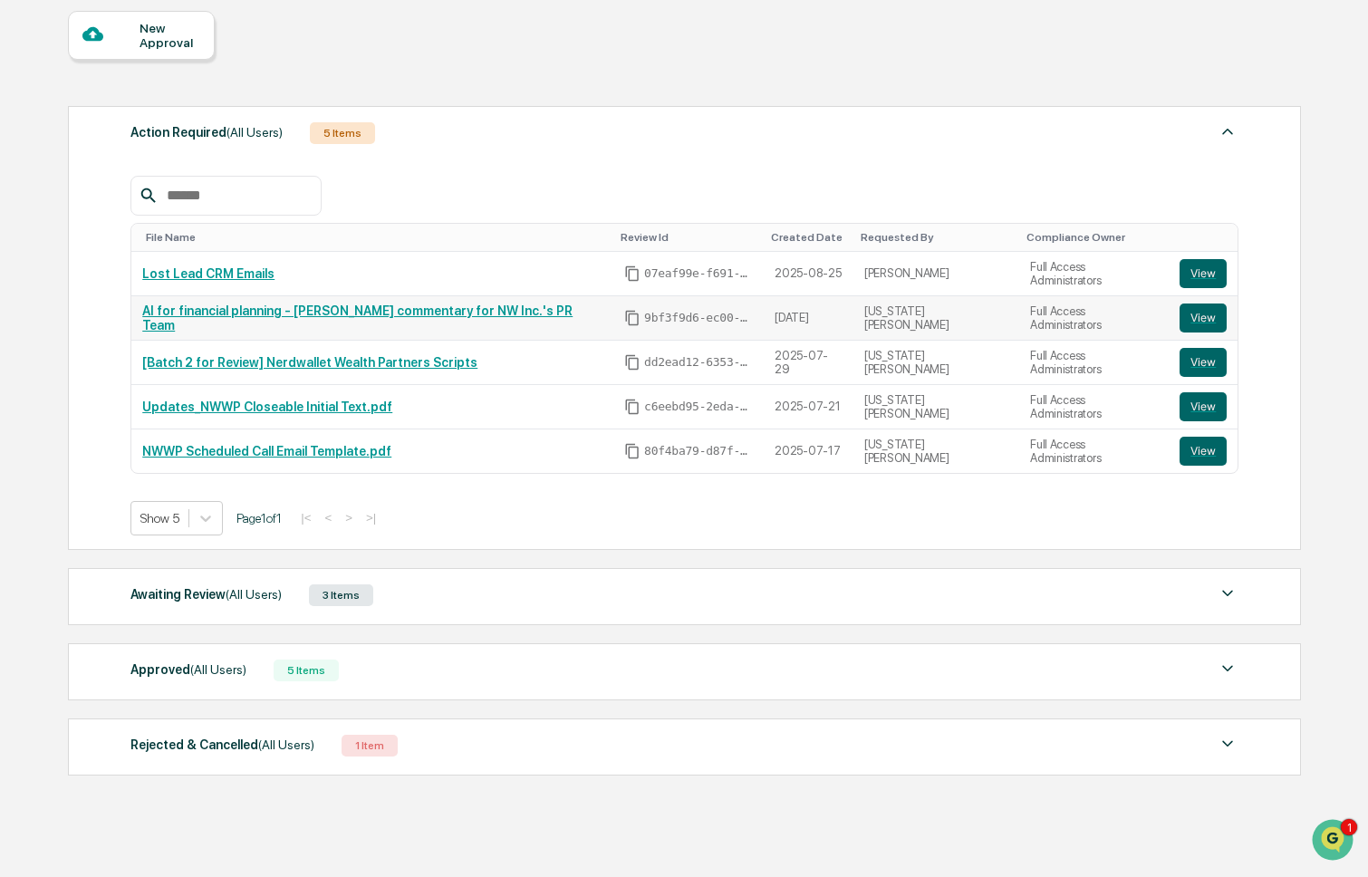
scroll to position [169, 0]
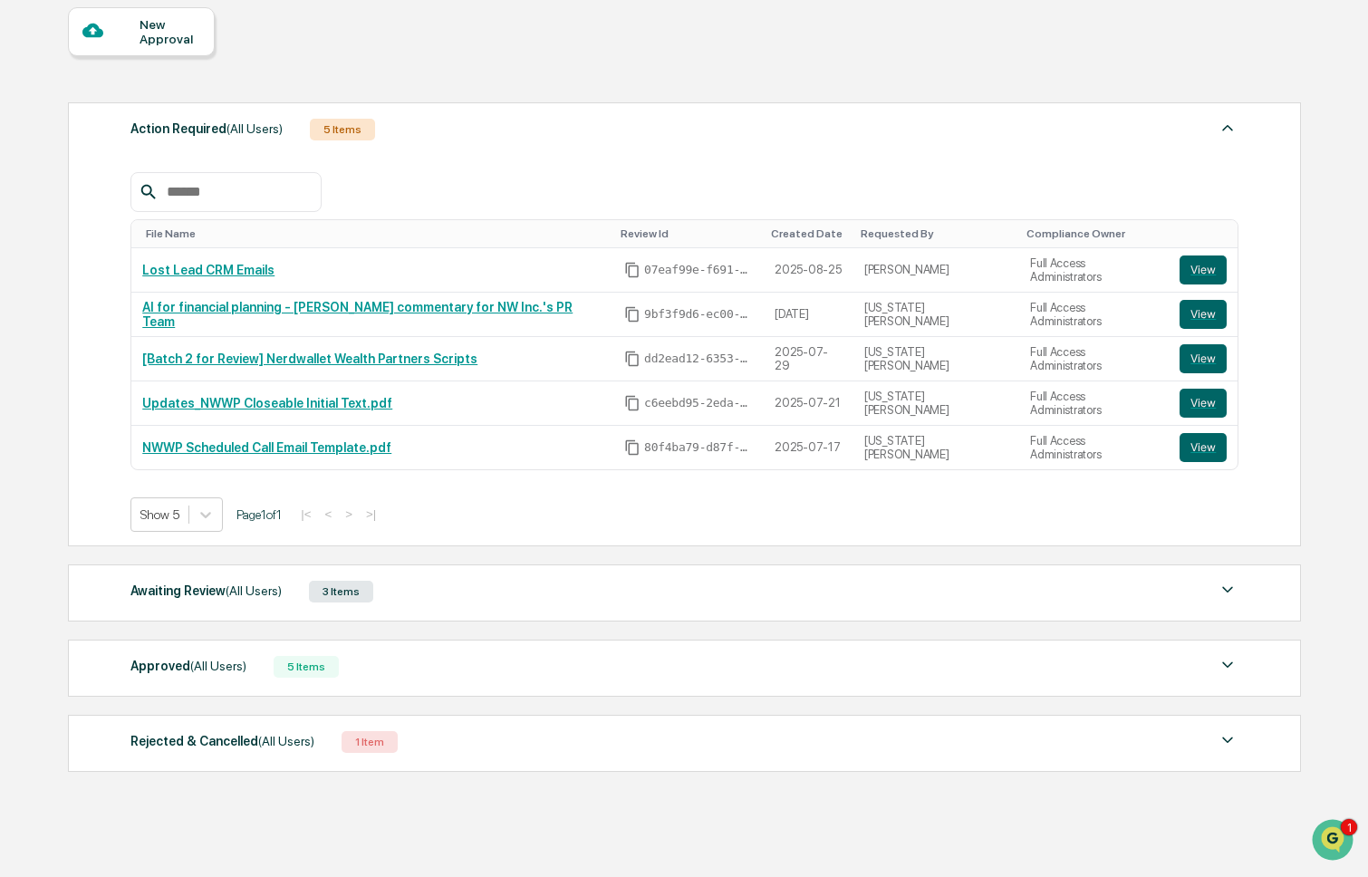
click at [484, 603] on div "Awaiting Review (All Users) 3 Items" at bounding box center [684, 591] width 1108 height 25
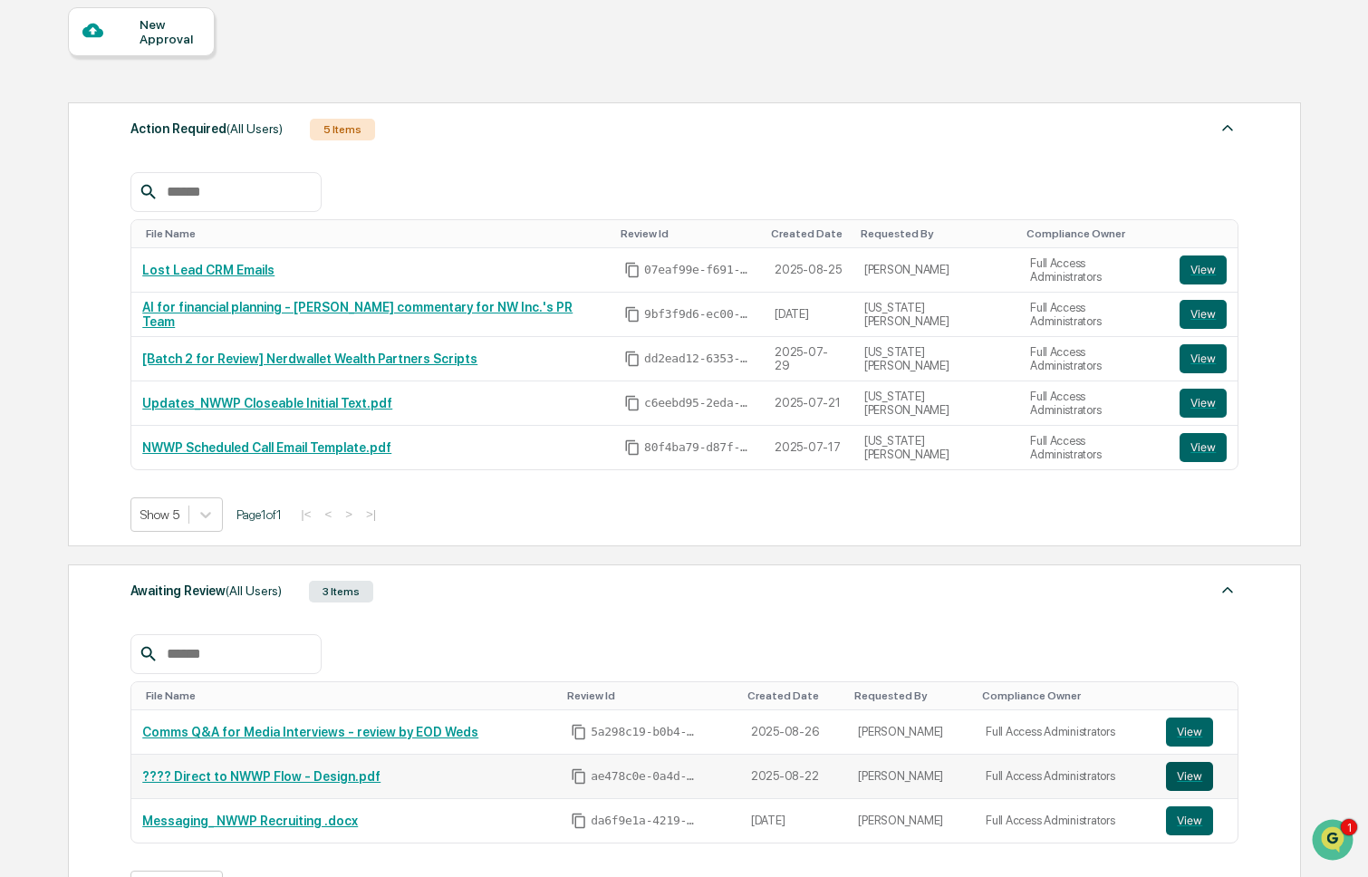
click at [1195, 781] on button "View" at bounding box center [1189, 776] width 47 height 29
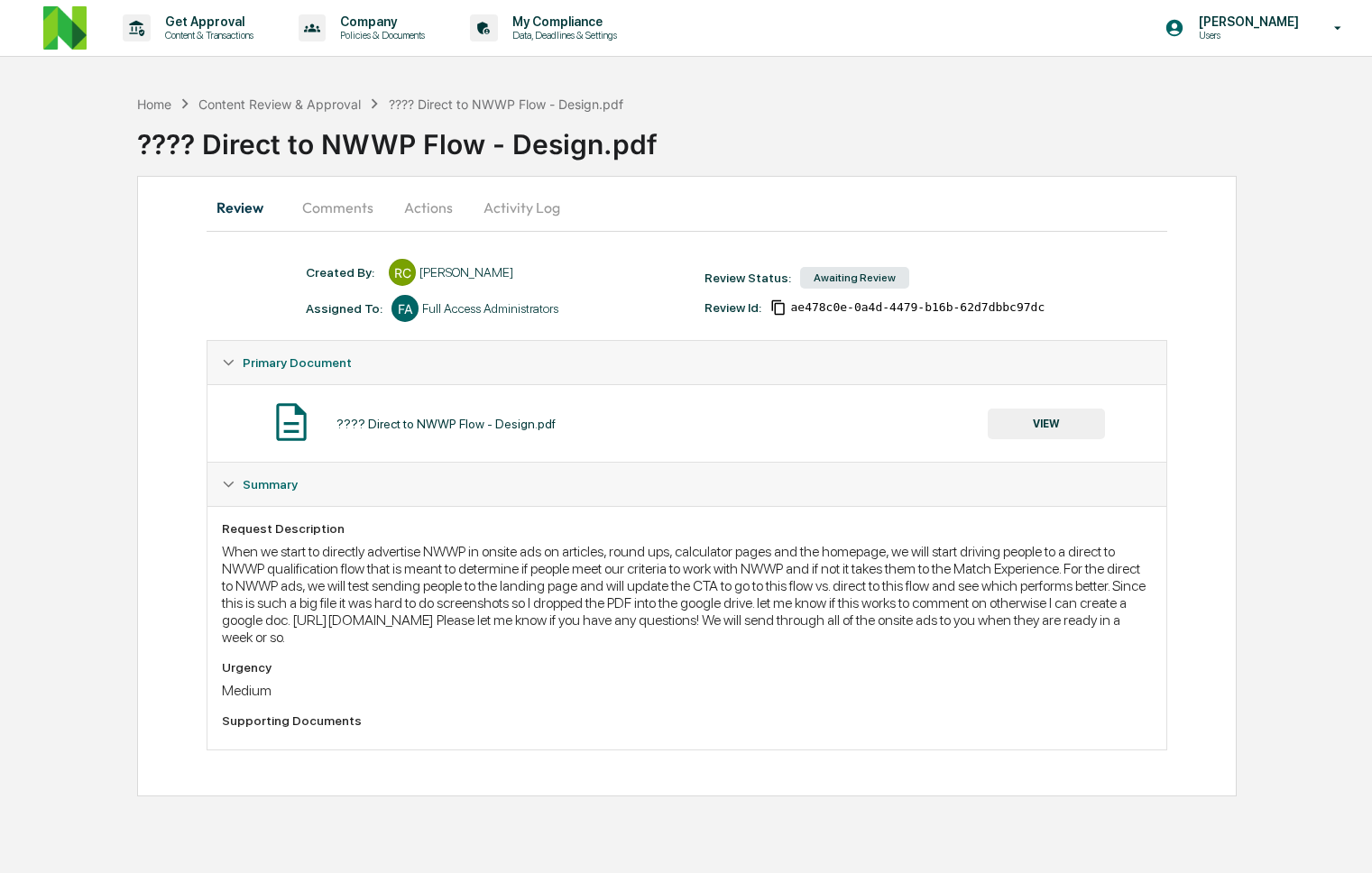
click at [320, 197] on button "Comments" at bounding box center [338, 207] width 101 height 43
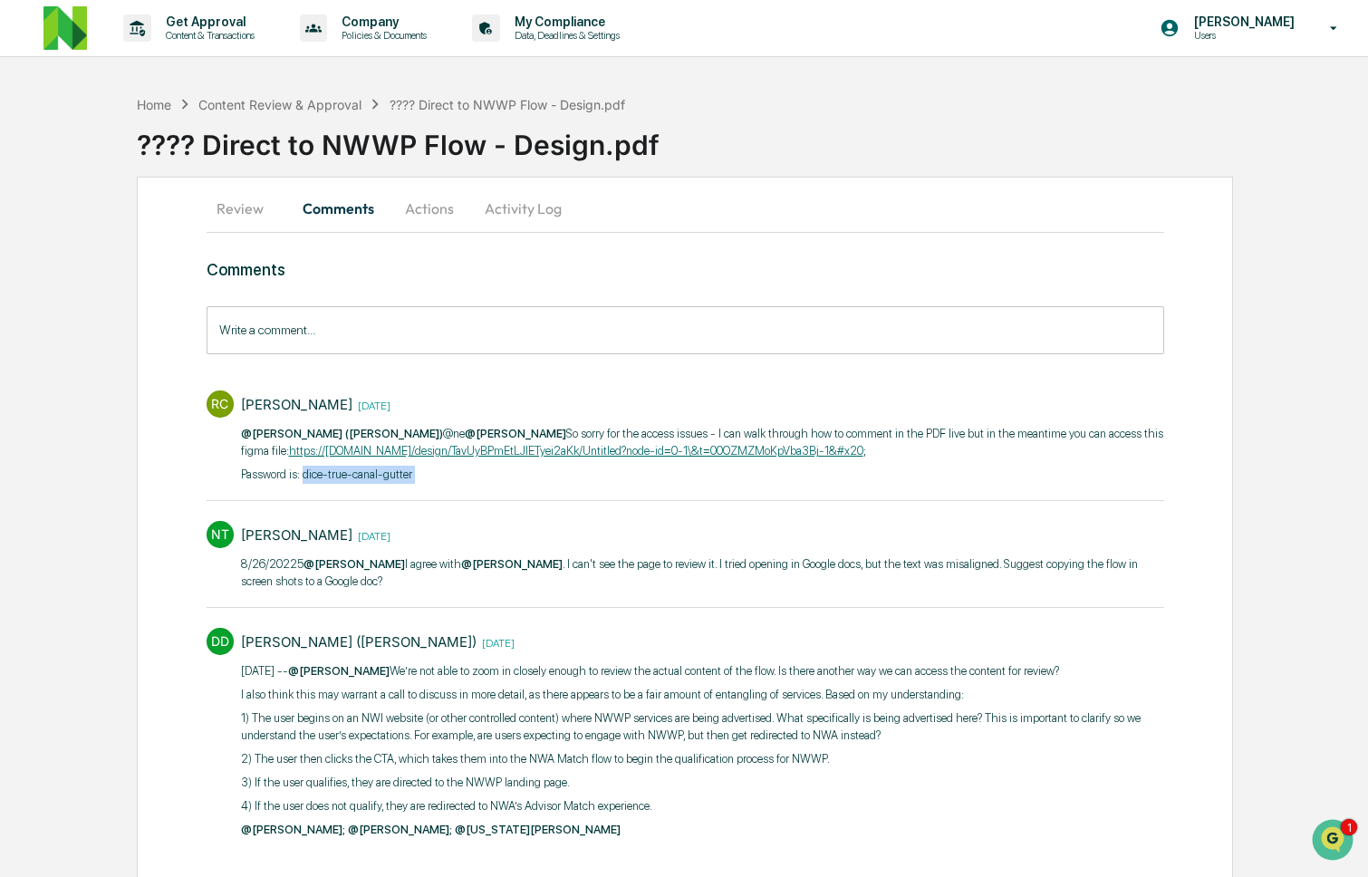
drag, startPoint x: 435, startPoint y: 478, endPoint x: 312, endPoint y: 477, distance: 123.2
click at [312, 477] on p "Password is: dice-true-canal-gutter ​" at bounding box center [702, 475] width 923 height 18
copy p "dice-true-canal-gutter ​"
click at [709, 532] on div "[PERSON_NAME] [DATE]" at bounding box center [702, 535] width 923 height 28
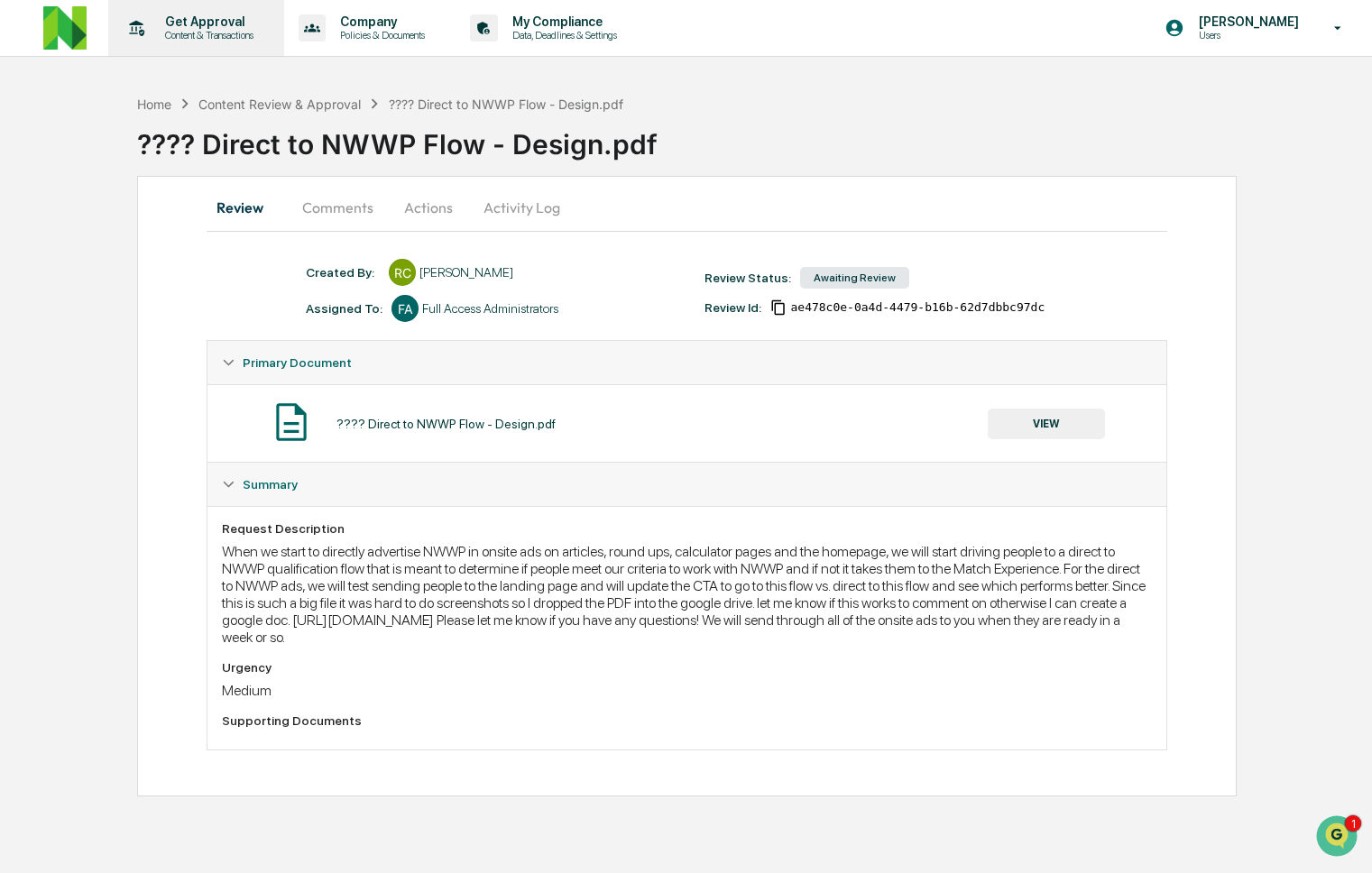
click at [179, 38] on p "Content & Transactions" at bounding box center [206, 35] width 112 height 13
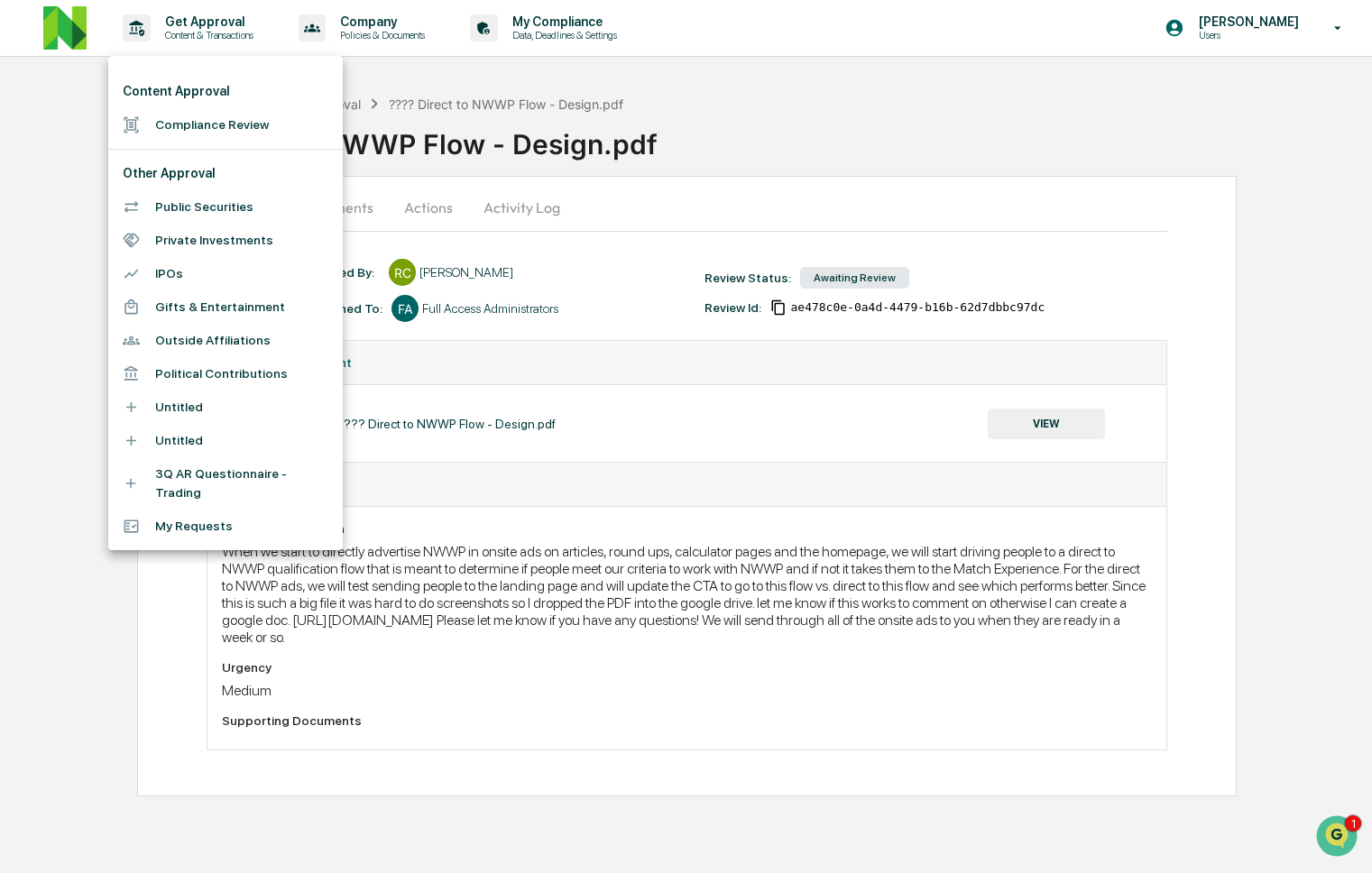
click at [192, 145] on ul "Content Approval Compliance Review Other Approval Public Securities Private Inv…" at bounding box center [226, 303] width 235 height 494
click at [198, 107] on li "Content Approval" at bounding box center [226, 92] width 235 height 34
click at [198, 124] on li "Compliance Review" at bounding box center [226, 125] width 235 height 34
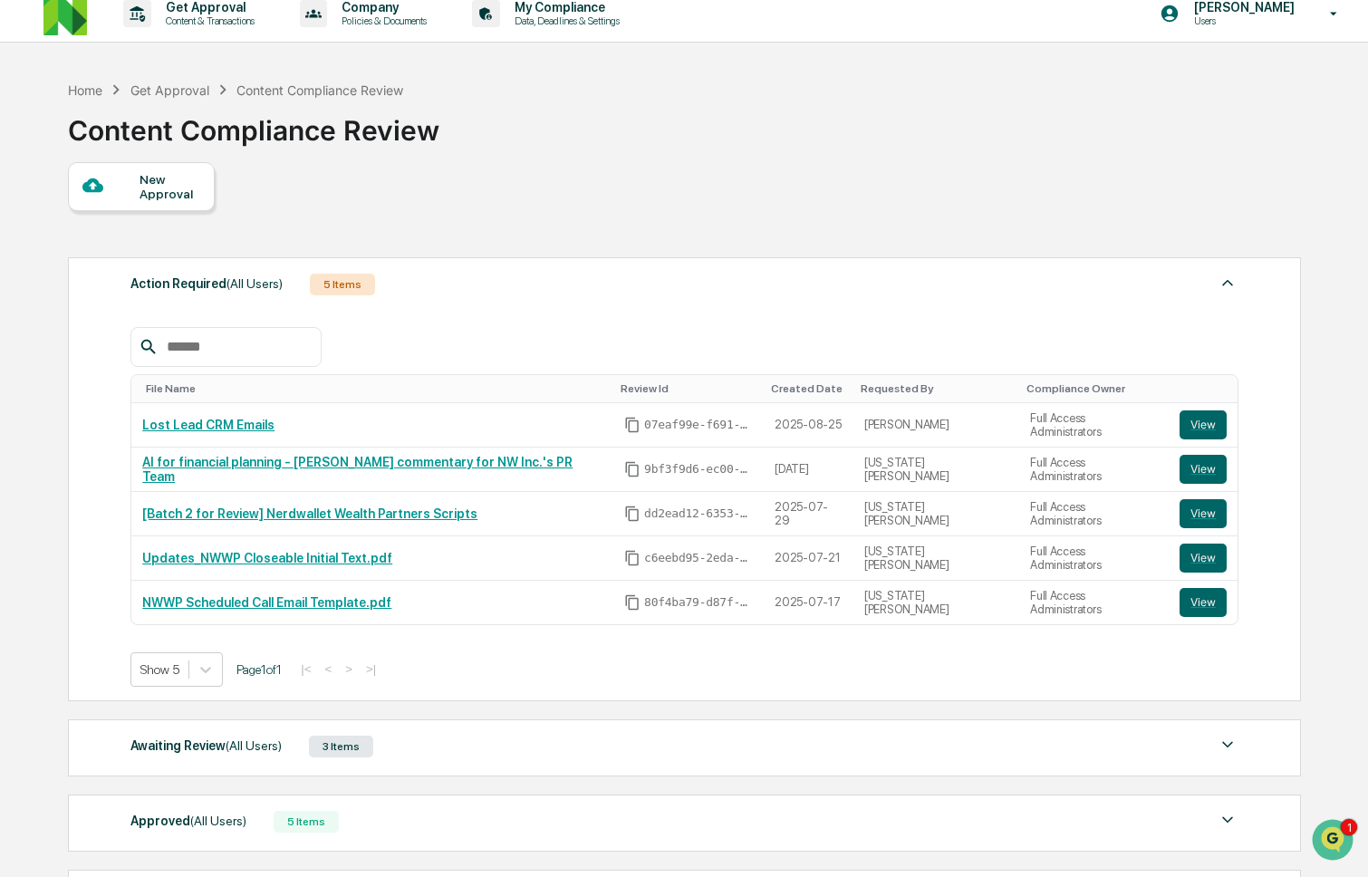
scroll to position [139, 0]
